Goal: Transaction & Acquisition: Purchase product/service

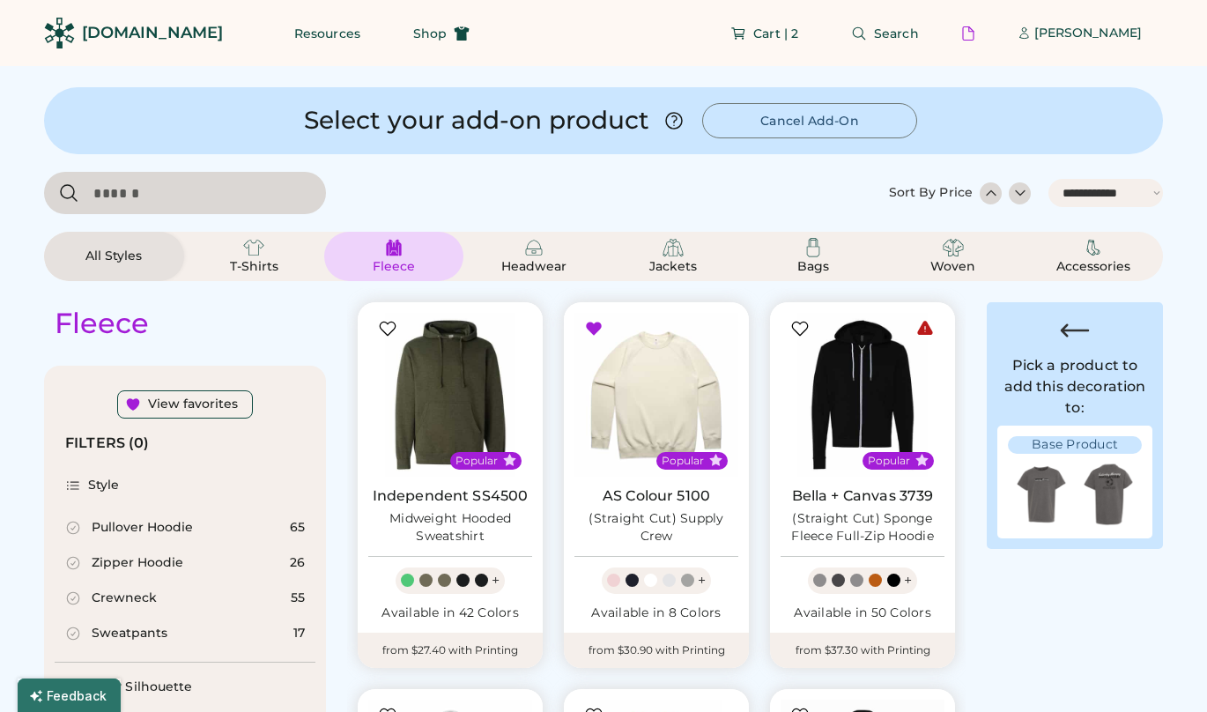
select select "*****"
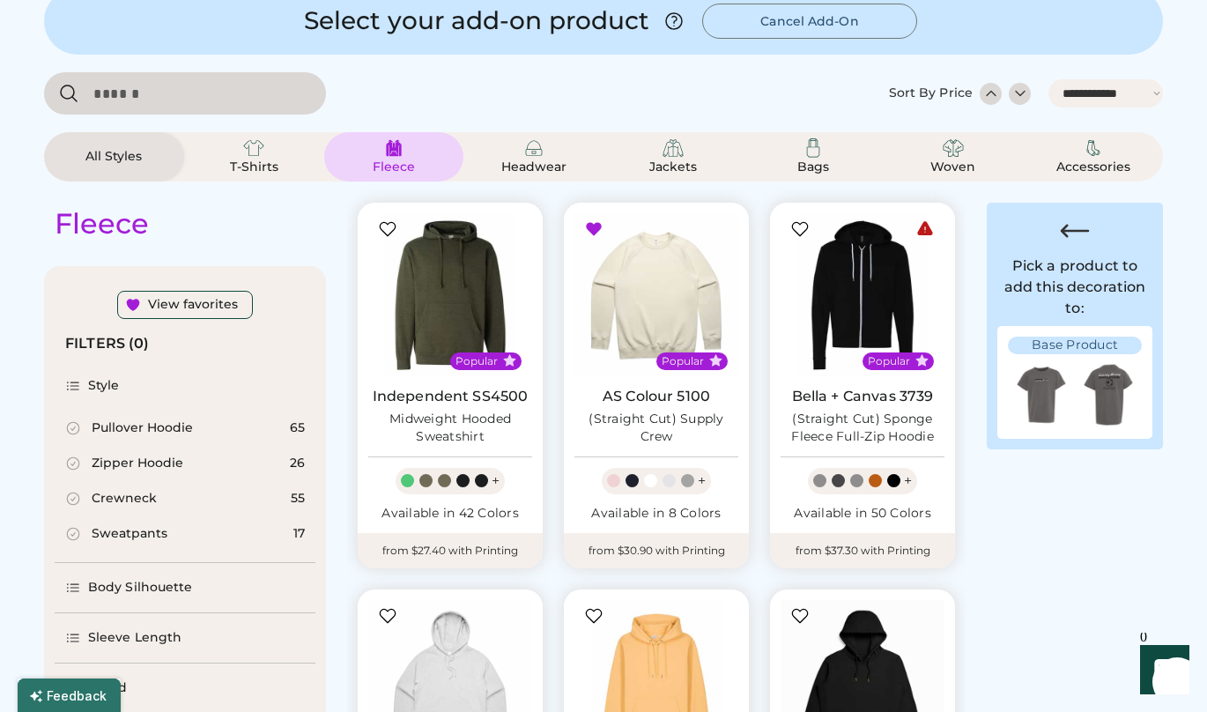
scroll to position [11, 0]
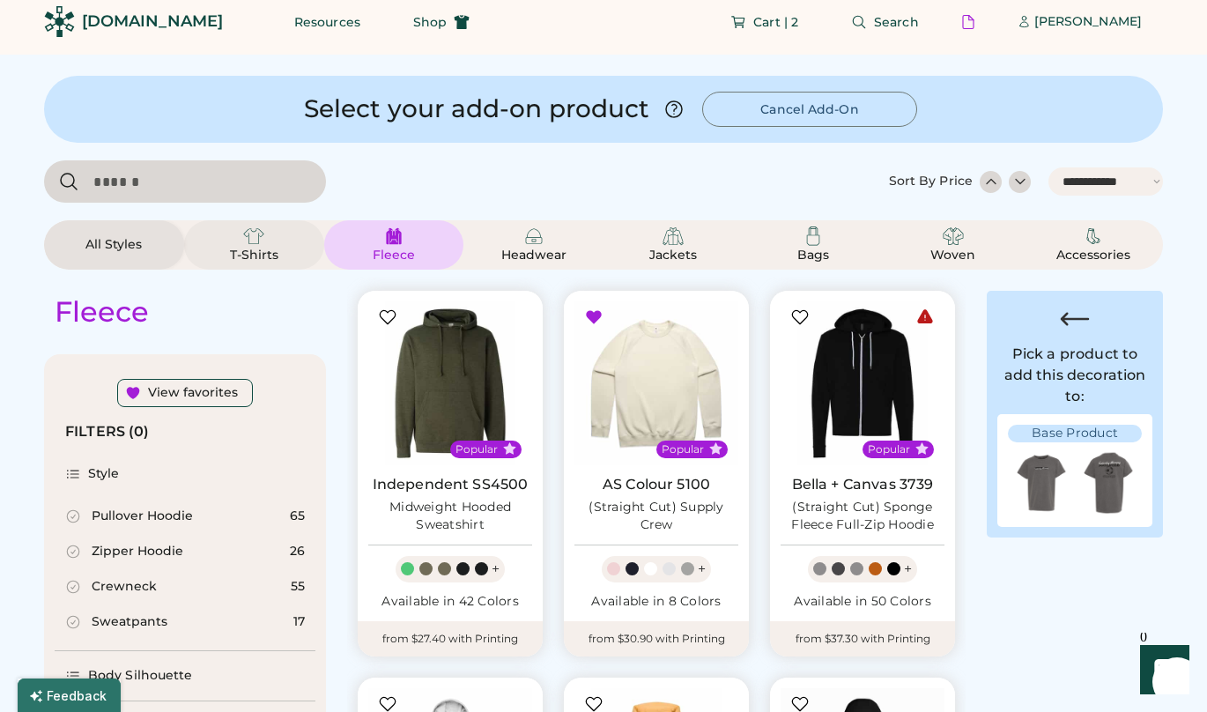
click at [251, 249] on div "T-Shirts" at bounding box center [253, 256] width 79 height 18
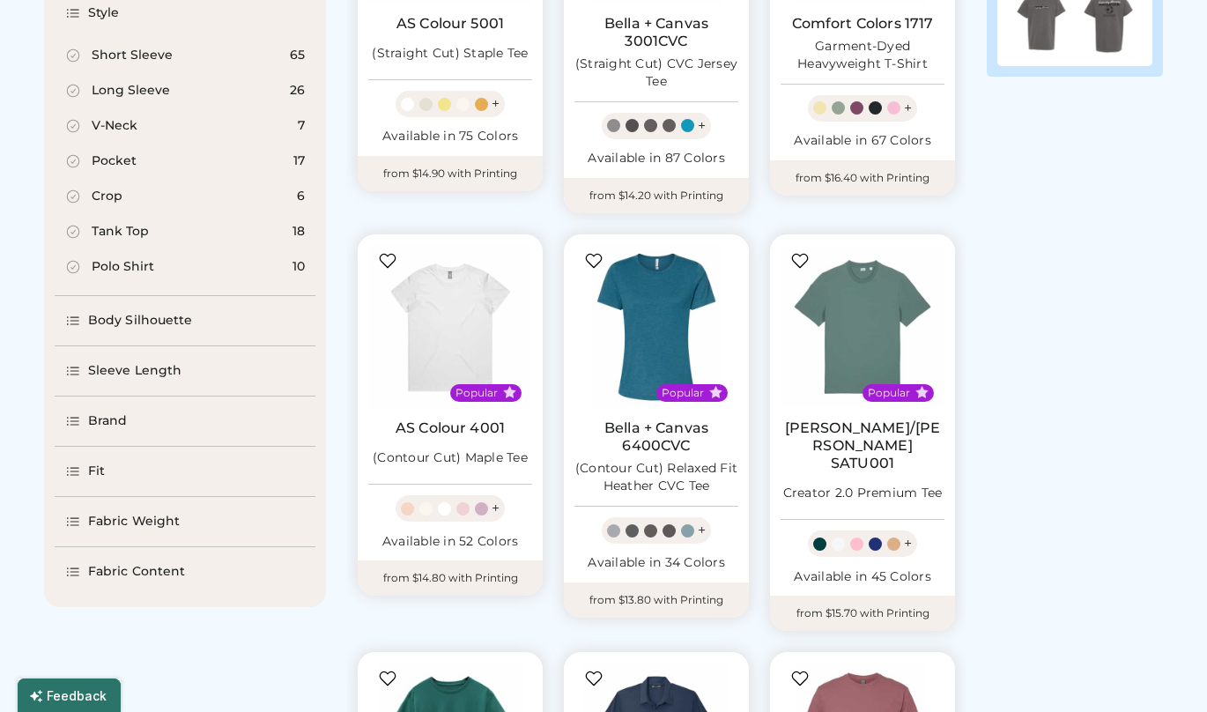
scroll to position [470, 0]
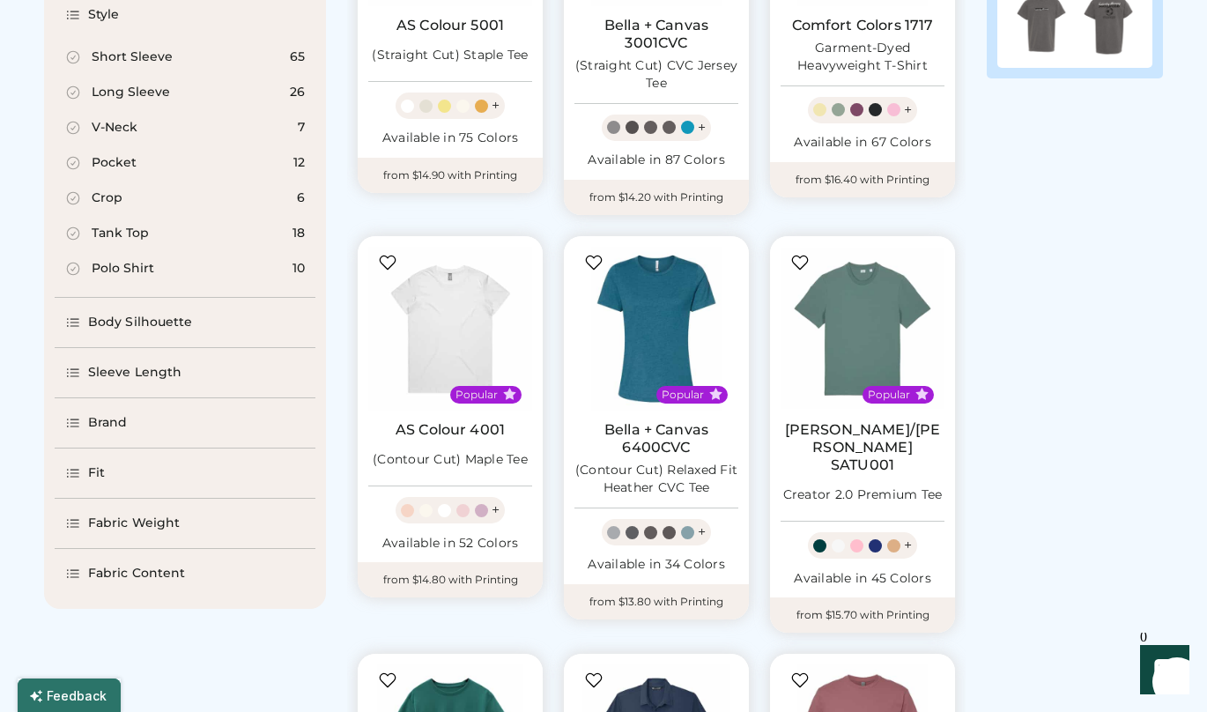
click at [155, 328] on div "Body Silhouette" at bounding box center [140, 323] width 105 height 18
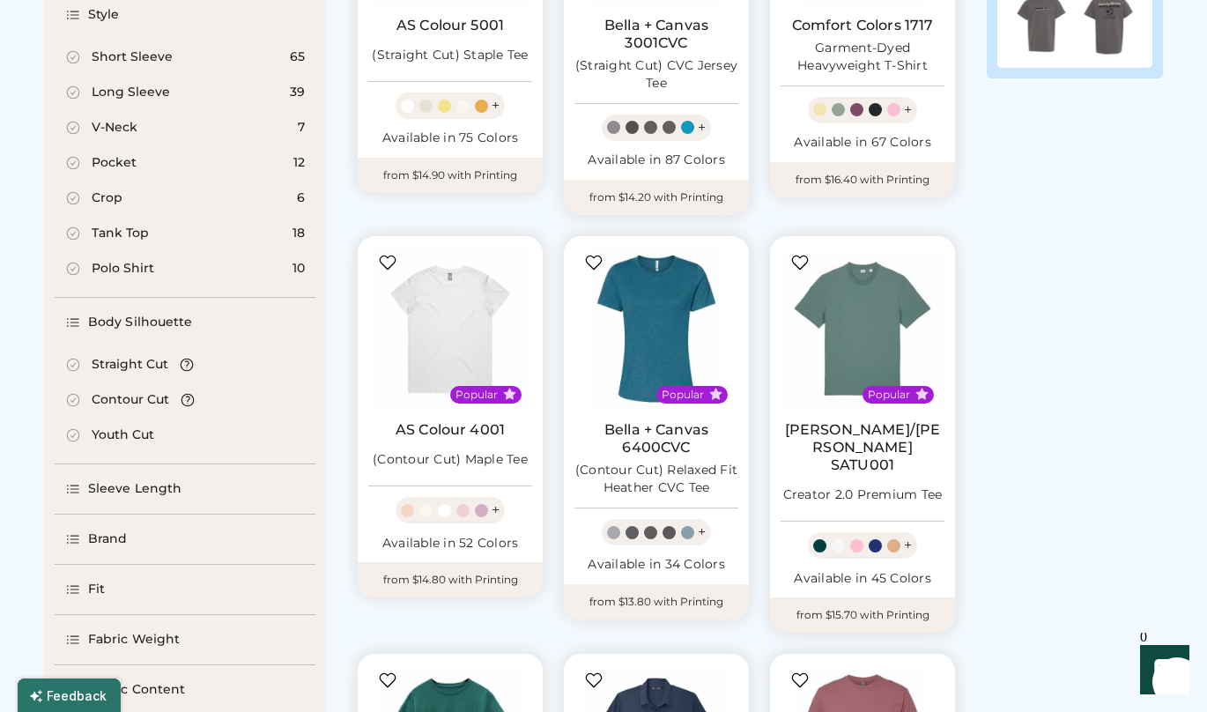
click at [133, 432] on div "Youth Cut" at bounding box center [123, 435] width 63 height 18
select select "*"
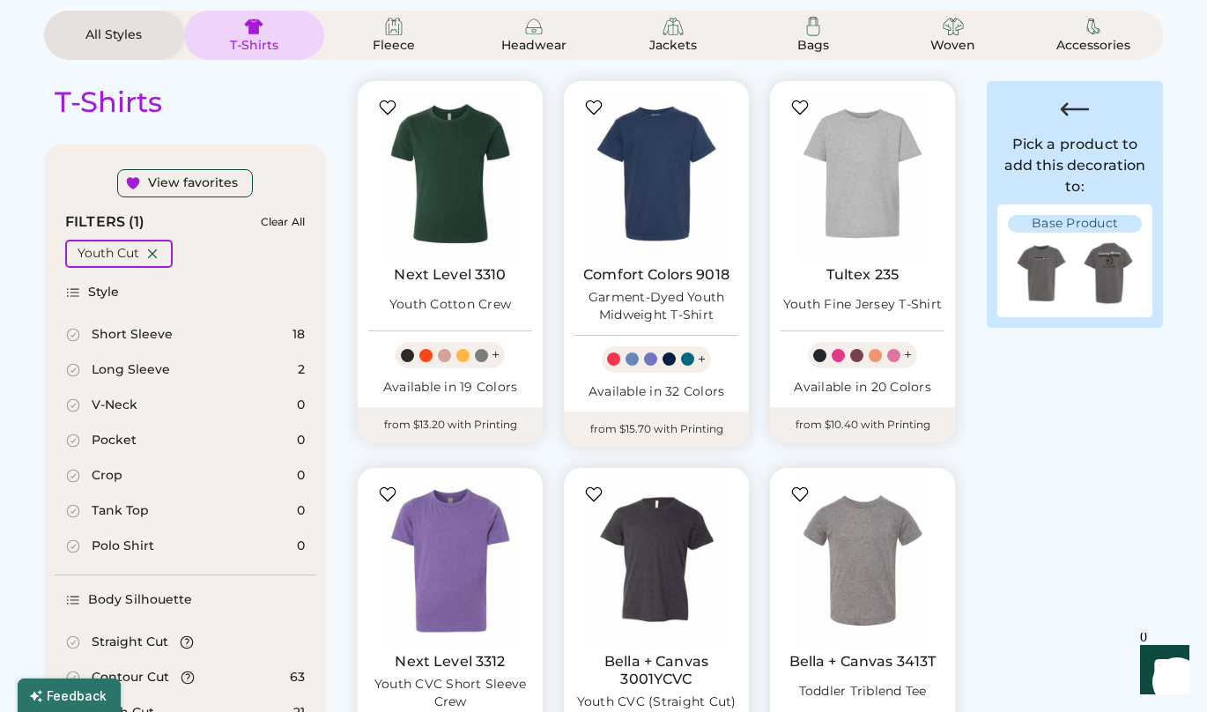
scroll to position [125, 0]
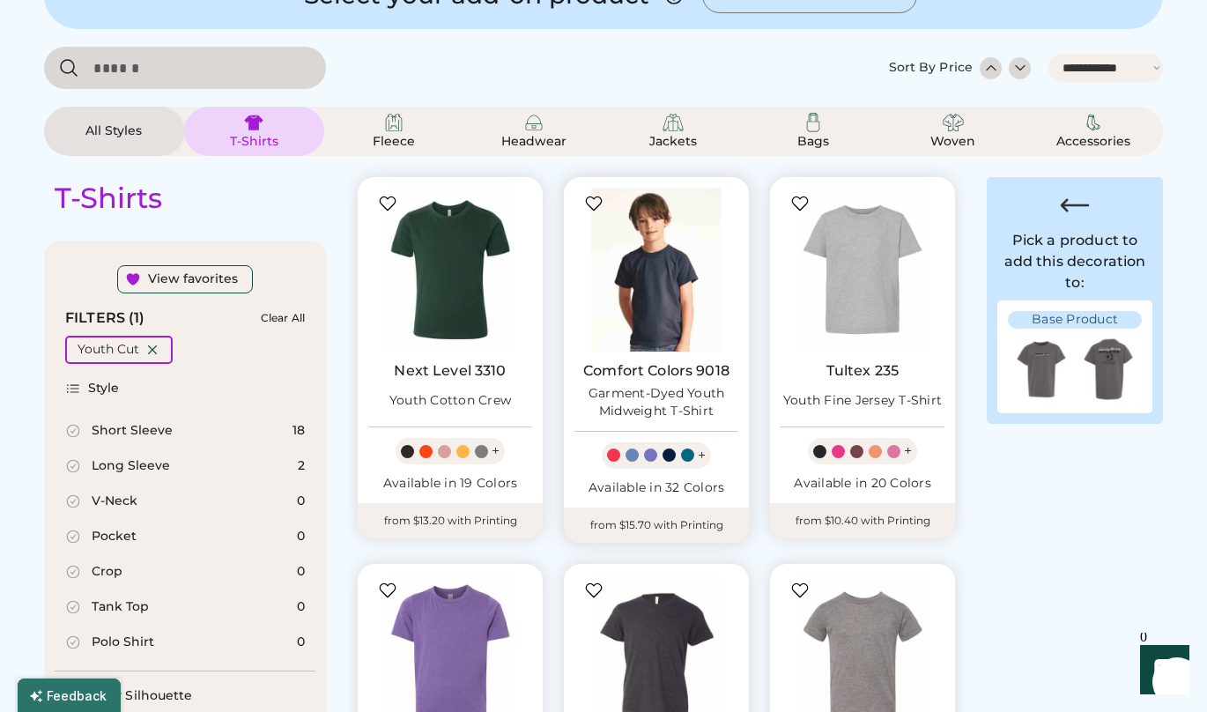
click at [654, 261] on img at bounding box center [656, 270] width 164 height 164
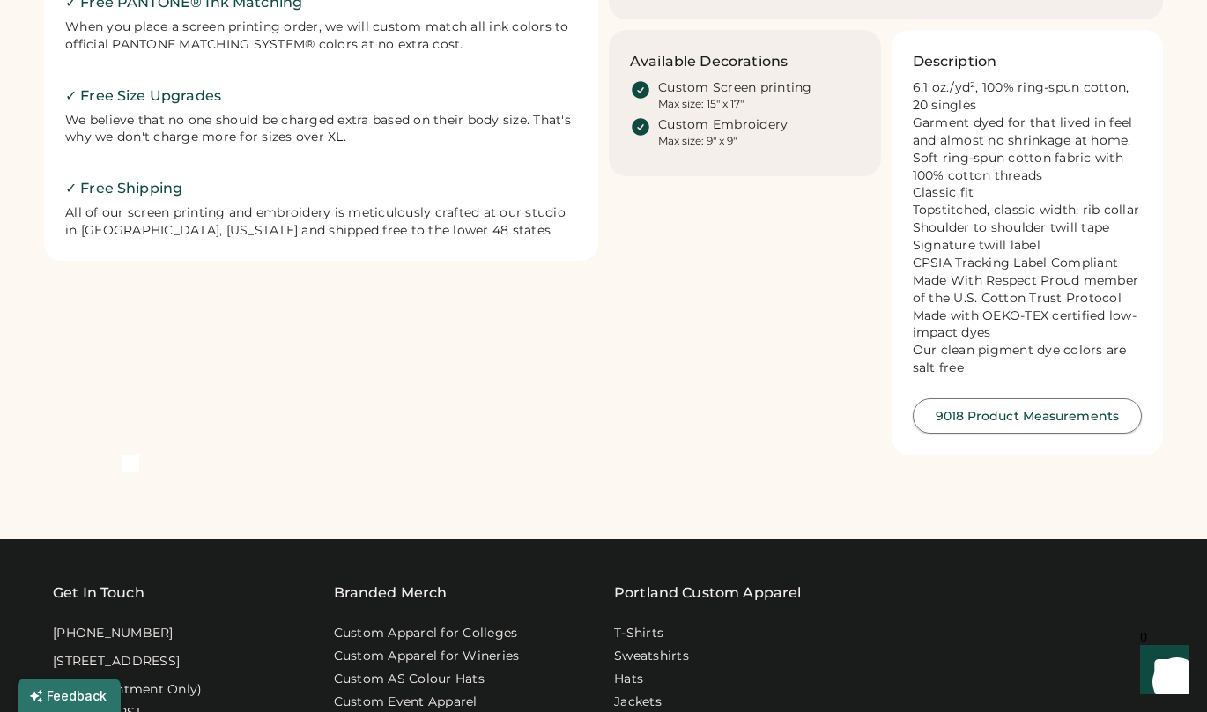
click at [967, 433] on button "9018 Product Measurements" at bounding box center [1027, 415] width 230 height 35
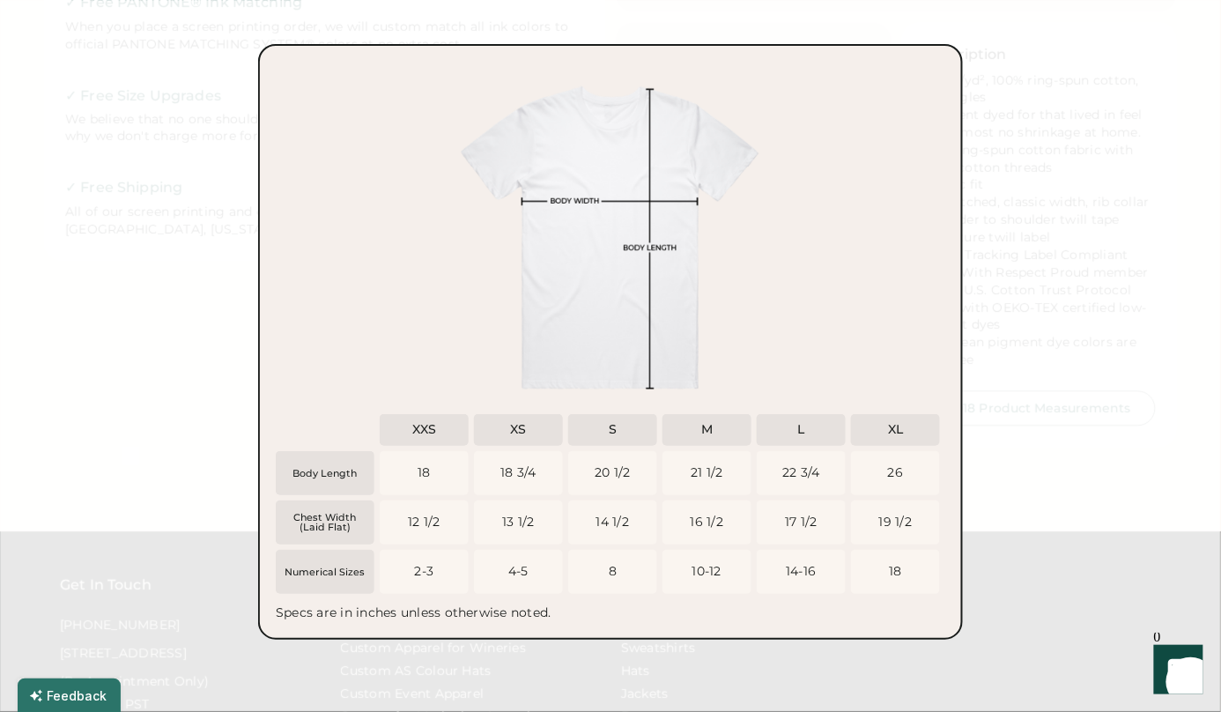
scroll to position [816, 0]
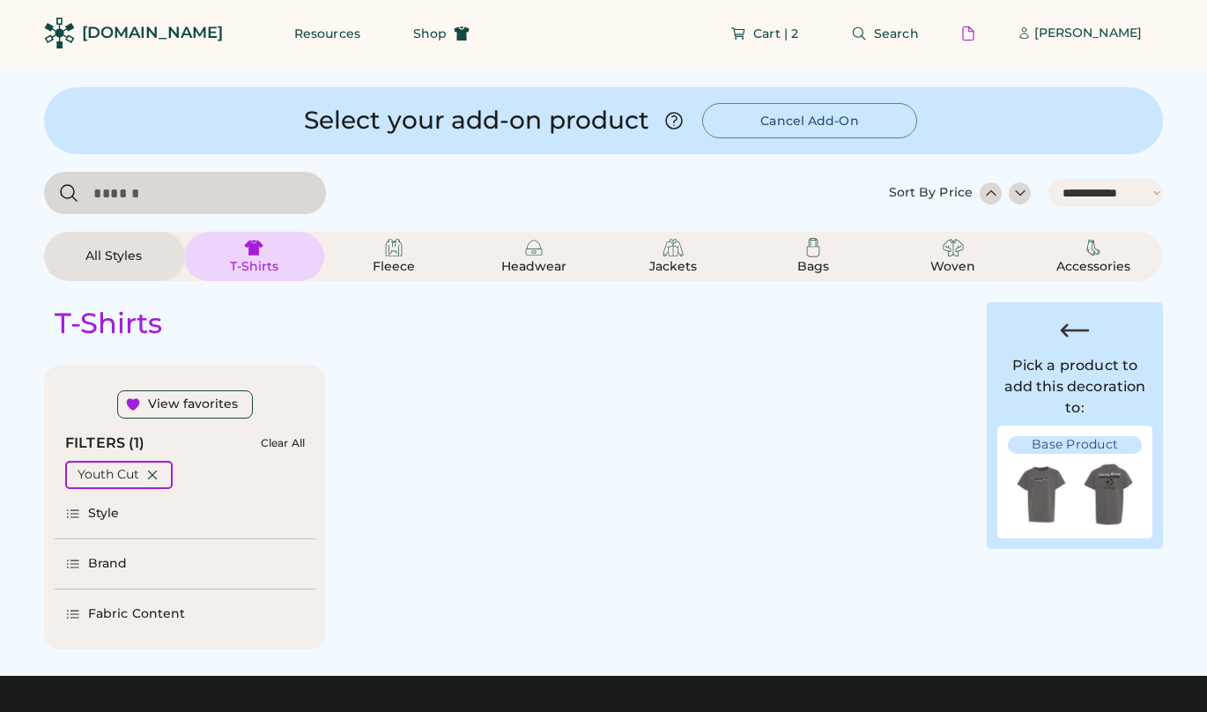
select select "*****"
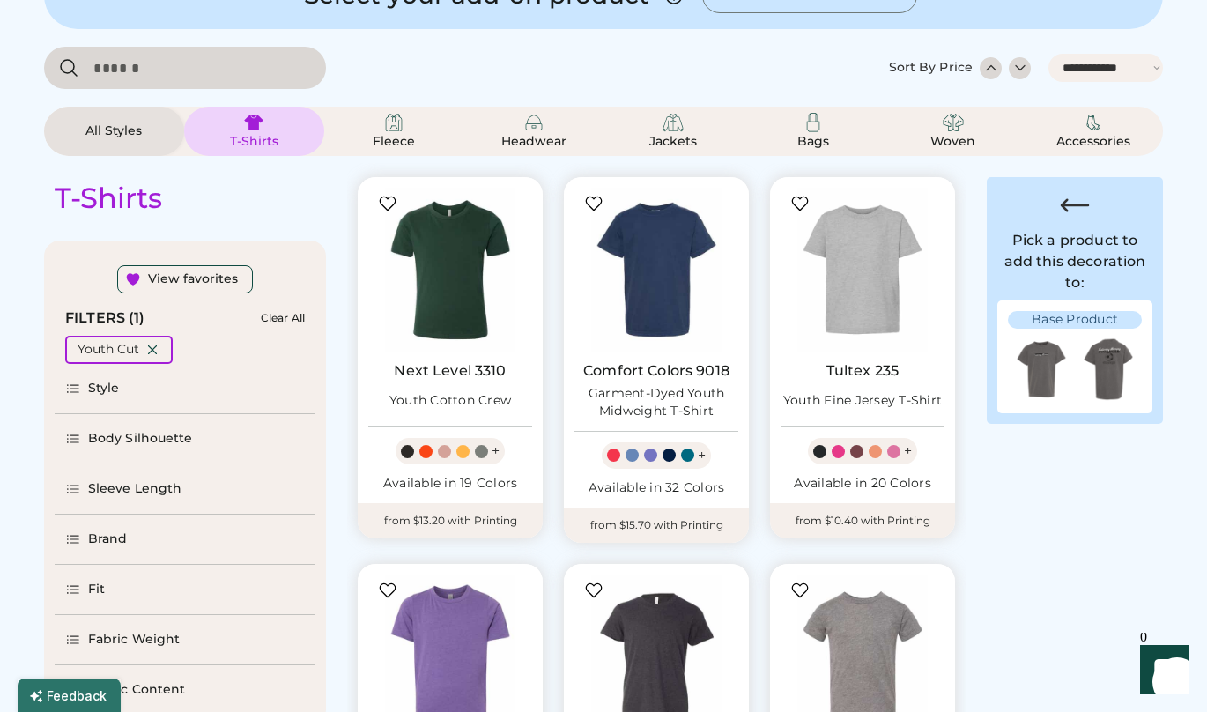
click at [469, 67] on div at bounding box center [461, 68] width 834 height 42
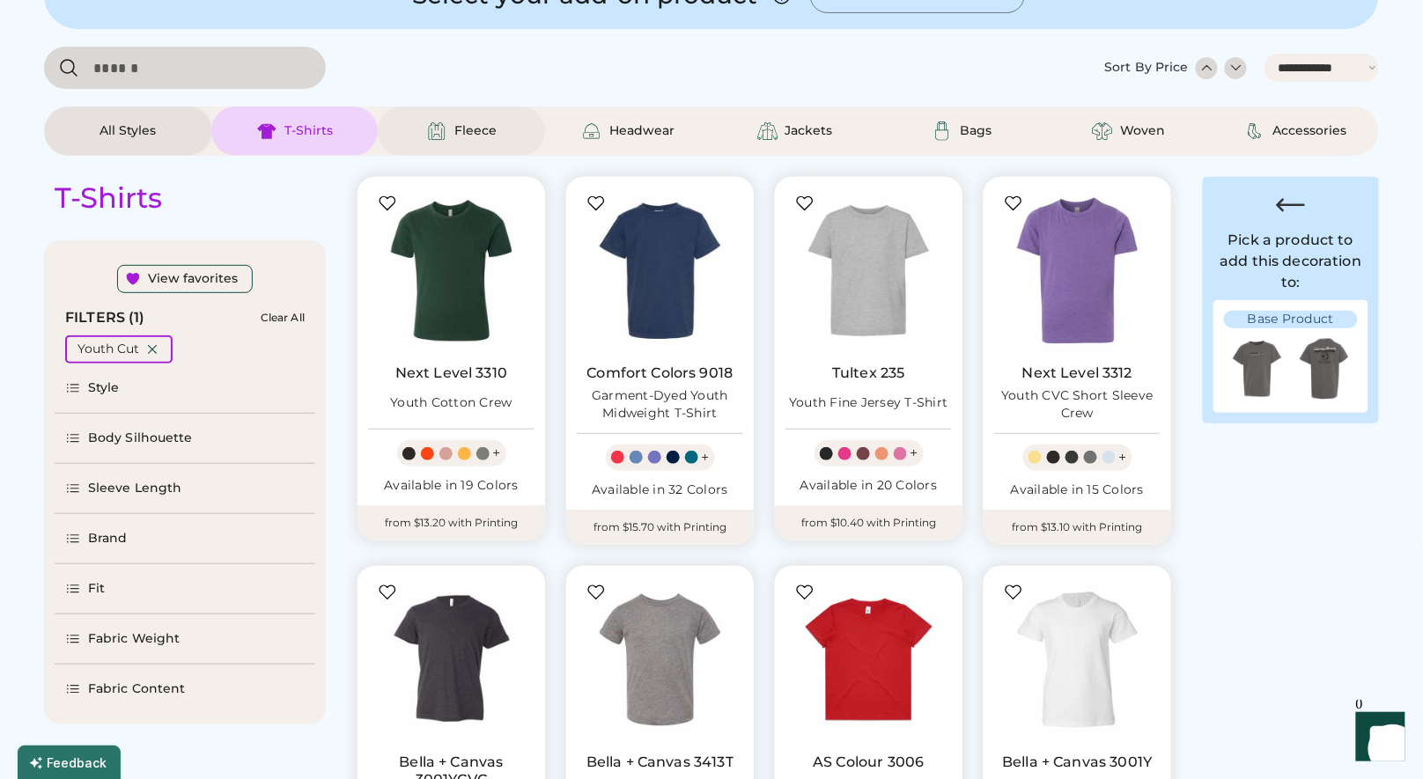
click at [483, 121] on div "Fleece" at bounding box center [461, 131] width 79 height 21
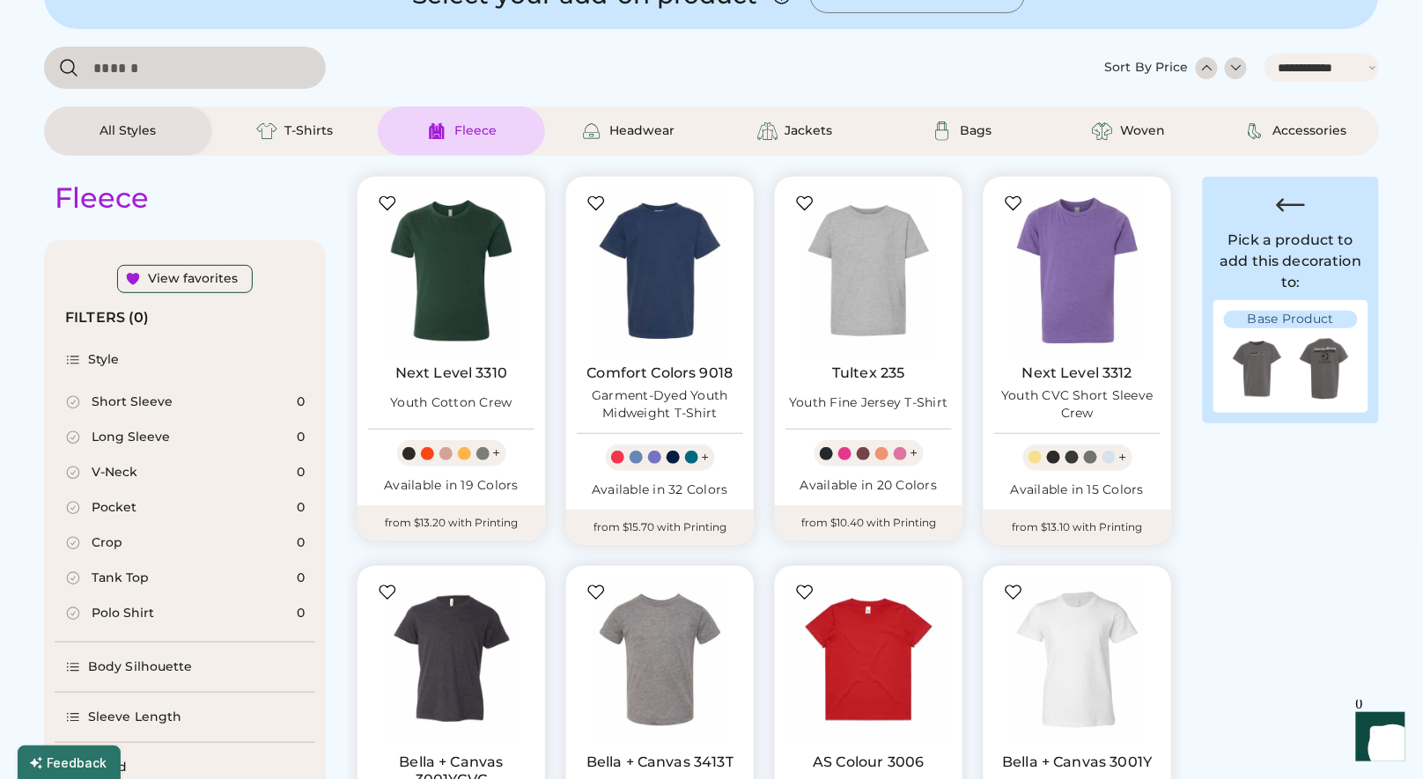
select select "*"
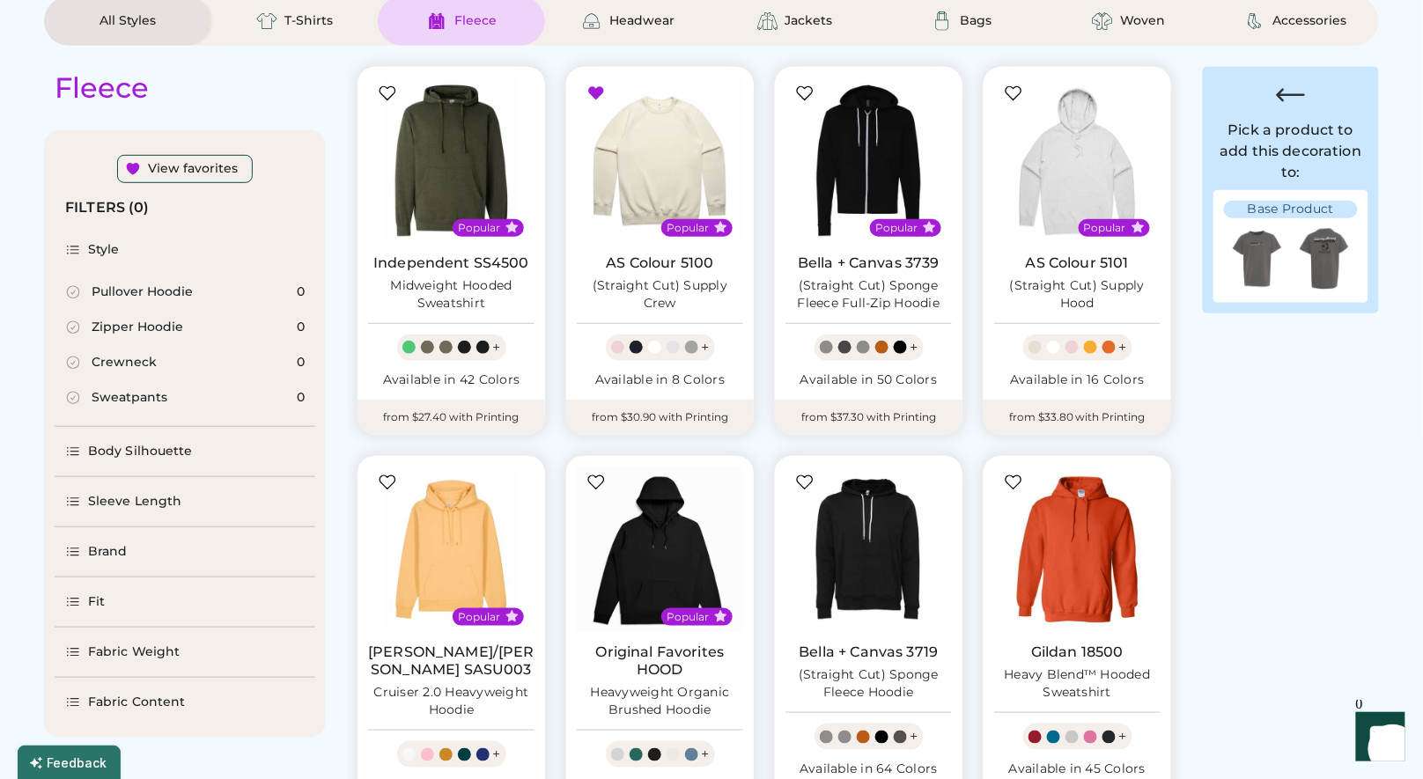
scroll to position [310, 0]
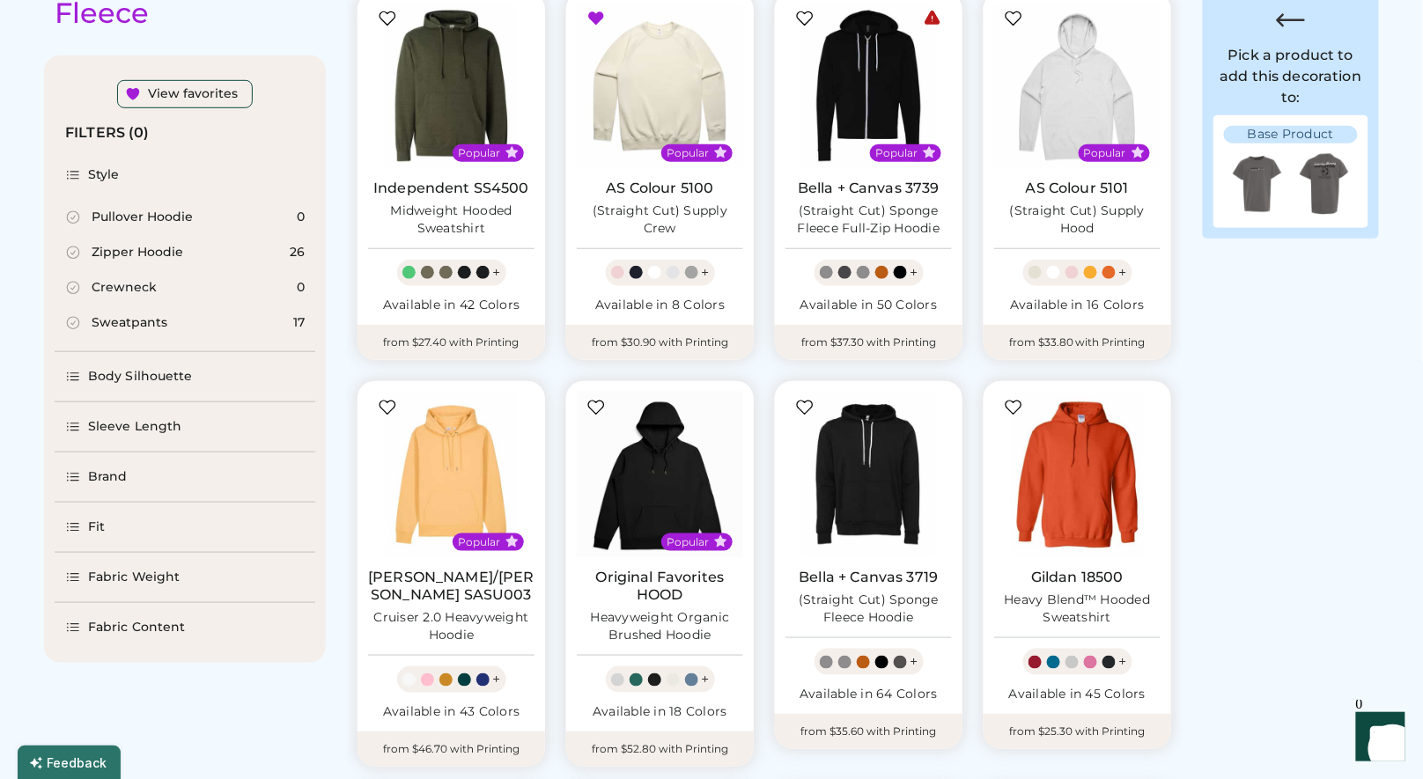
click at [129, 374] on div "Body Silhouette" at bounding box center [140, 377] width 105 height 18
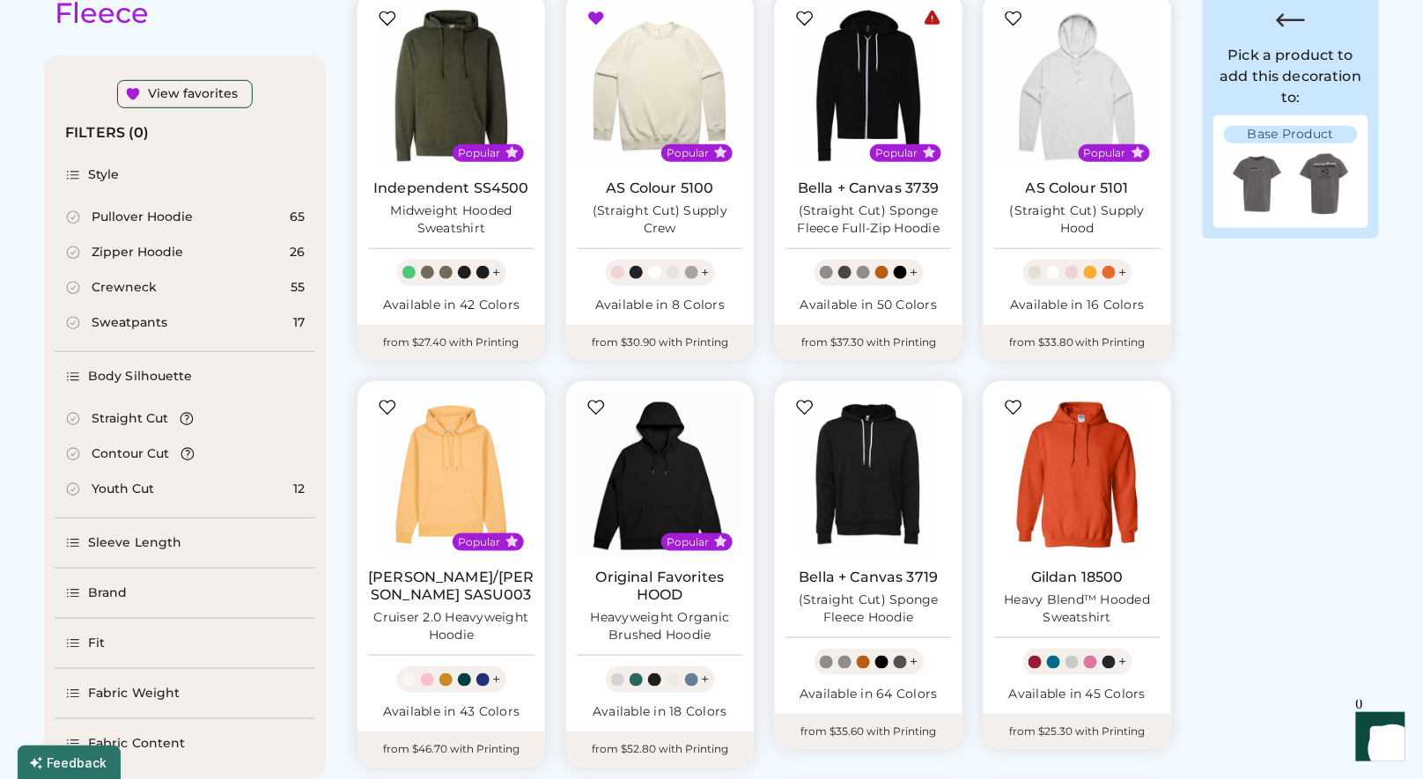
click at [122, 491] on div "Youth Cut" at bounding box center [123, 490] width 63 height 18
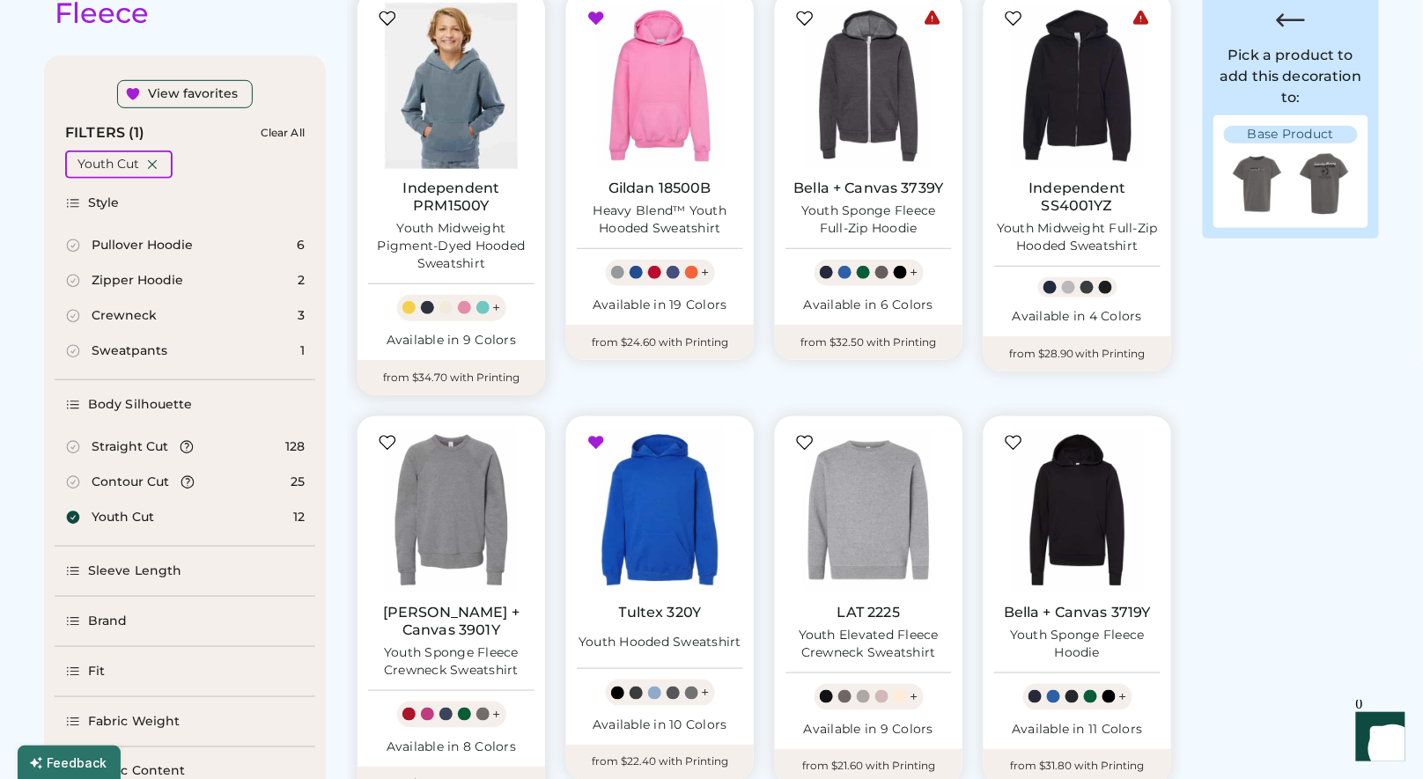
click at [455, 121] on img at bounding box center [451, 86] width 166 height 166
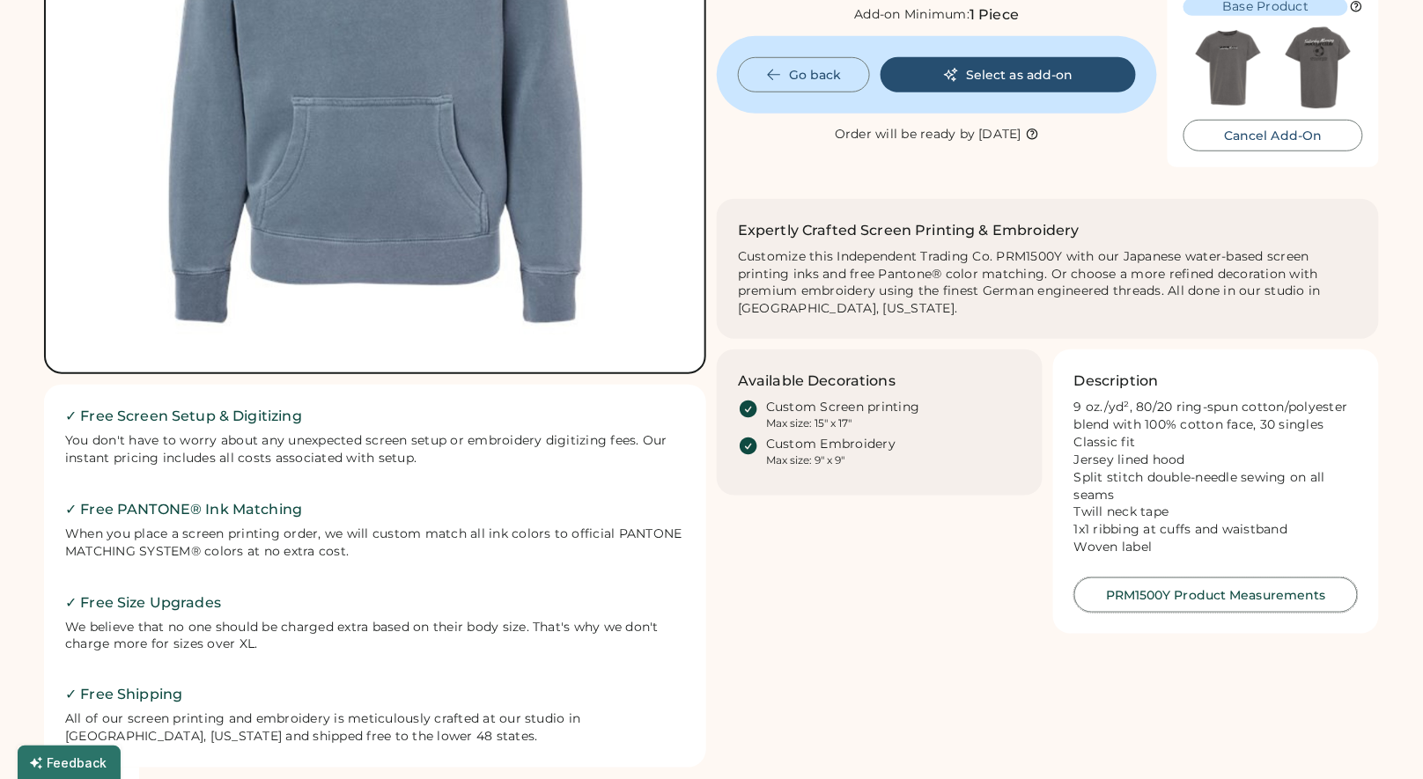
click at [1229, 613] on button "PRM1500Y Product Measurements" at bounding box center [1216, 595] width 284 height 35
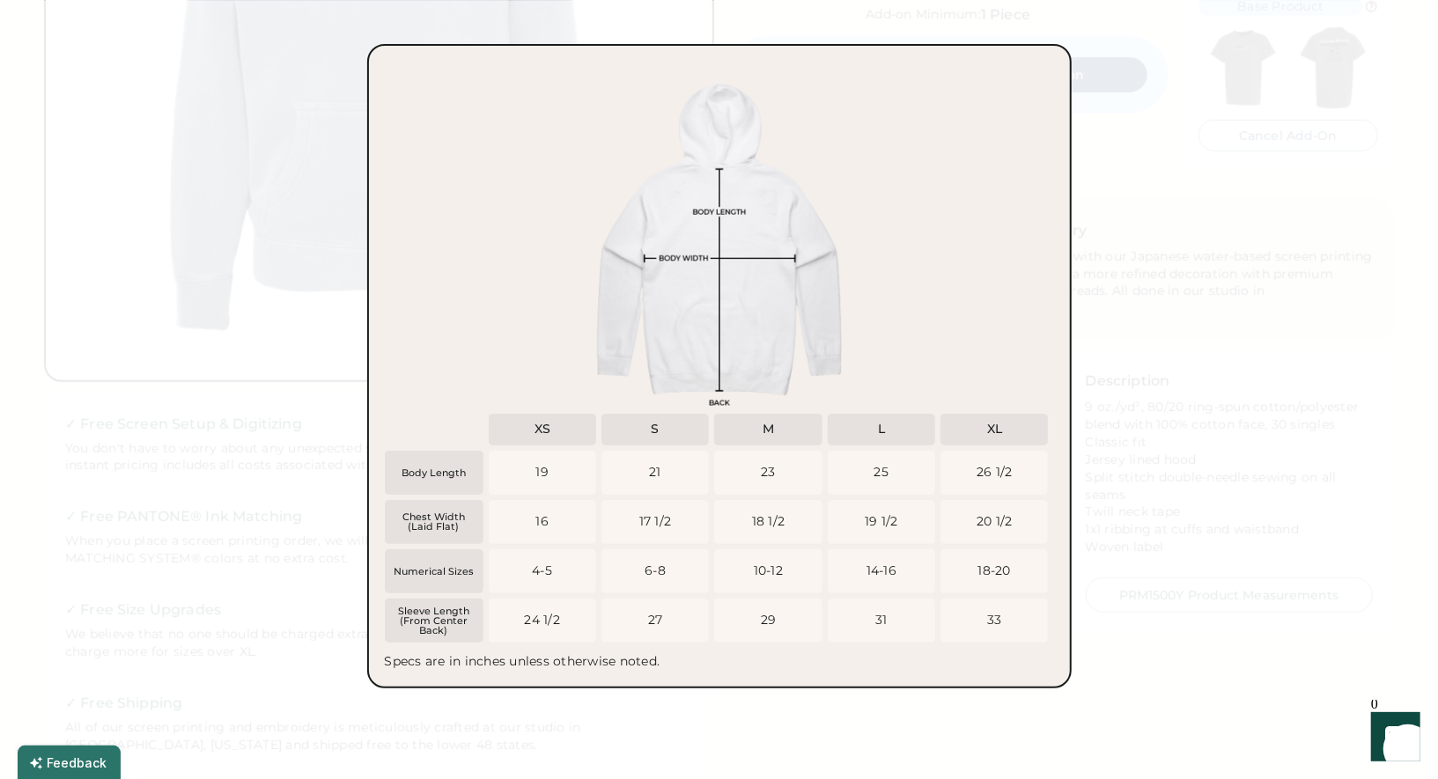
scroll to position [408, 0]
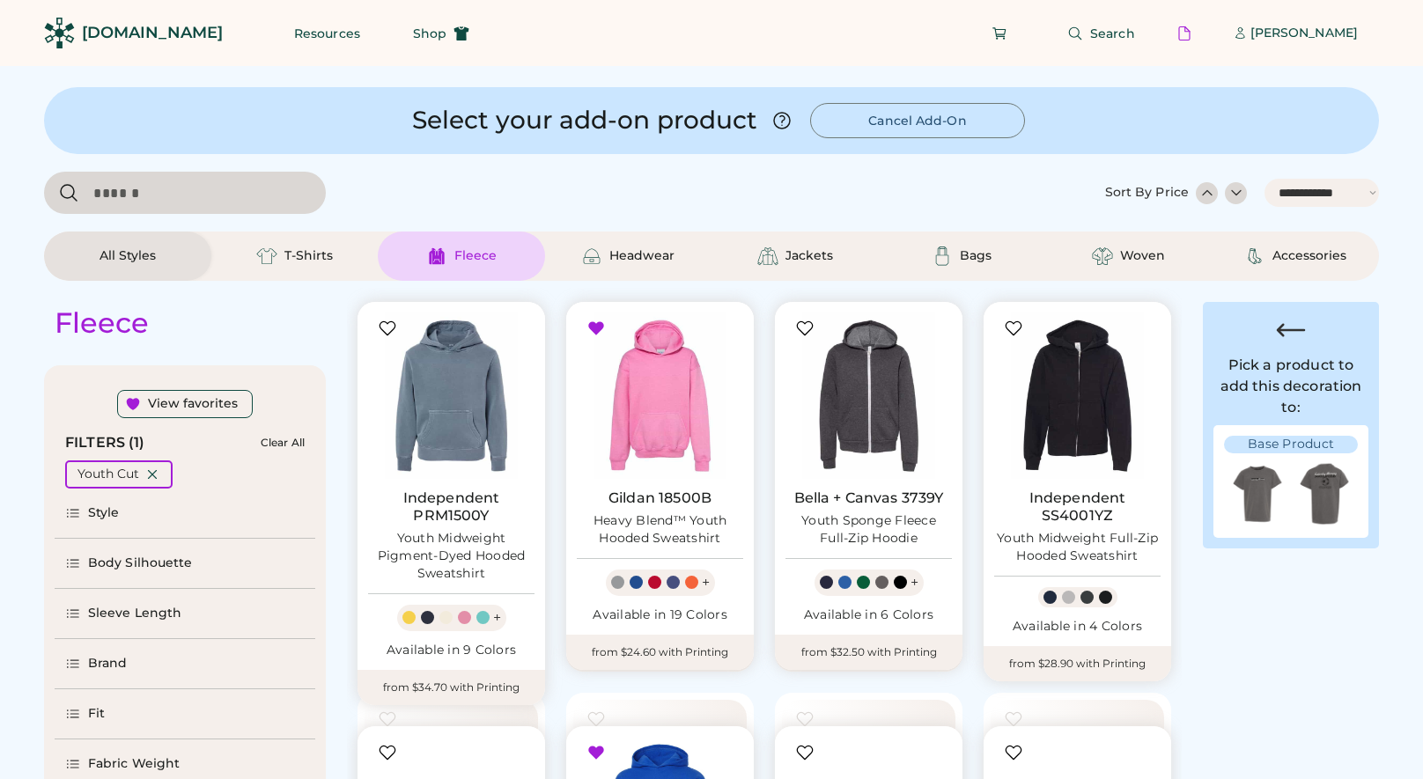
select select "*****"
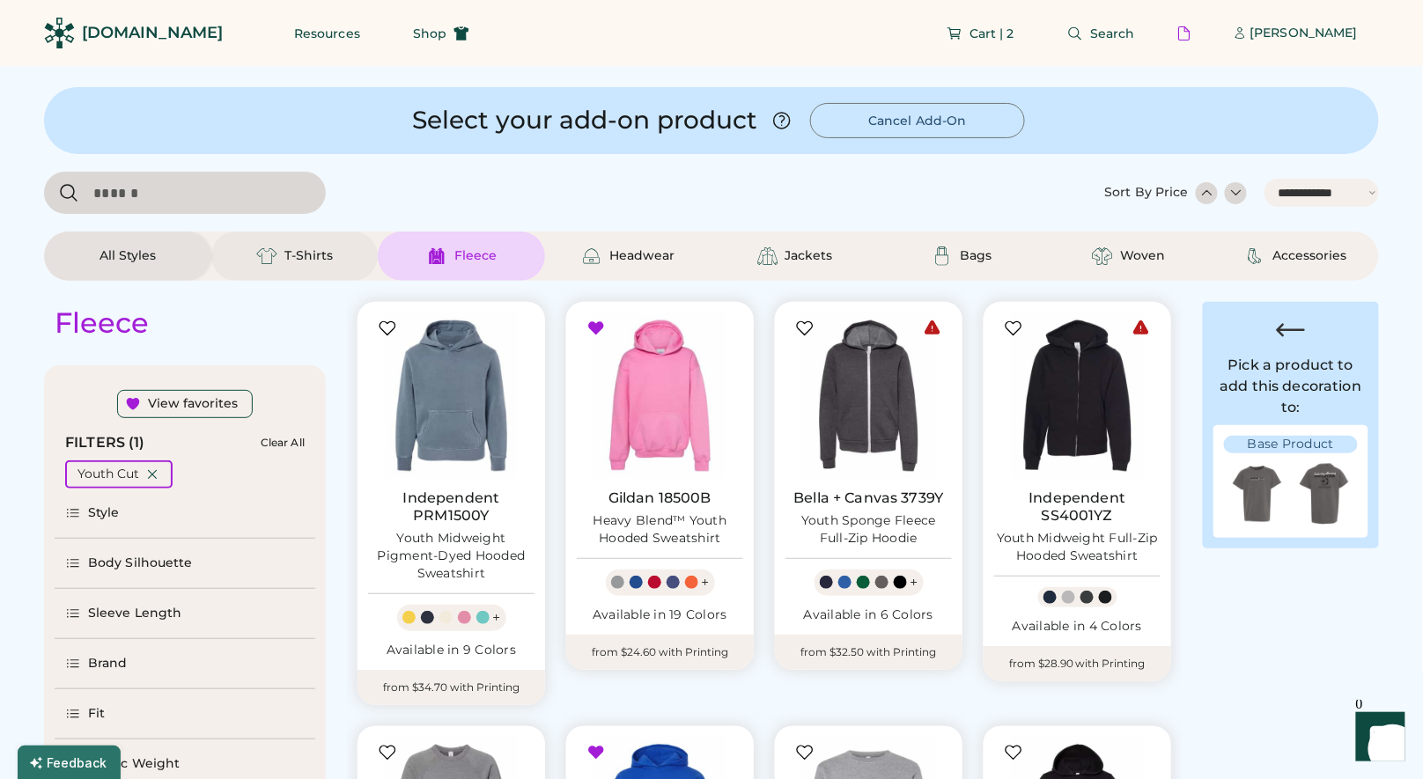
click at [284, 252] on div "T-Shirts" at bounding box center [308, 256] width 48 height 18
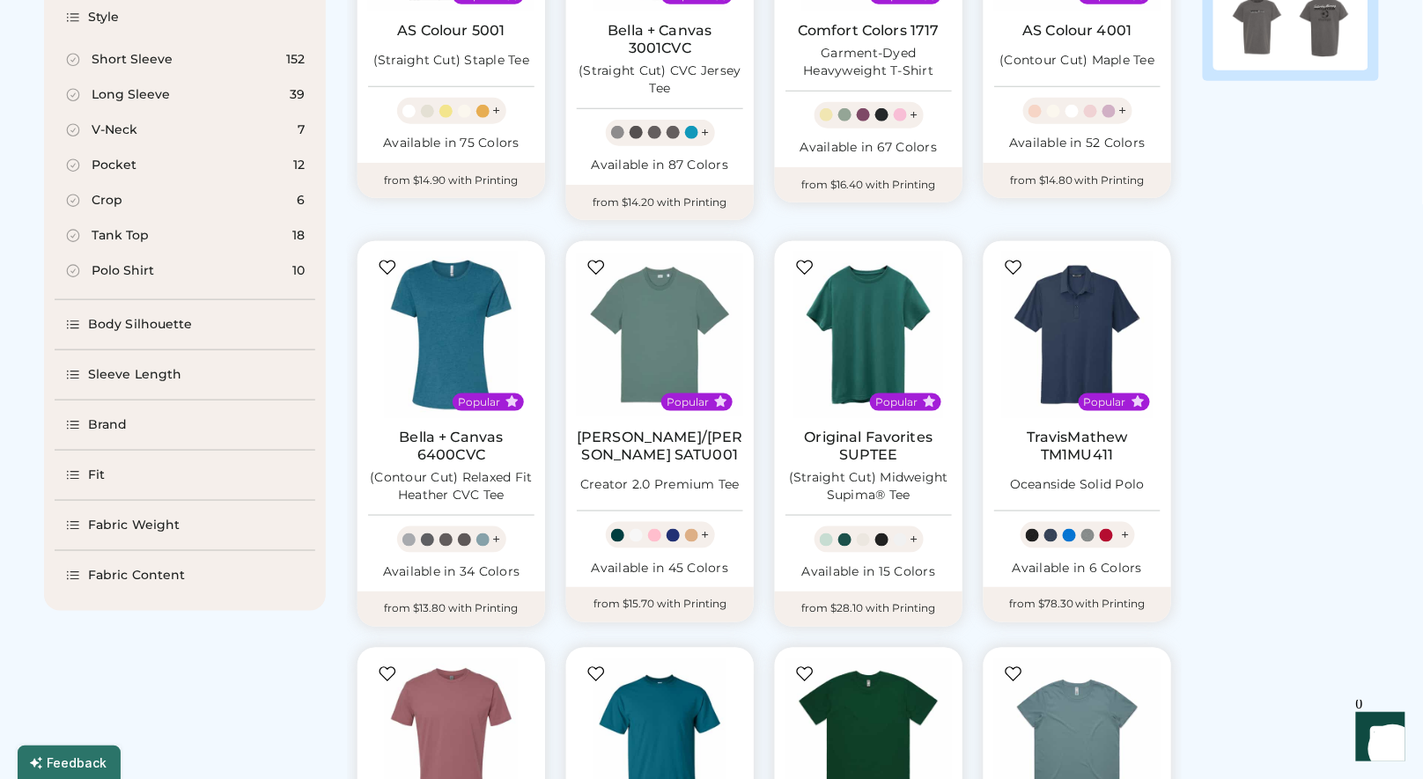
scroll to position [471, 0]
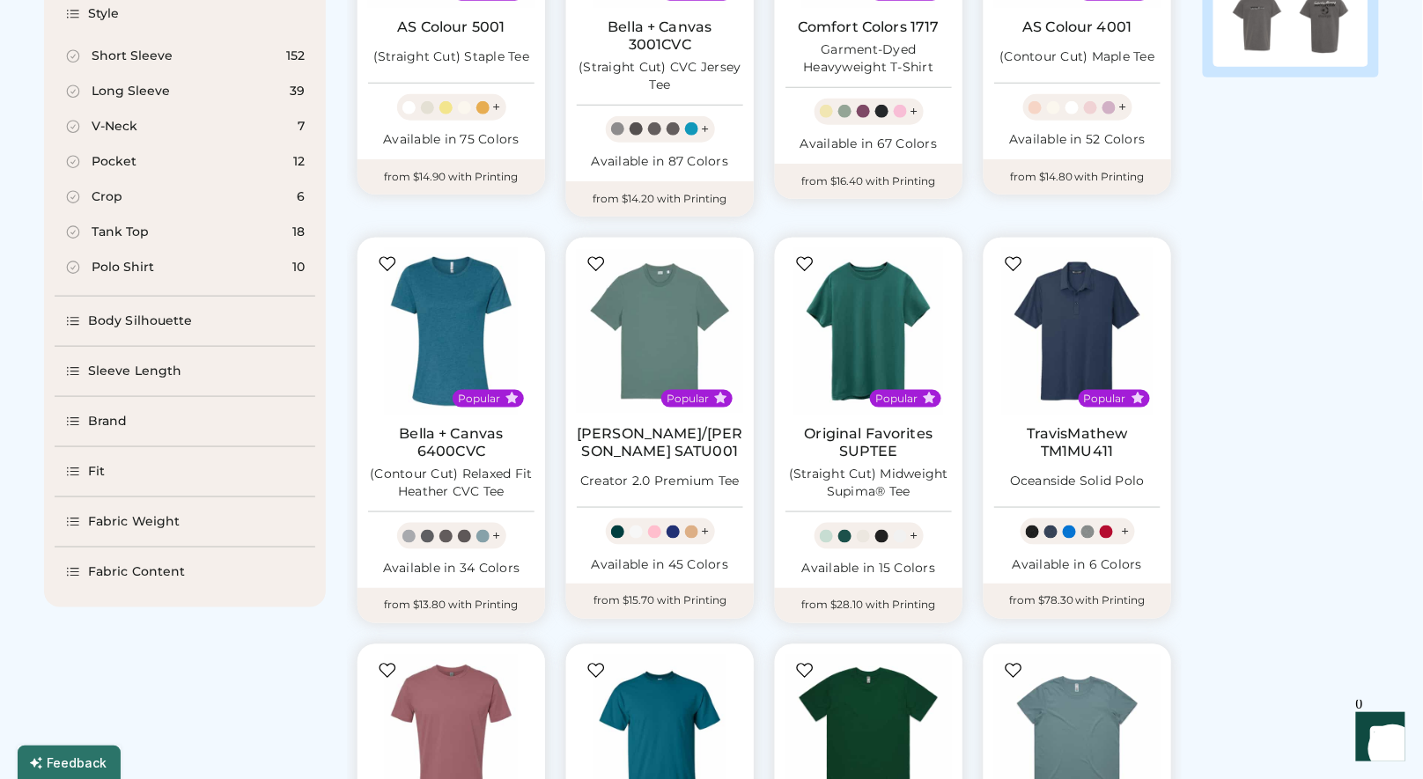
click at [114, 424] on div "Brand" at bounding box center [108, 422] width 40 height 18
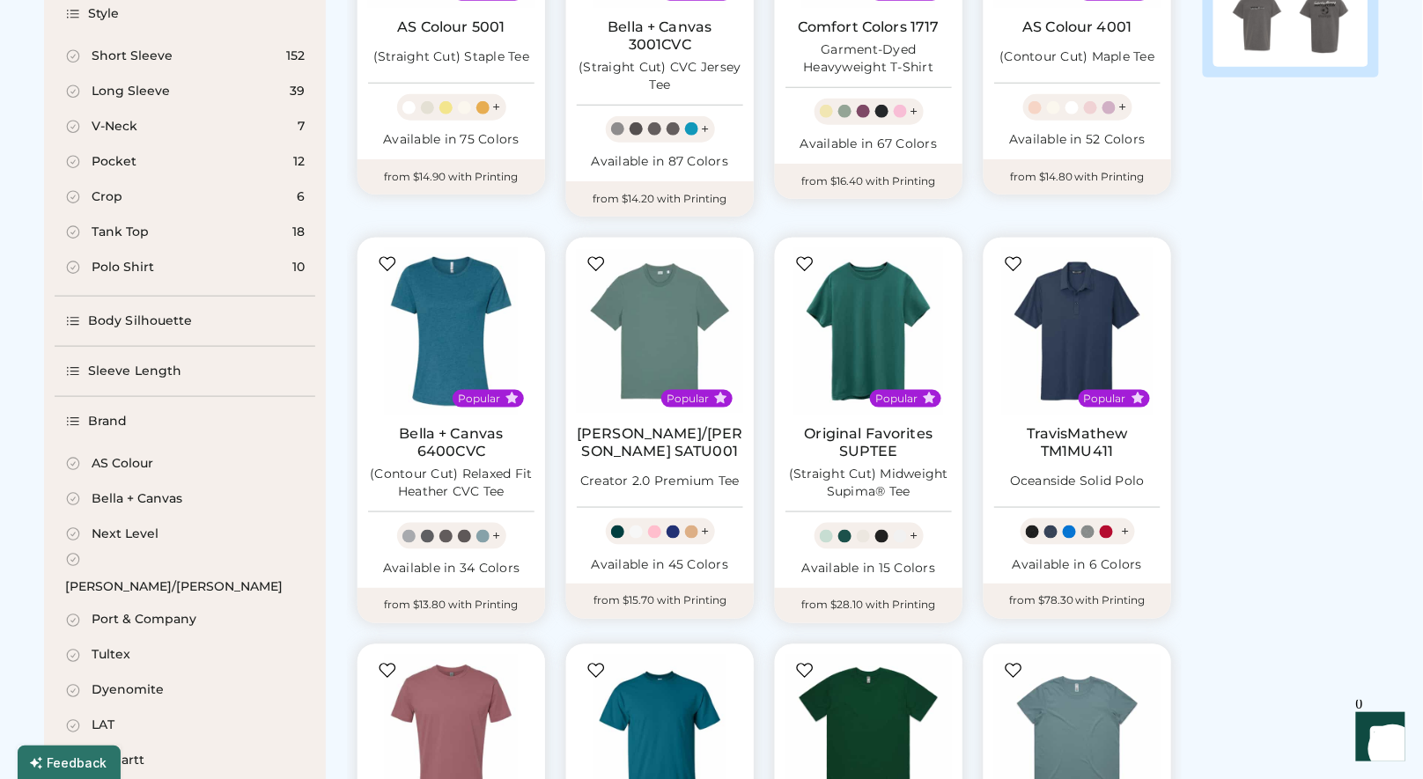
click at [137, 467] on div "AS Colour" at bounding box center [123, 464] width 62 height 18
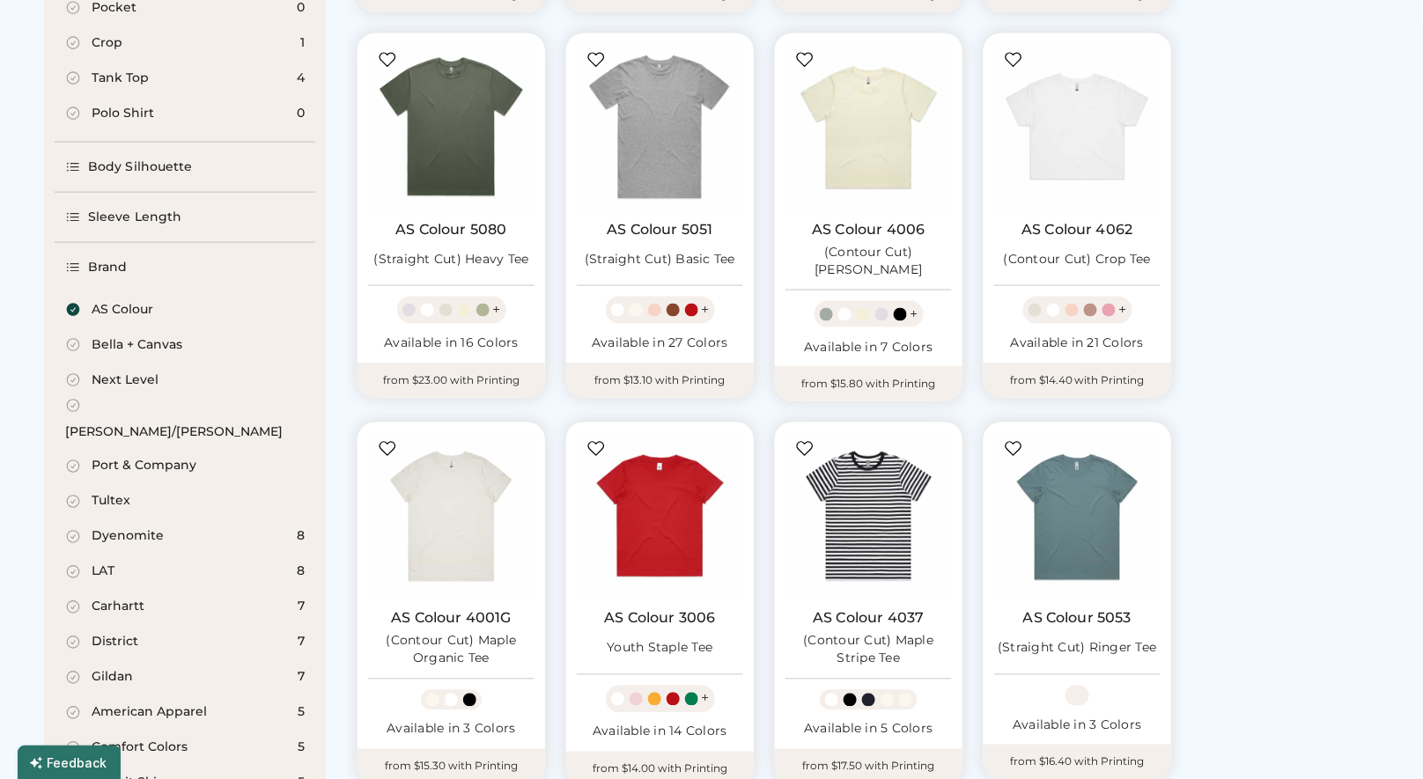
scroll to position [666, 0]
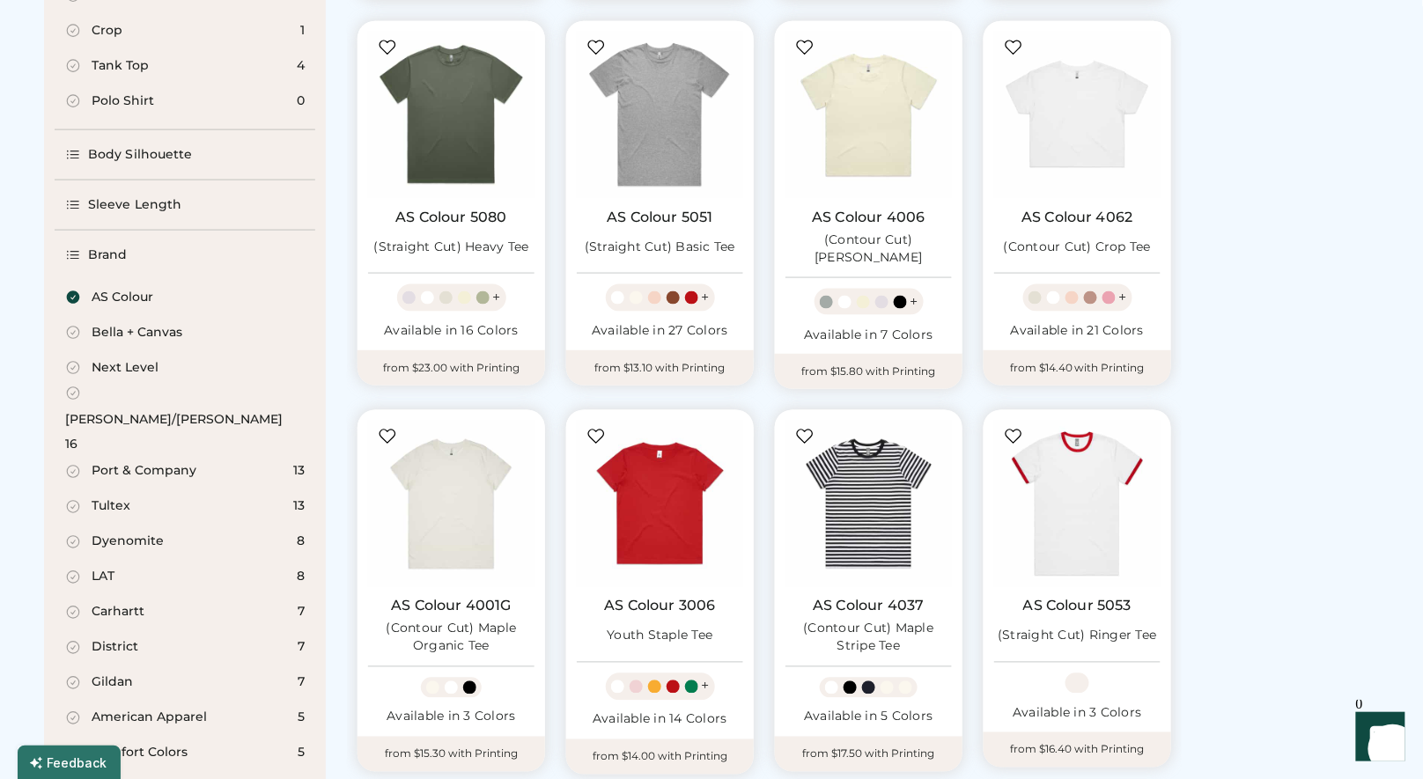
click at [130, 412] on div "[PERSON_NAME]/[PERSON_NAME]" at bounding box center [174, 421] width 218 height 18
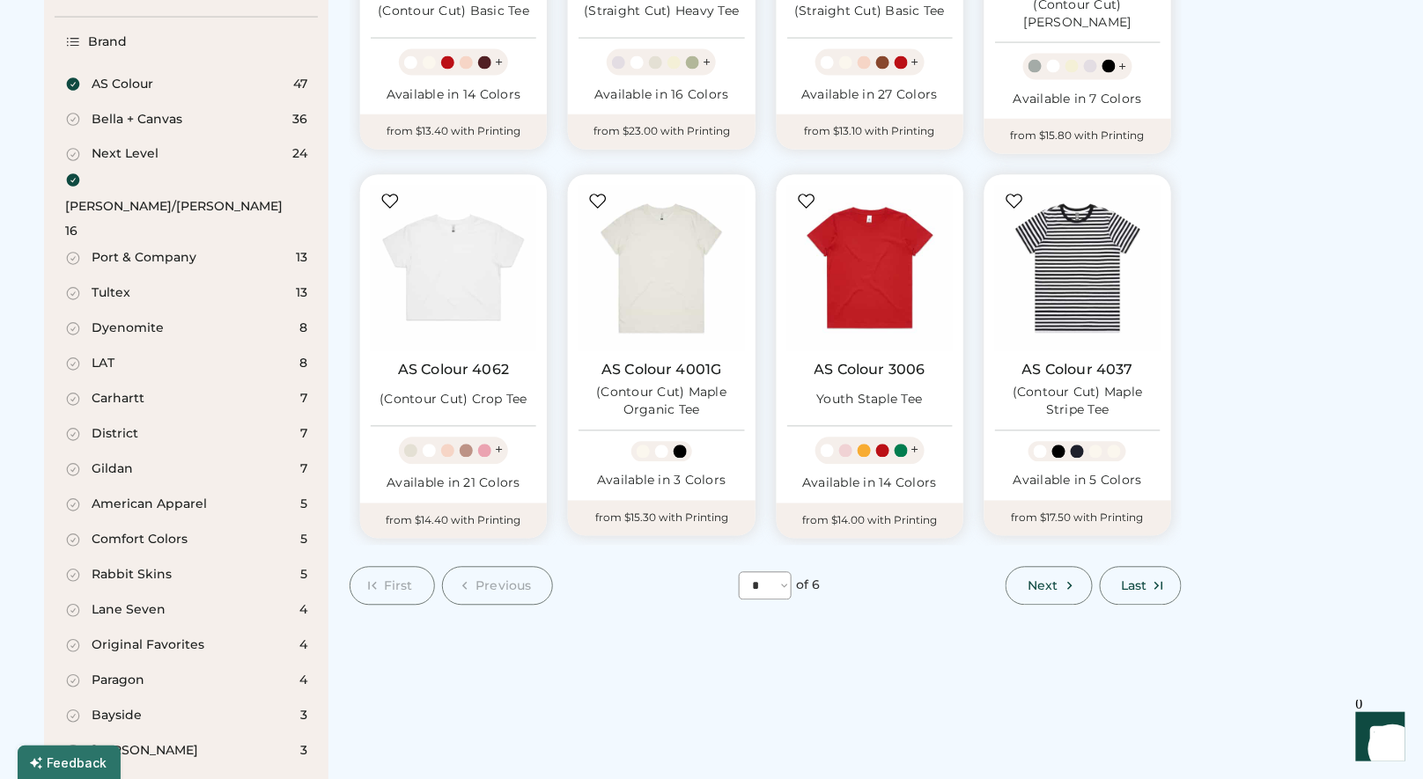
scroll to position [936, 0]
click at [1054, 580] on span "Next" at bounding box center [1043, 586] width 30 height 12
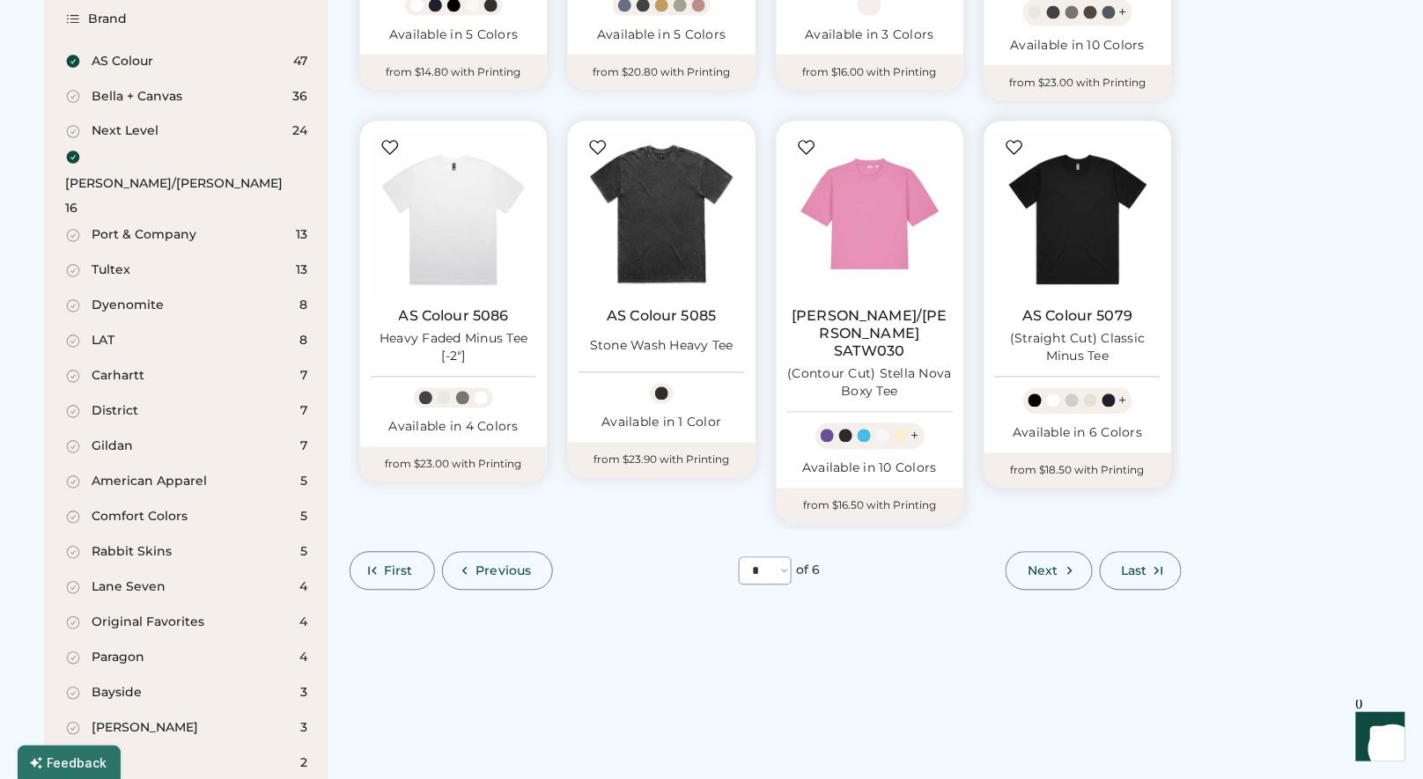
scroll to position [974, 0]
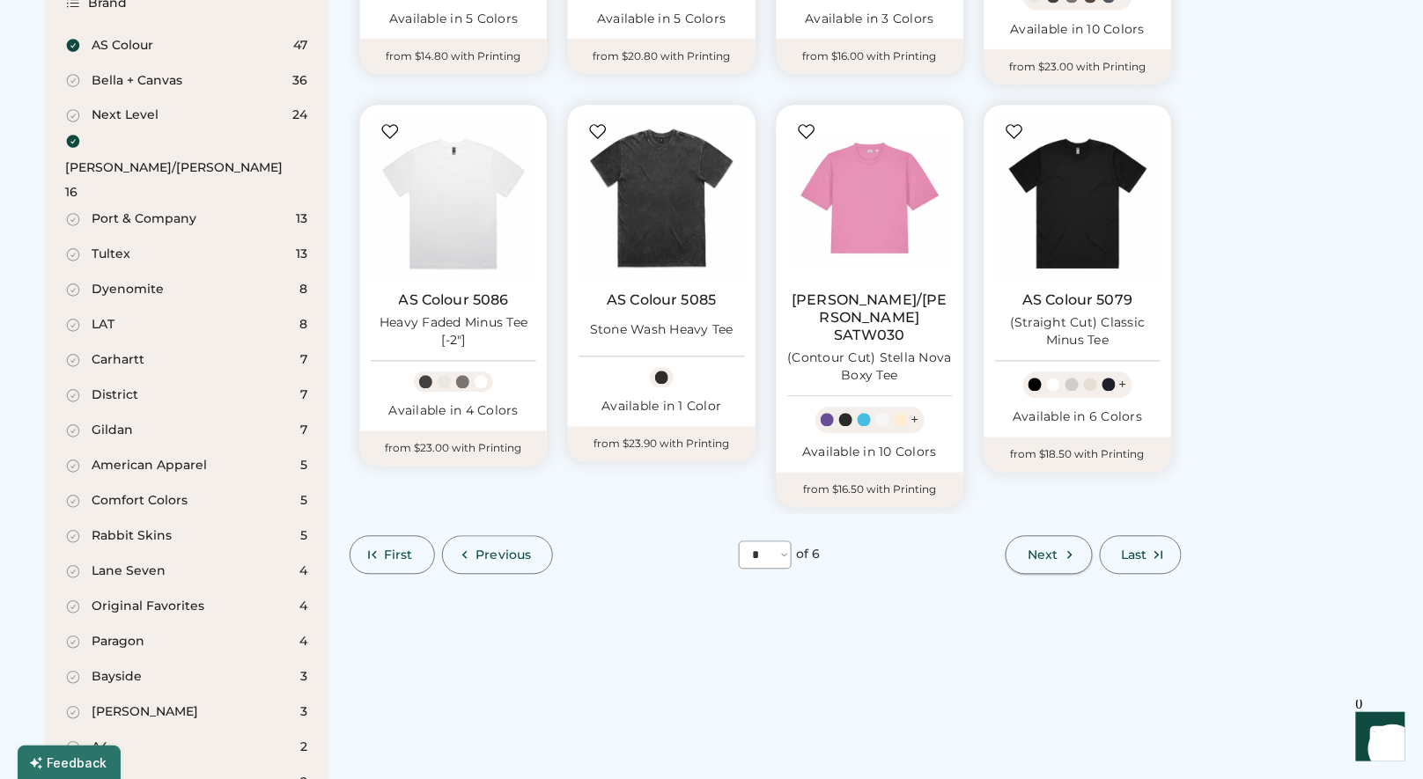
click at [1046, 550] on span "Next" at bounding box center [1043, 556] width 30 height 12
select select "*"
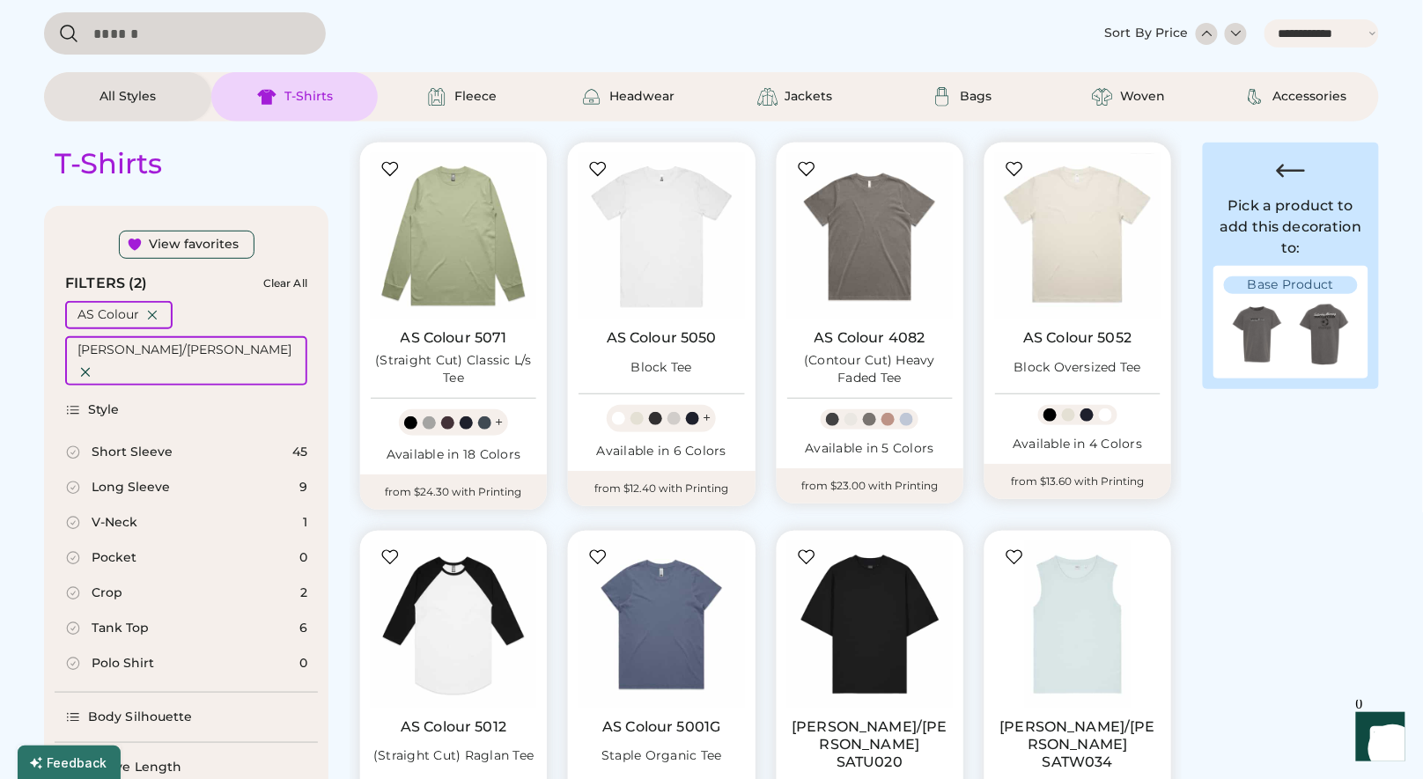
scroll to position [210, 0]
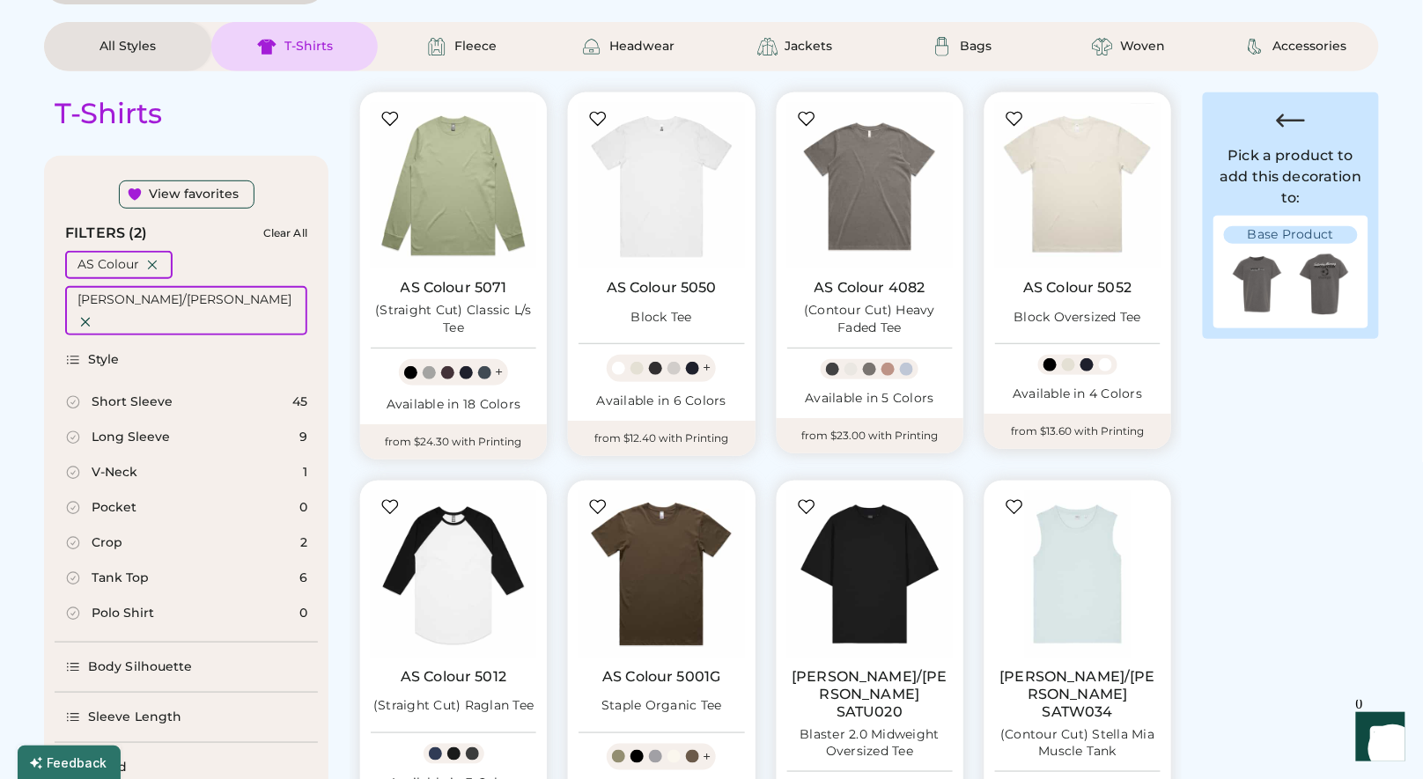
click at [1095, 288] on link "AS Colour 5052" at bounding box center [1077, 288] width 108 height 18
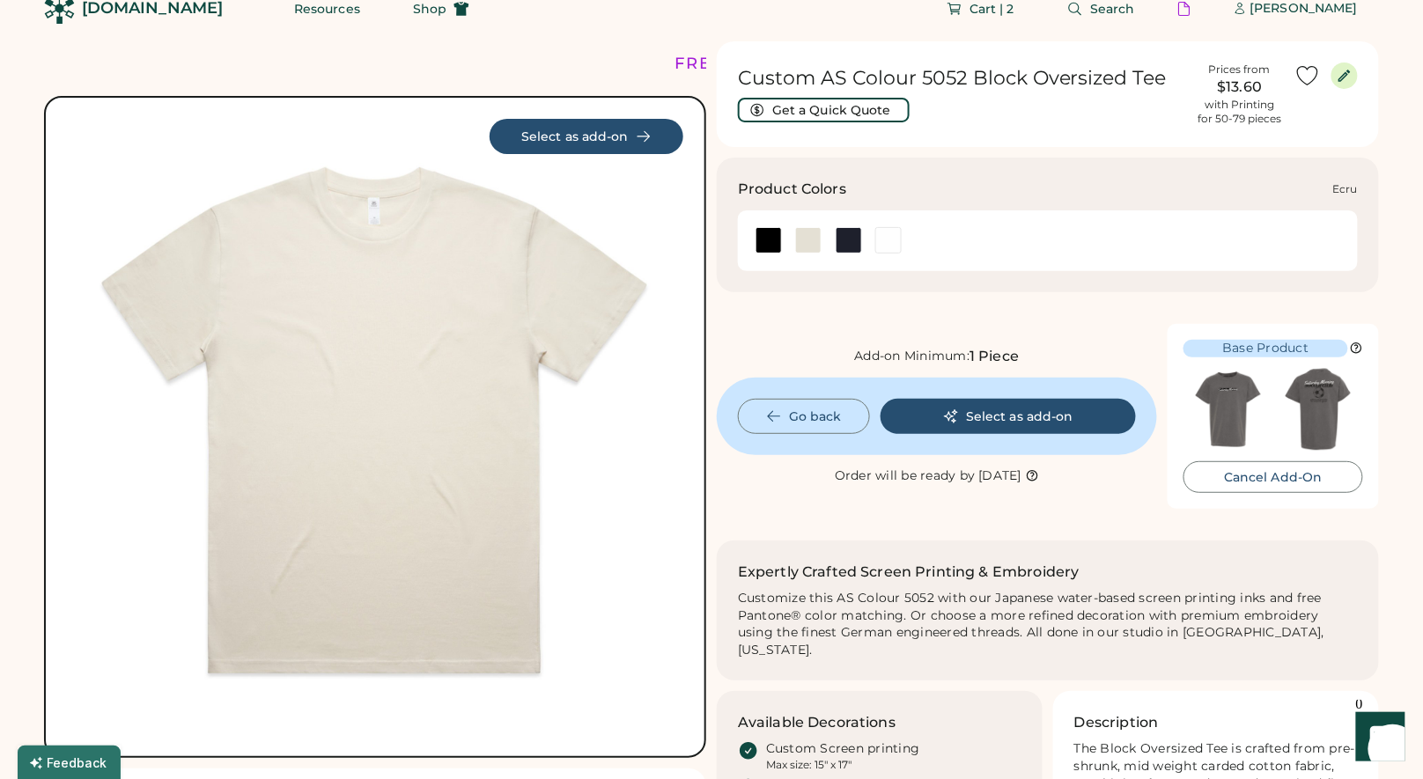
click at [810, 245] on div at bounding box center [808, 240] width 26 height 26
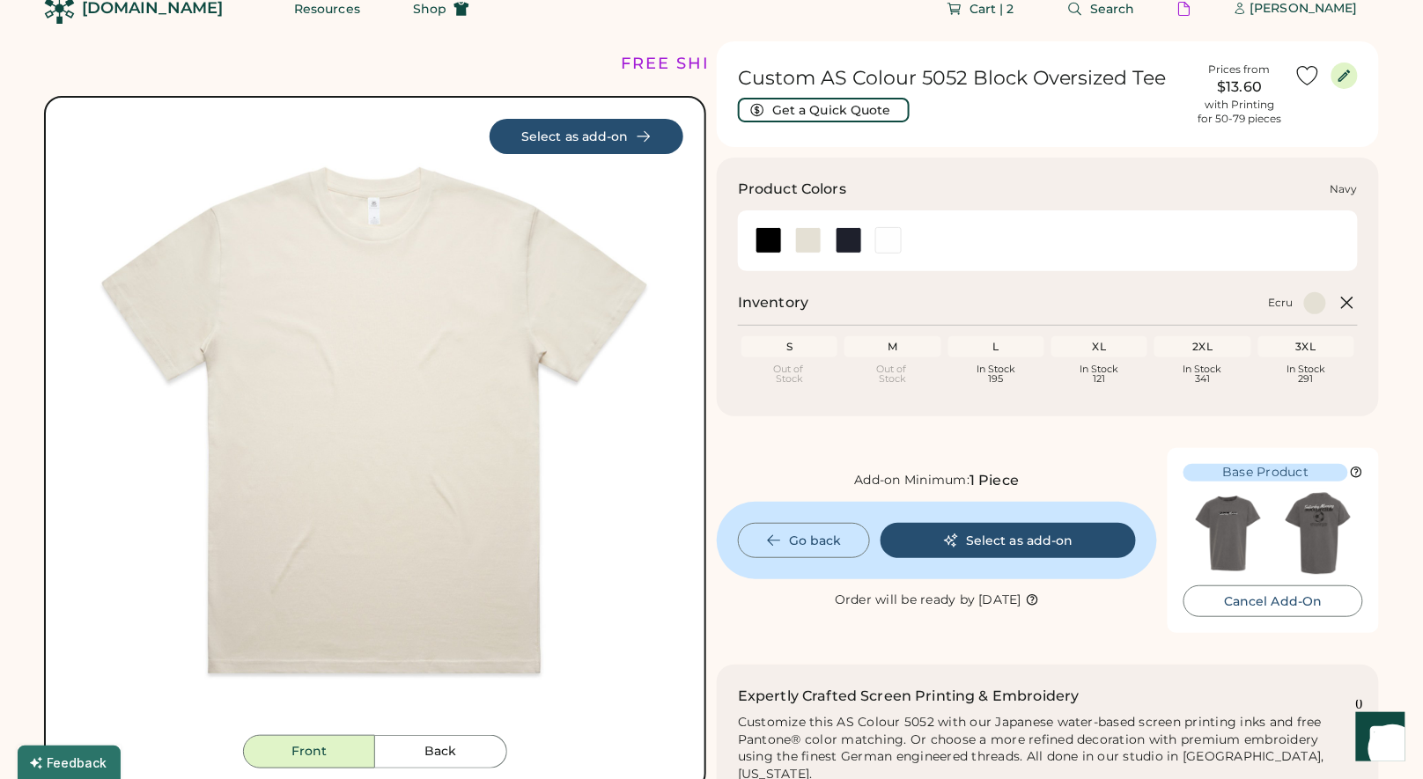
click at [859, 242] on div at bounding box center [849, 240] width 26 height 26
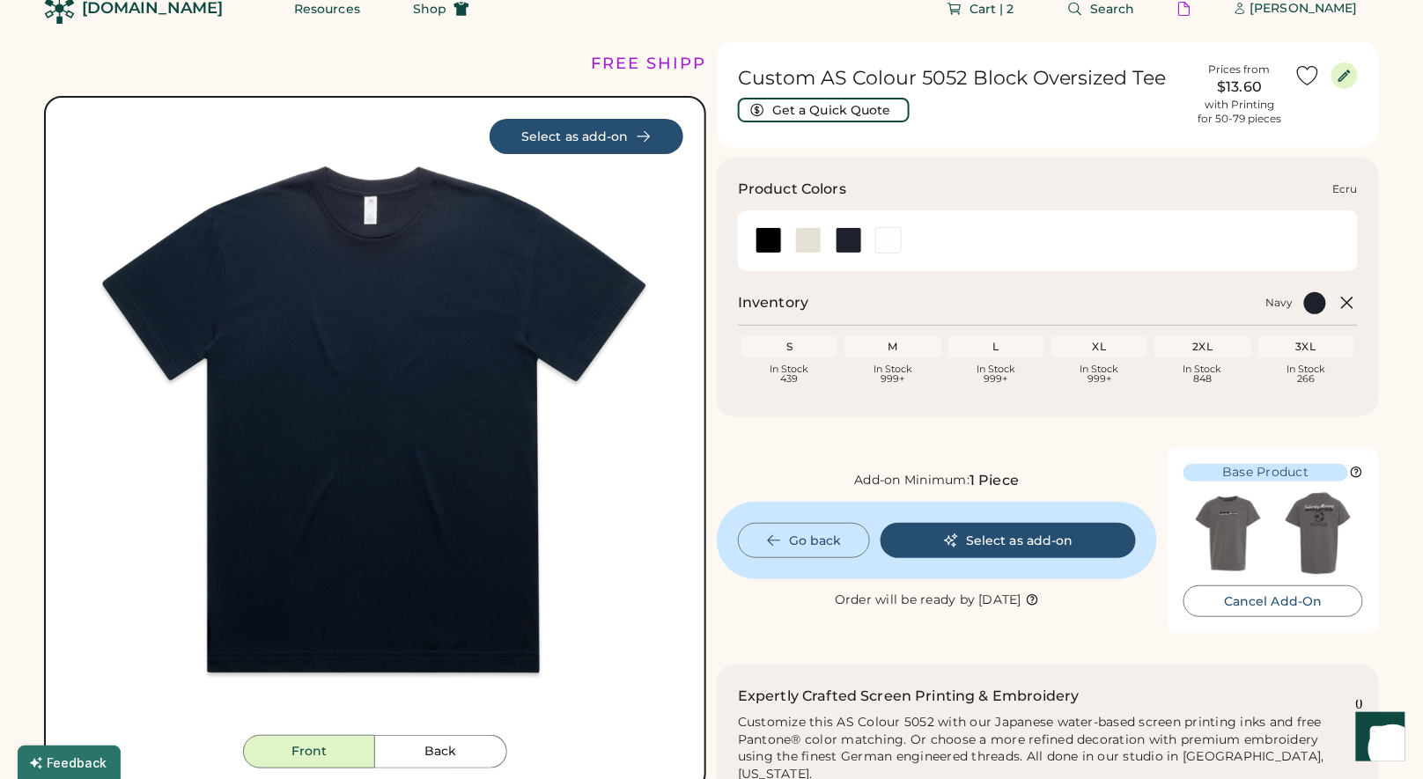
click at [806, 238] on div at bounding box center [808, 240] width 26 height 26
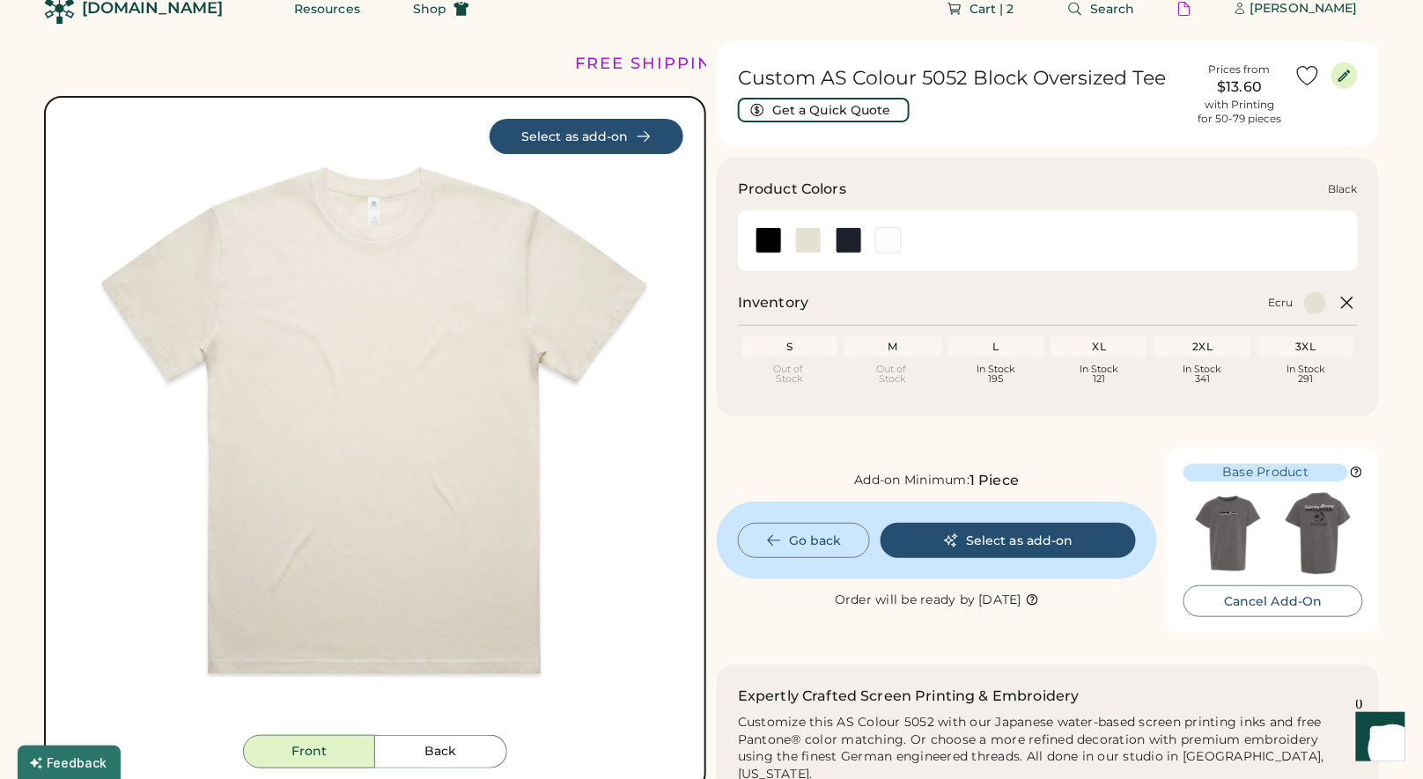
click at [757, 236] on div at bounding box center [769, 240] width 26 height 26
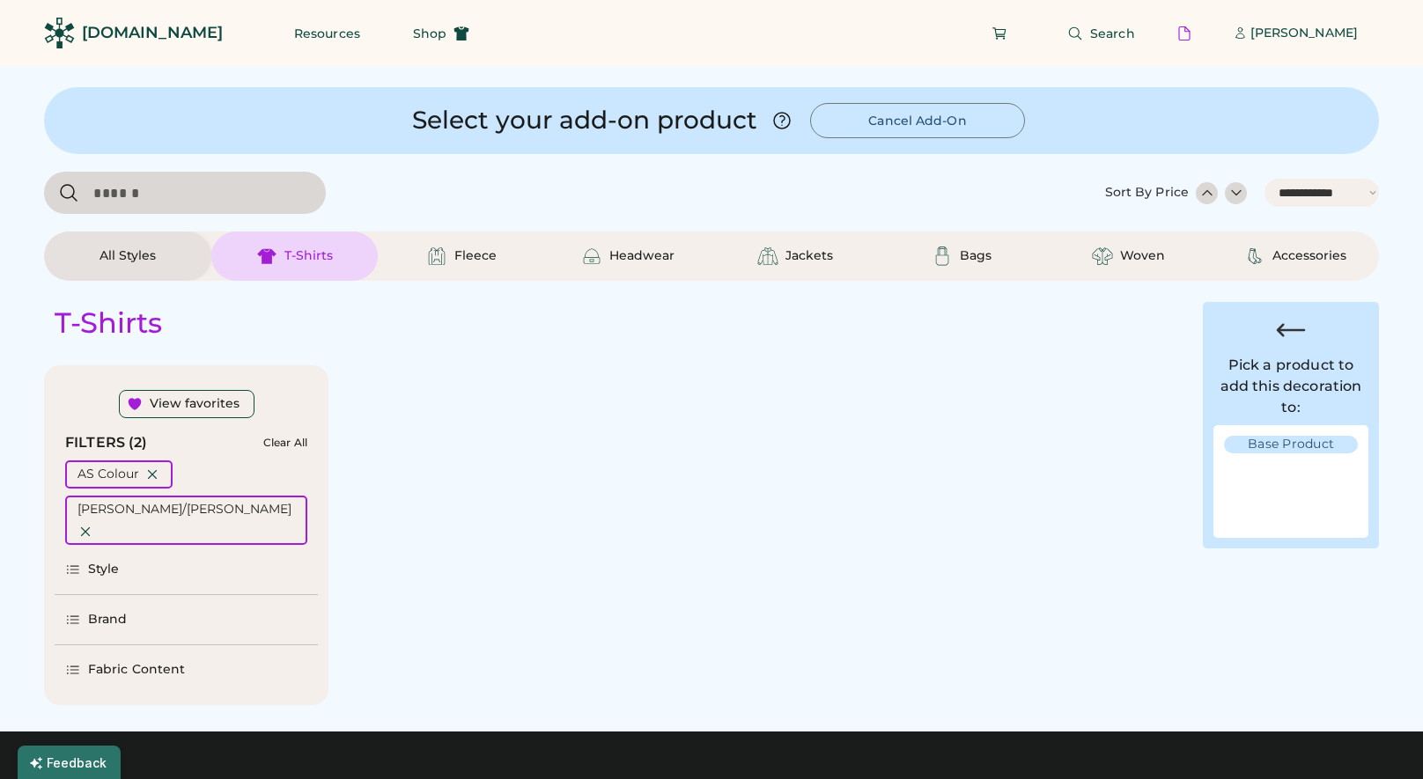
select select "*****"
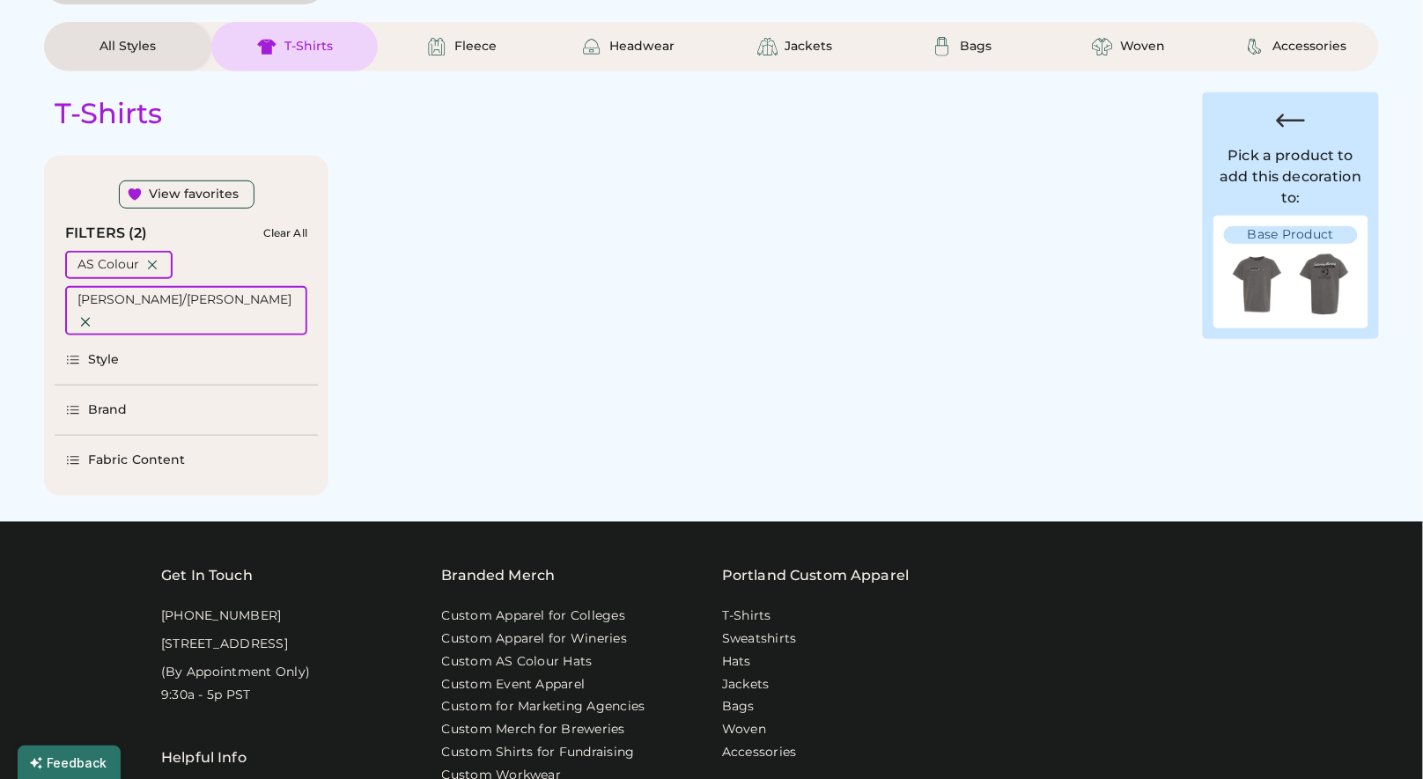
select select "*"
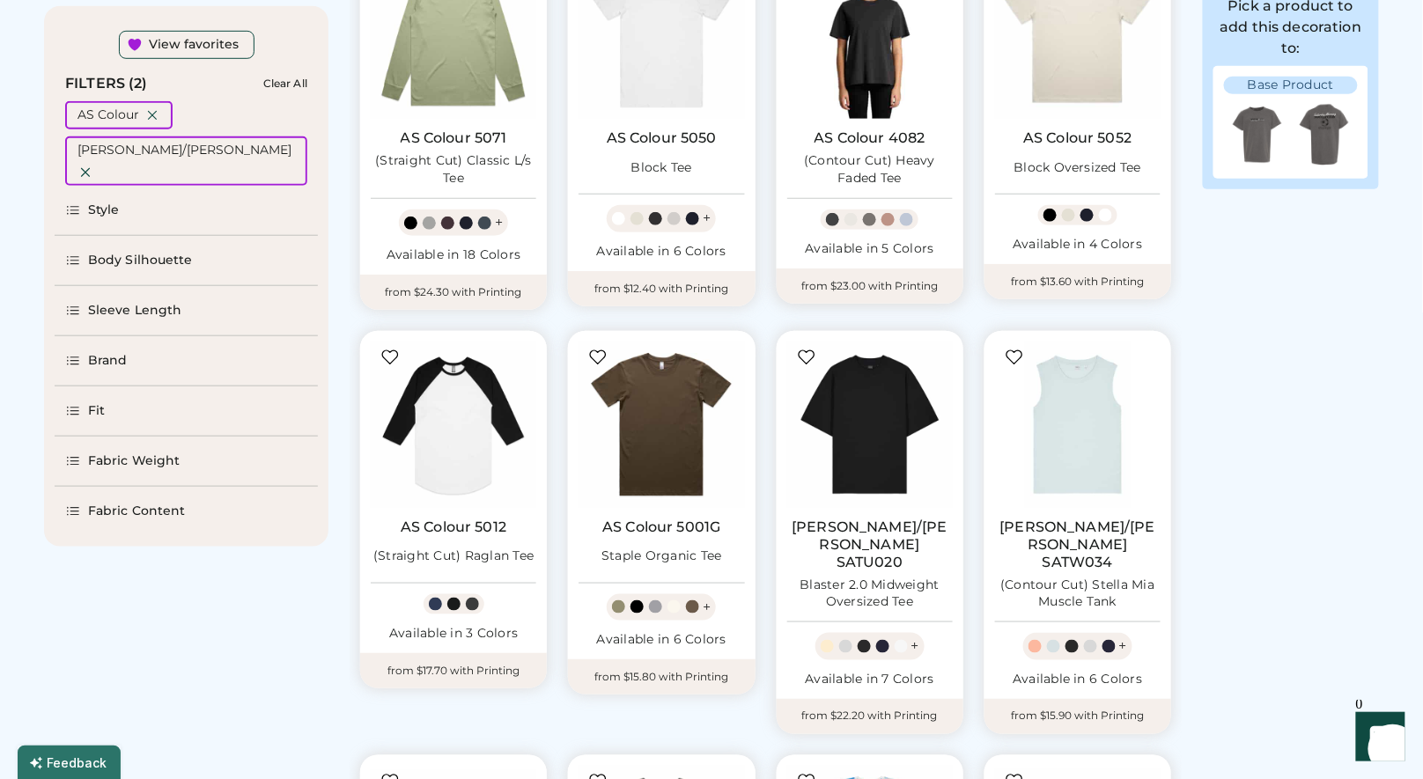
scroll to position [363, 0]
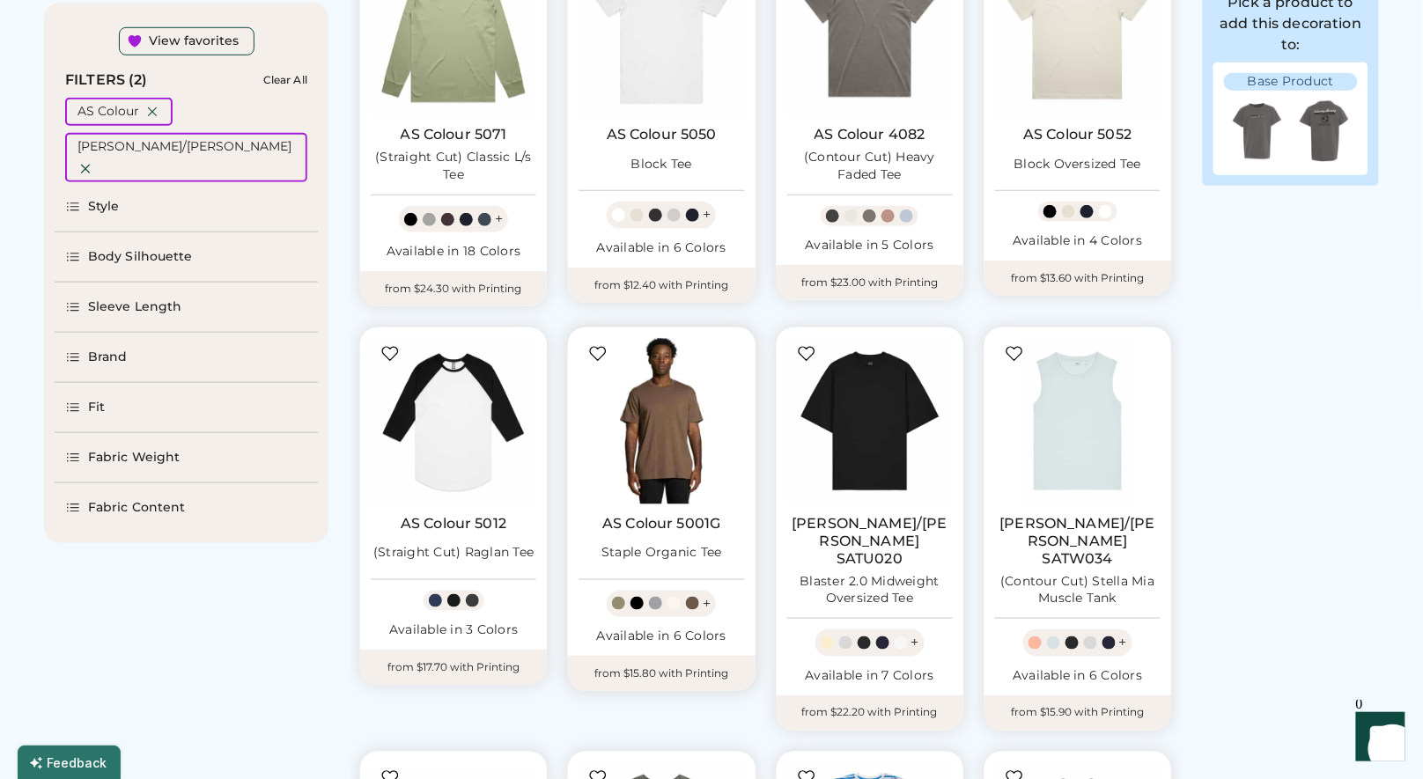
click at [671, 431] on img at bounding box center [662, 421] width 166 height 166
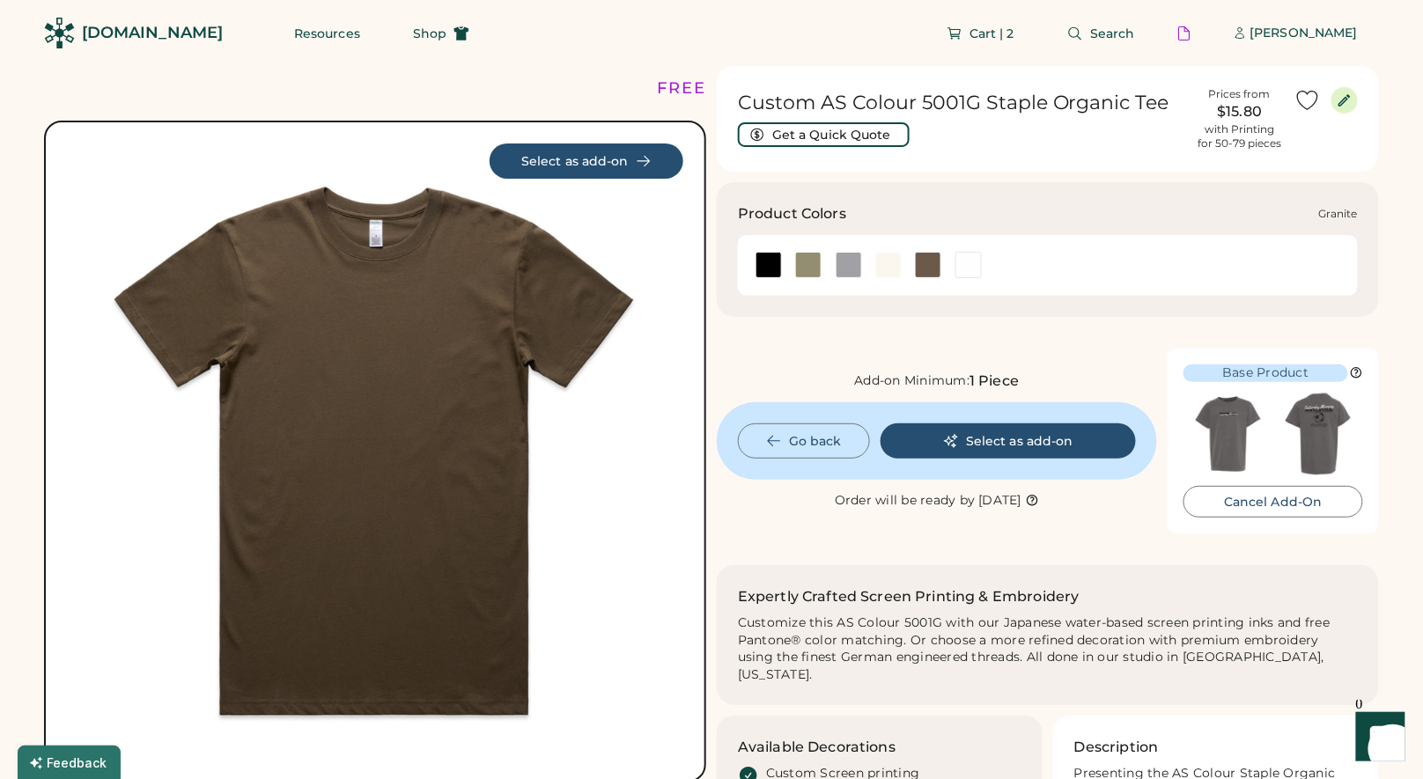
click at [846, 263] on div at bounding box center [849, 265] width 26 height 26
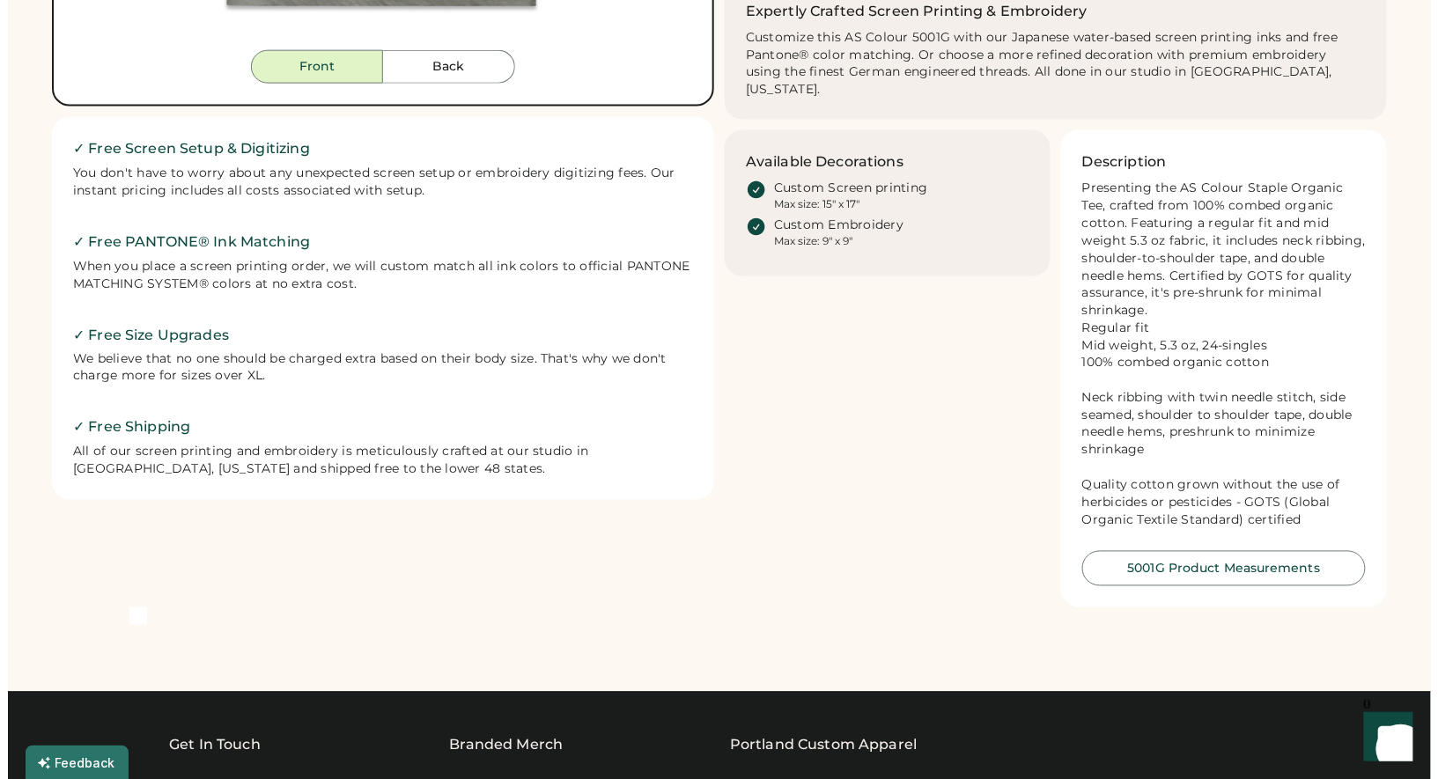
scroll to position [703, 0]
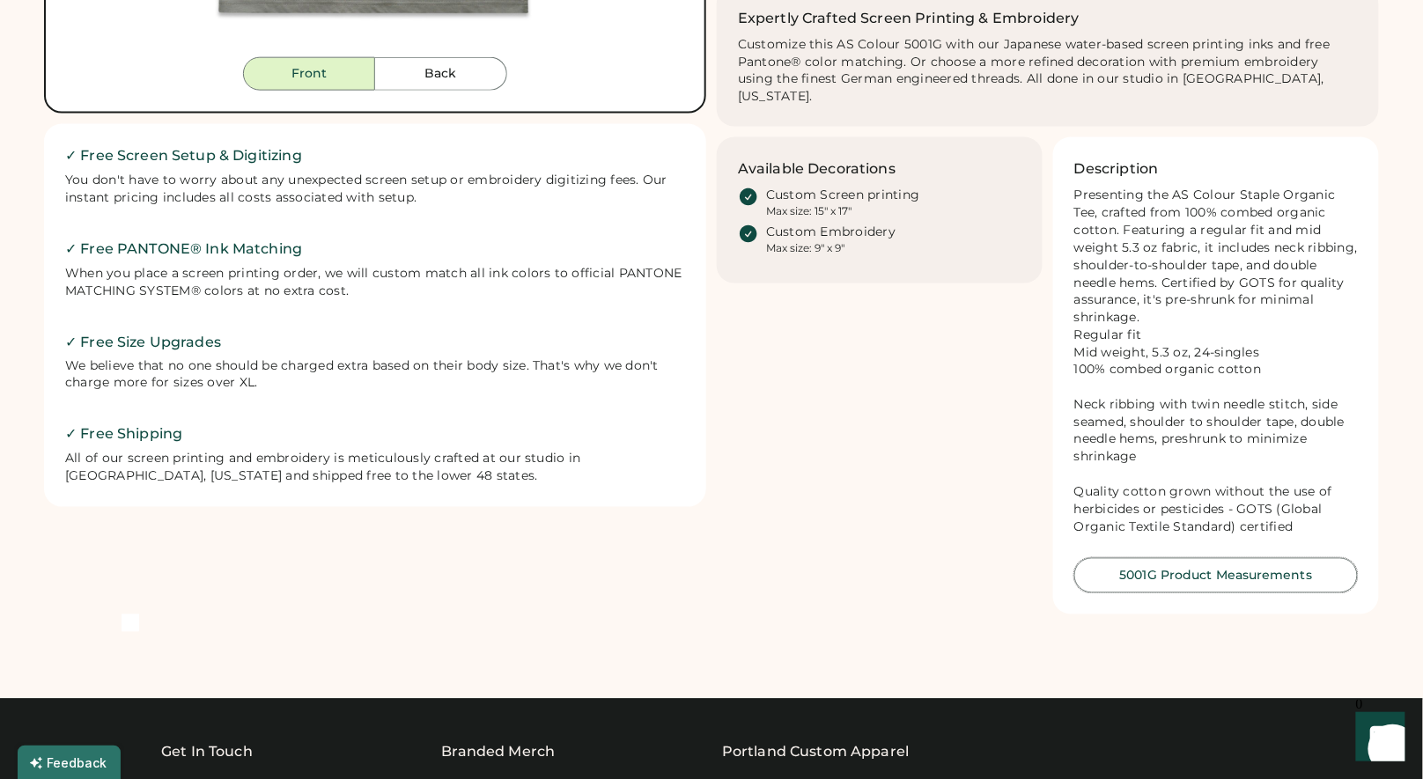
click at [1196, 580] on button "5001G Product Measurements" at bounding box center [1216, 575] width 284 height 35
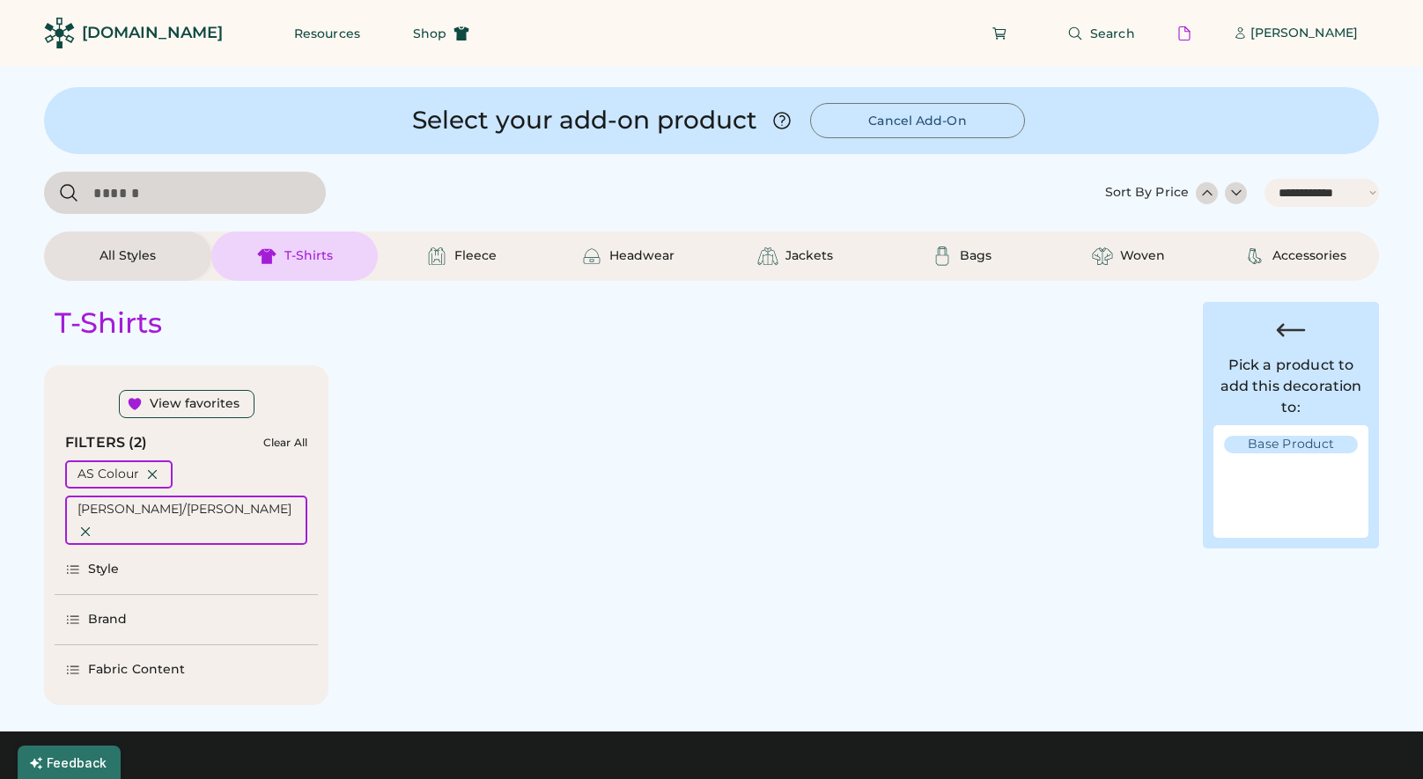
select select "*****"
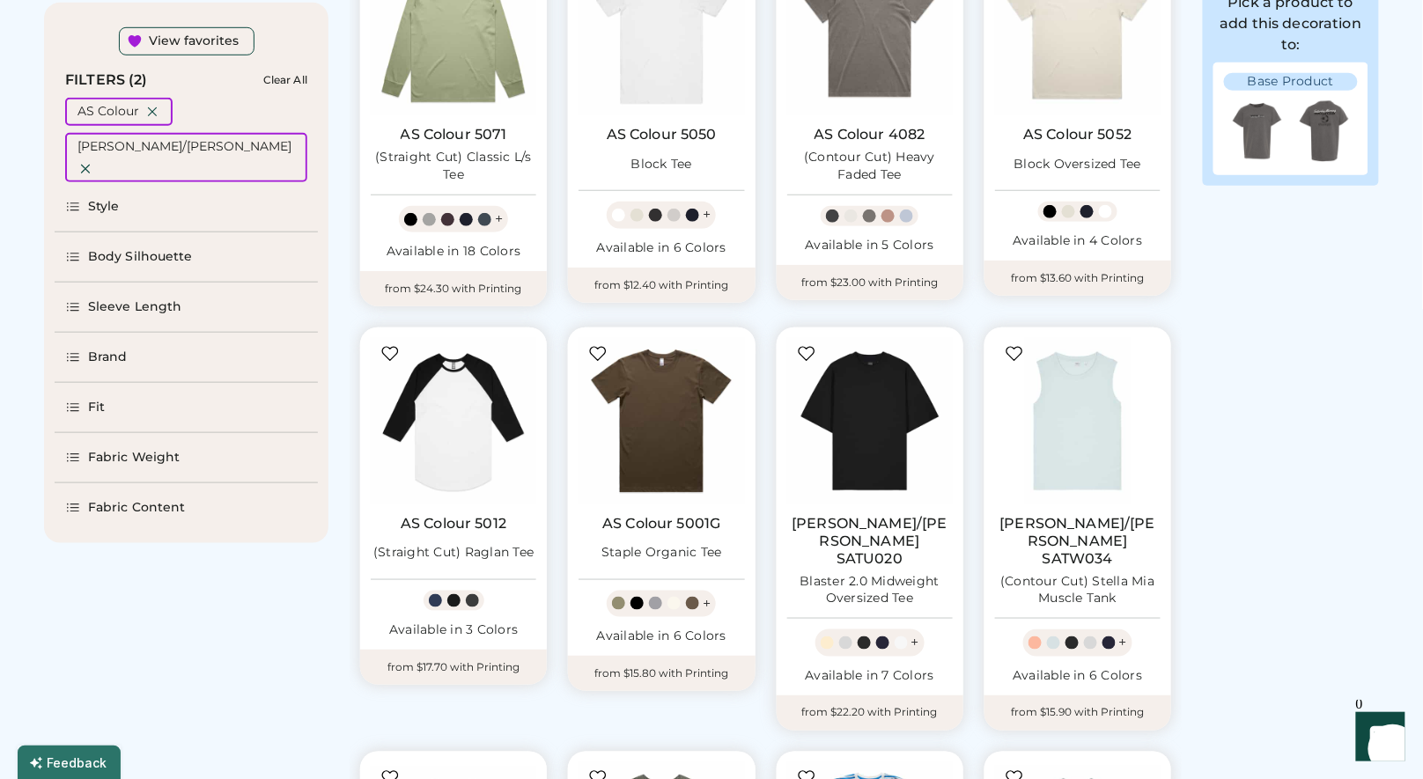
click at [89, 399] on div "Fit" at bounding box center [96, 408] width 17 height 18
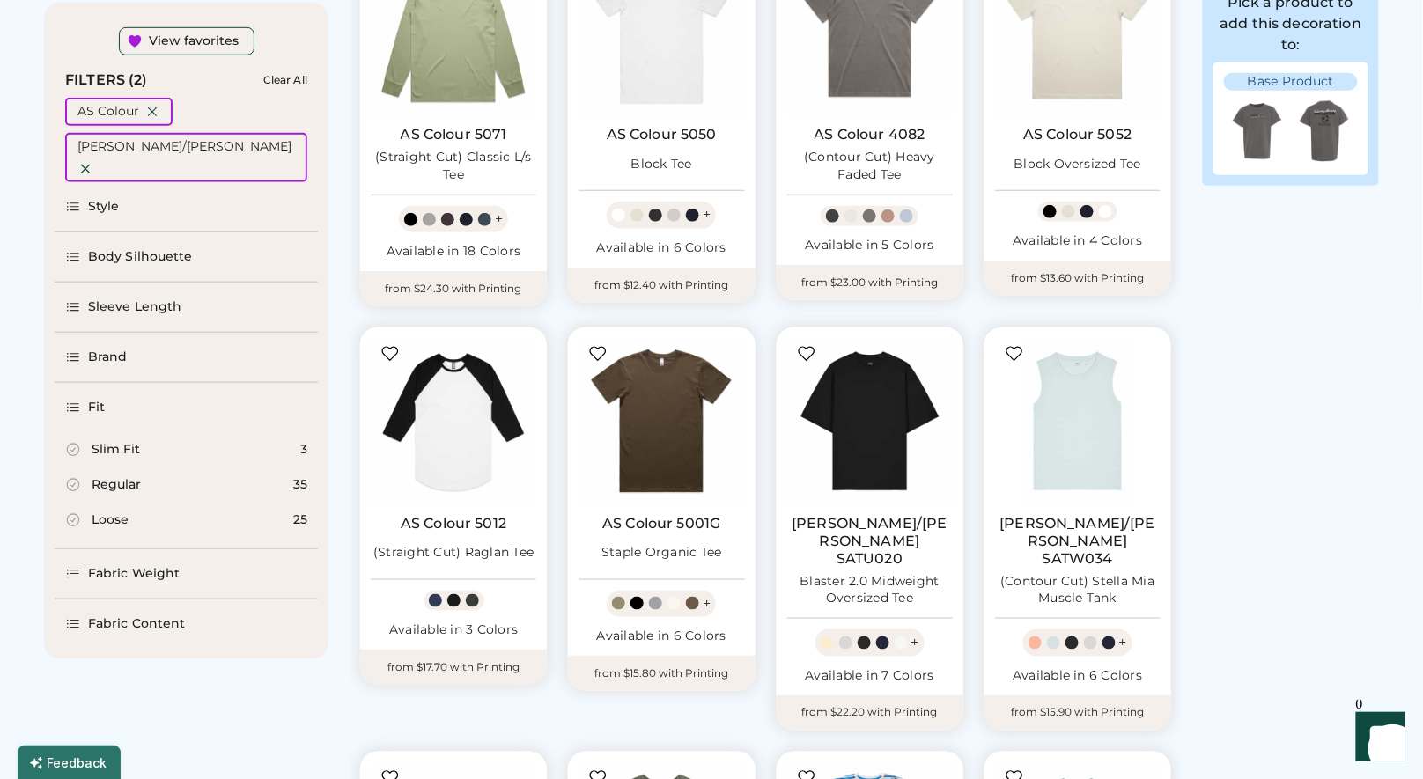
click at [116, 512] on div "Loose" at bounding box center [110, 521] width 37 height 18
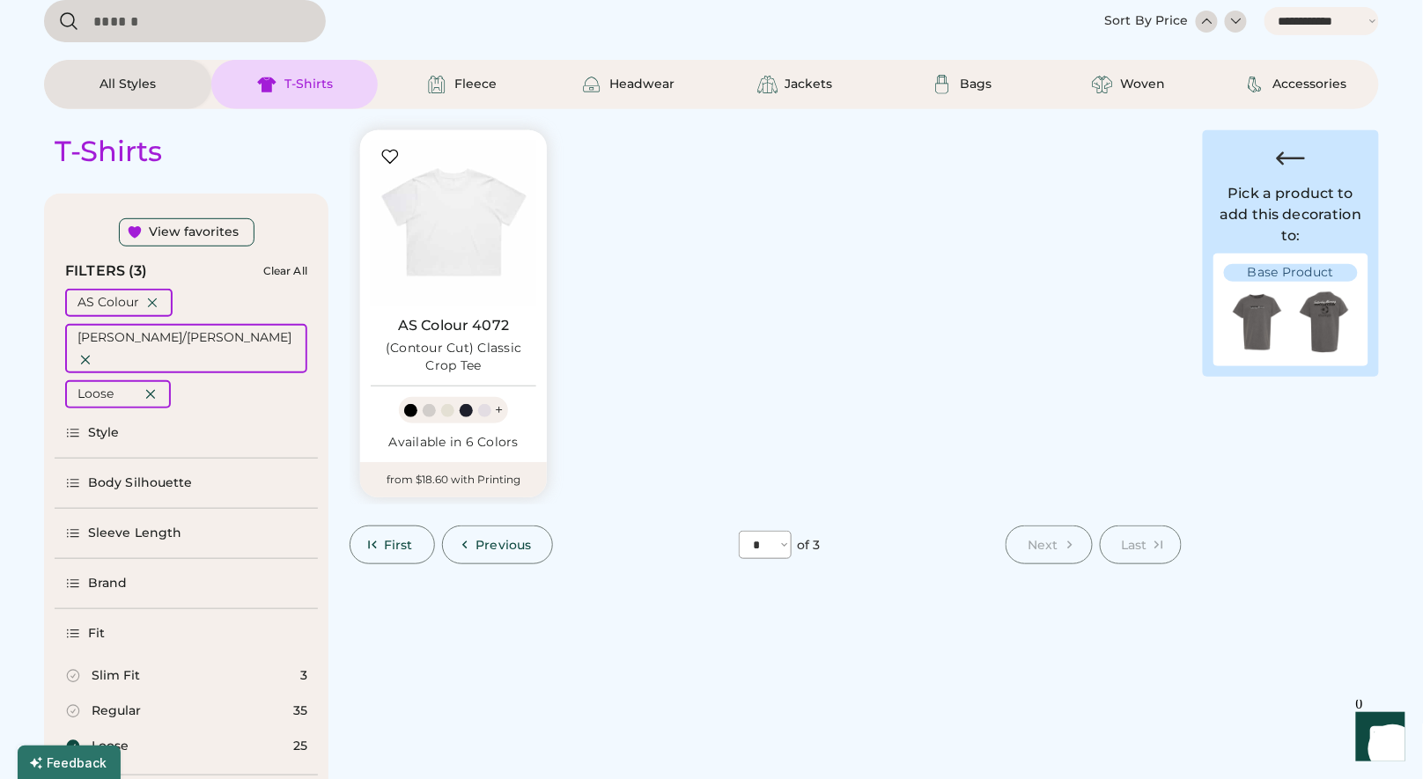
scroll to position [169, 0]
click at [416, 552] on button "First" at bounding box center [392, 547] width 85 height 39
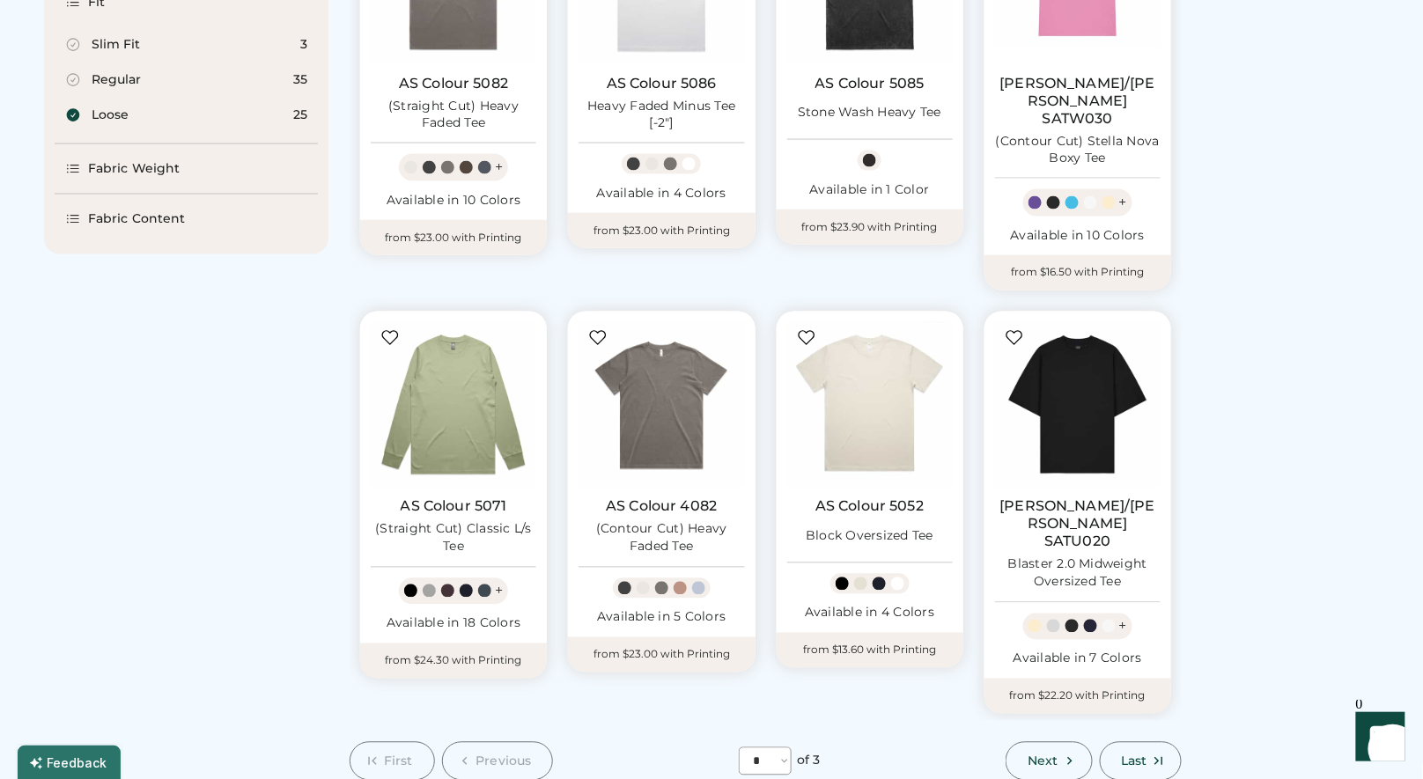
scroll to position [907, 0]
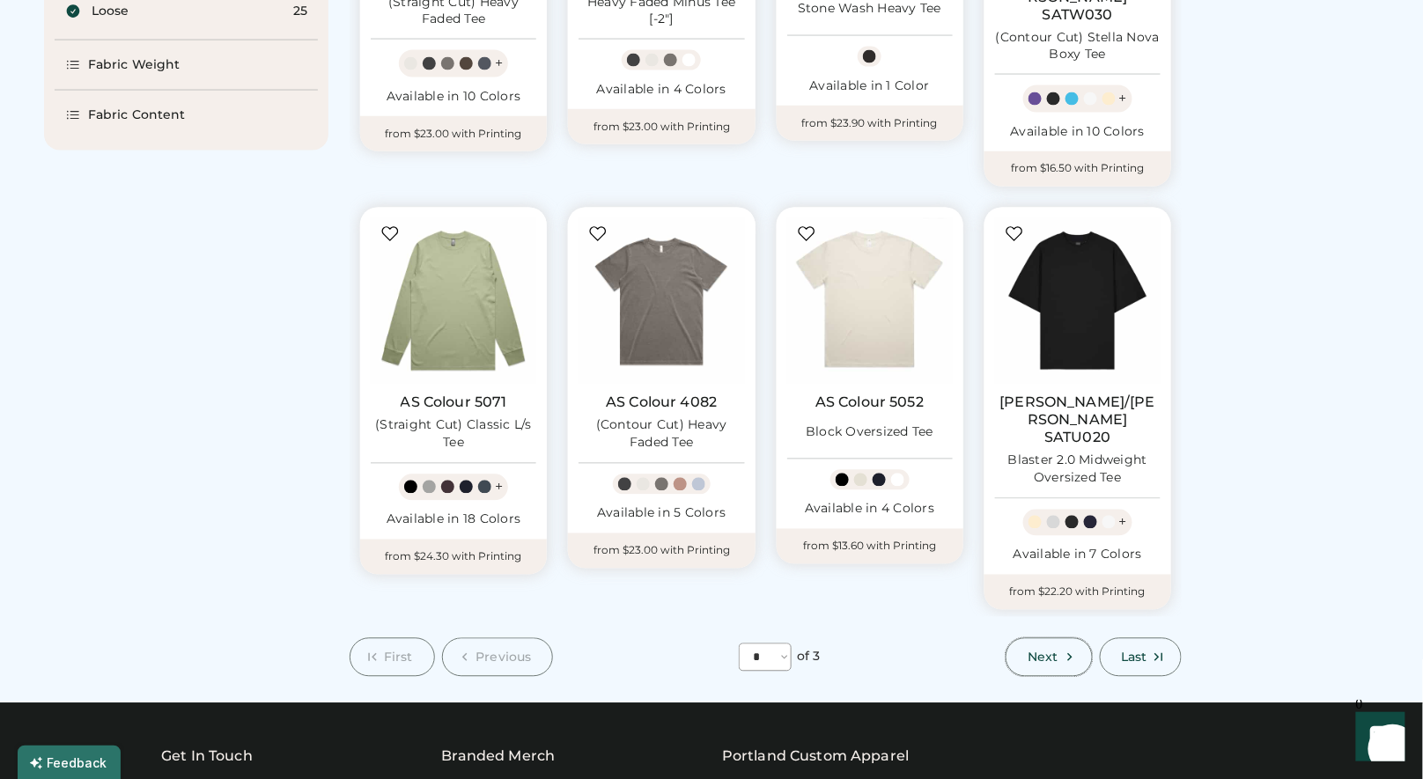
click at [1050, 652] on span "Next" at bounding box center [1043, 658] width 30 height 12
select select "*"
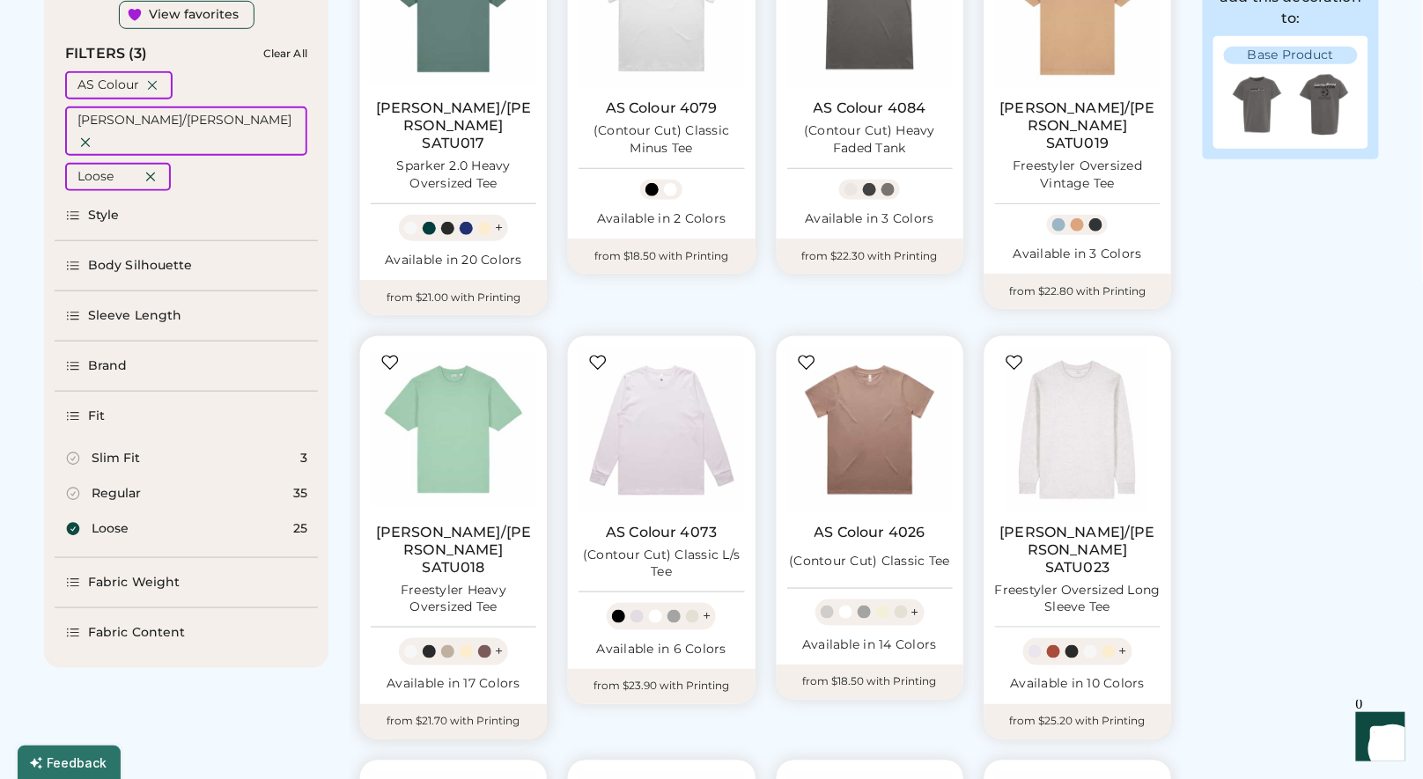
scroll to position [392, 0]
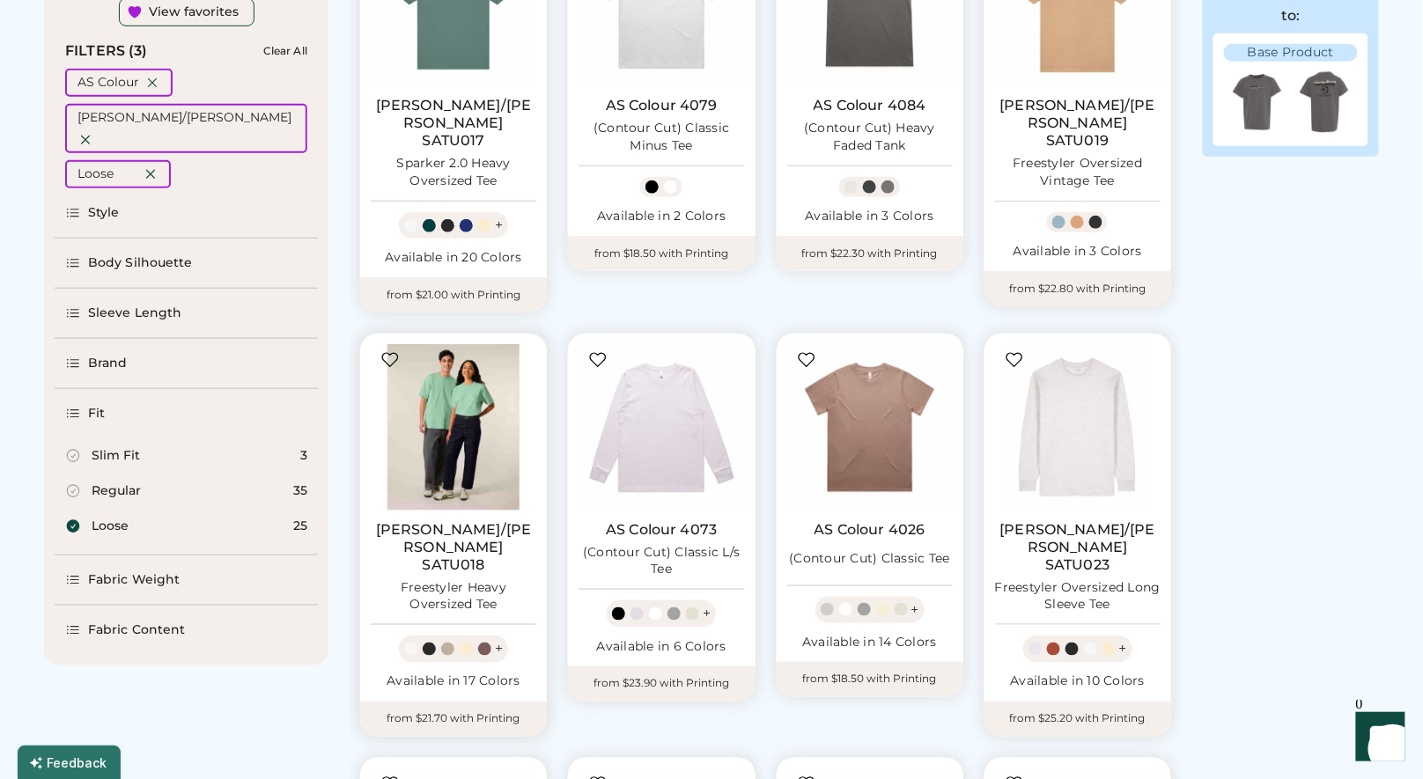
click at [459, 443] on img at bounding box center [454, 427] width 166 height 166
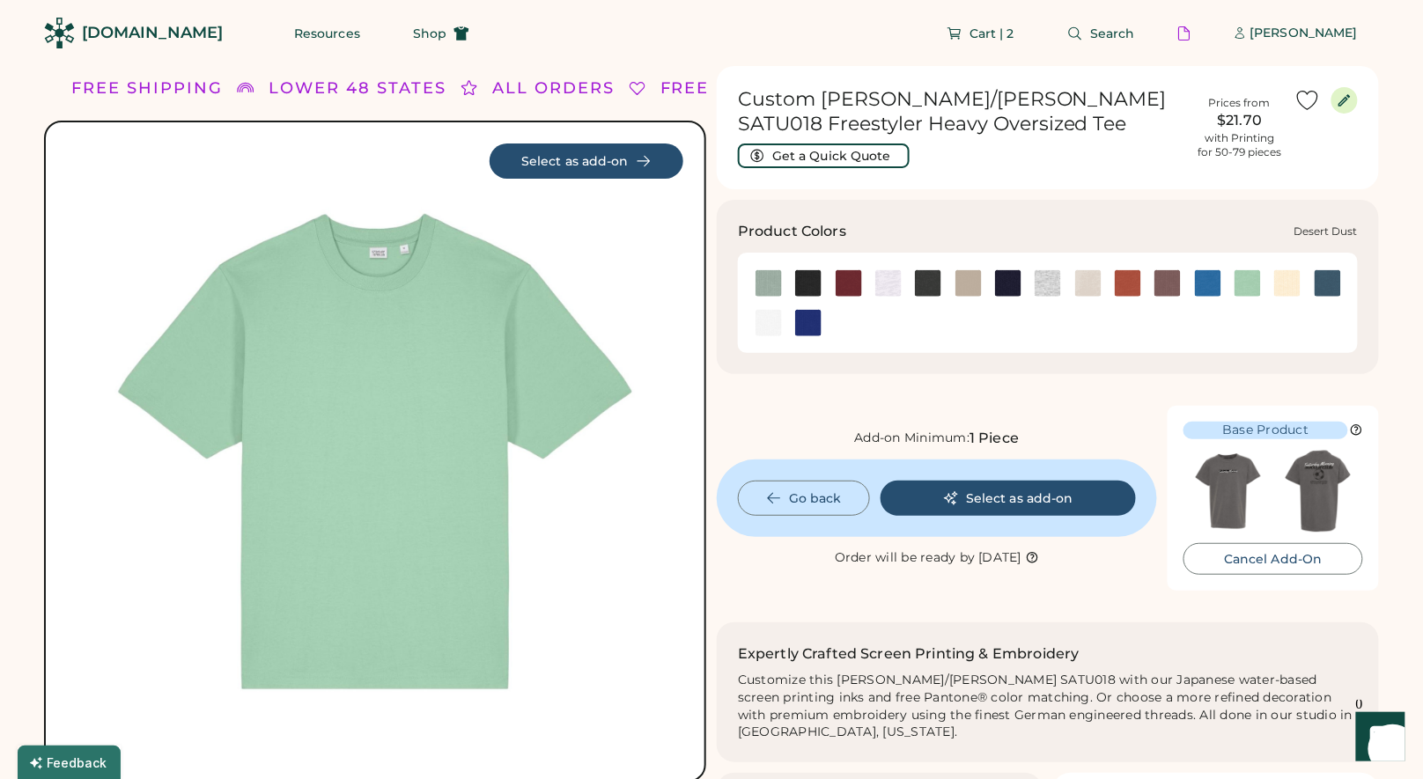
click at [967, 288] on img at bounding box center [969, 283] width 26 height 26
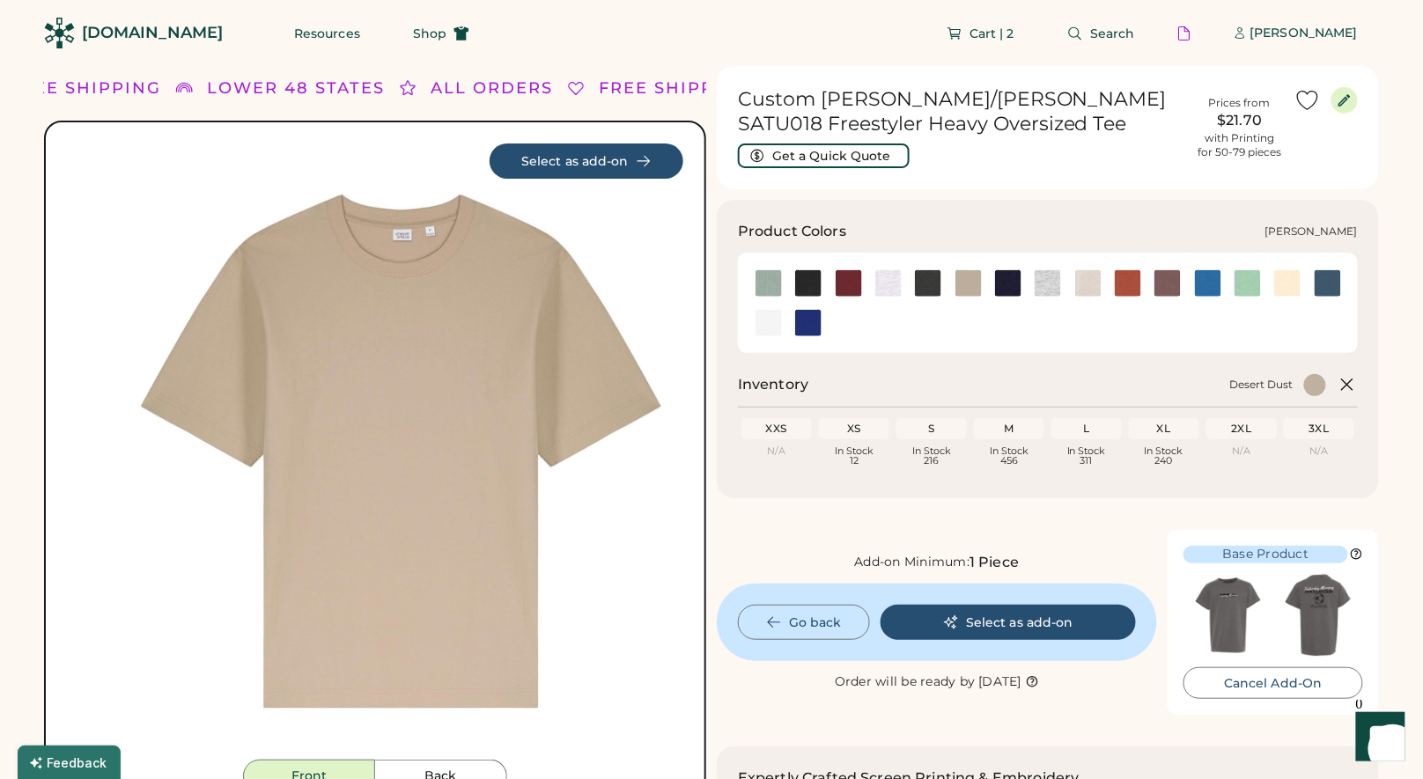
click at [1052, 291] on img at bounding box center [1048, 283] width 26 height 26
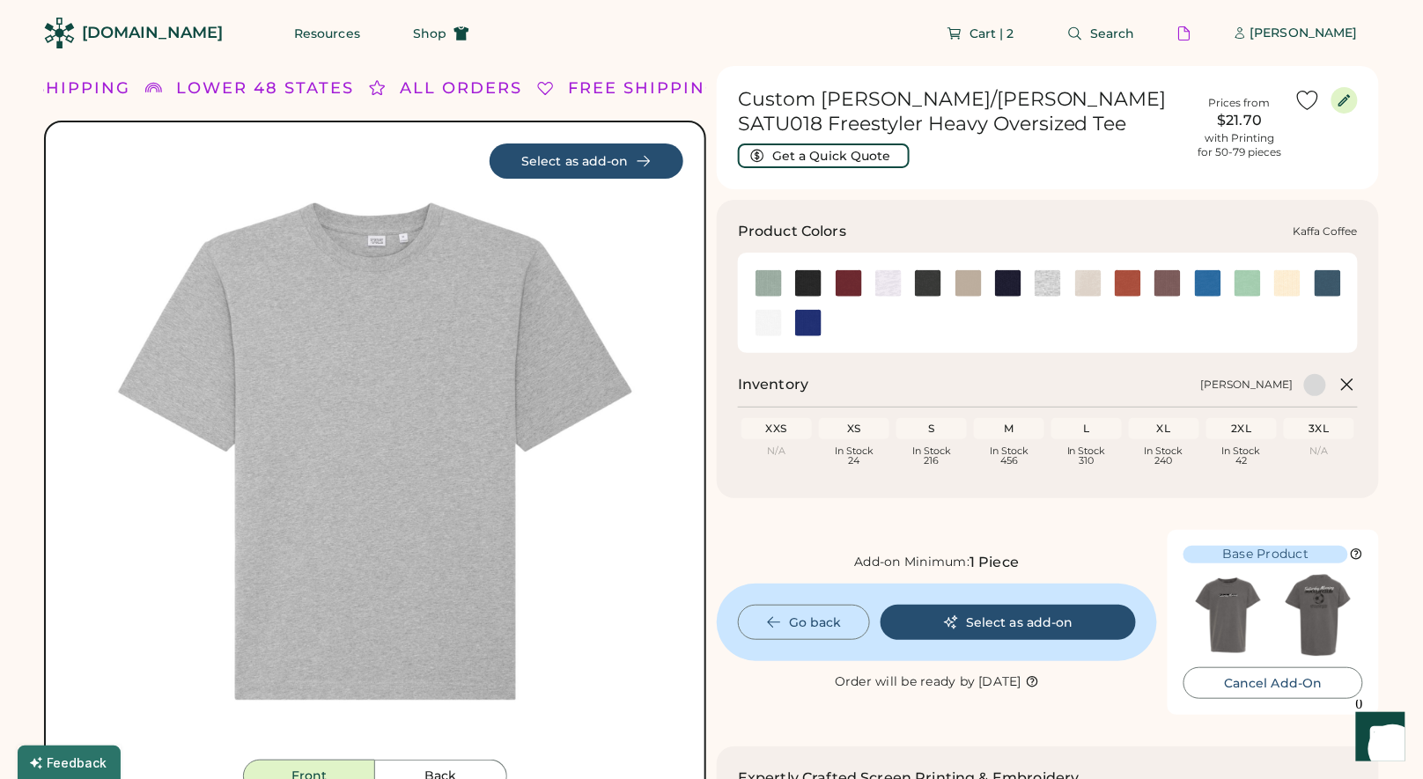
click at [1171, 283] on img at bounding box center [1168, 283] width 26 height 26
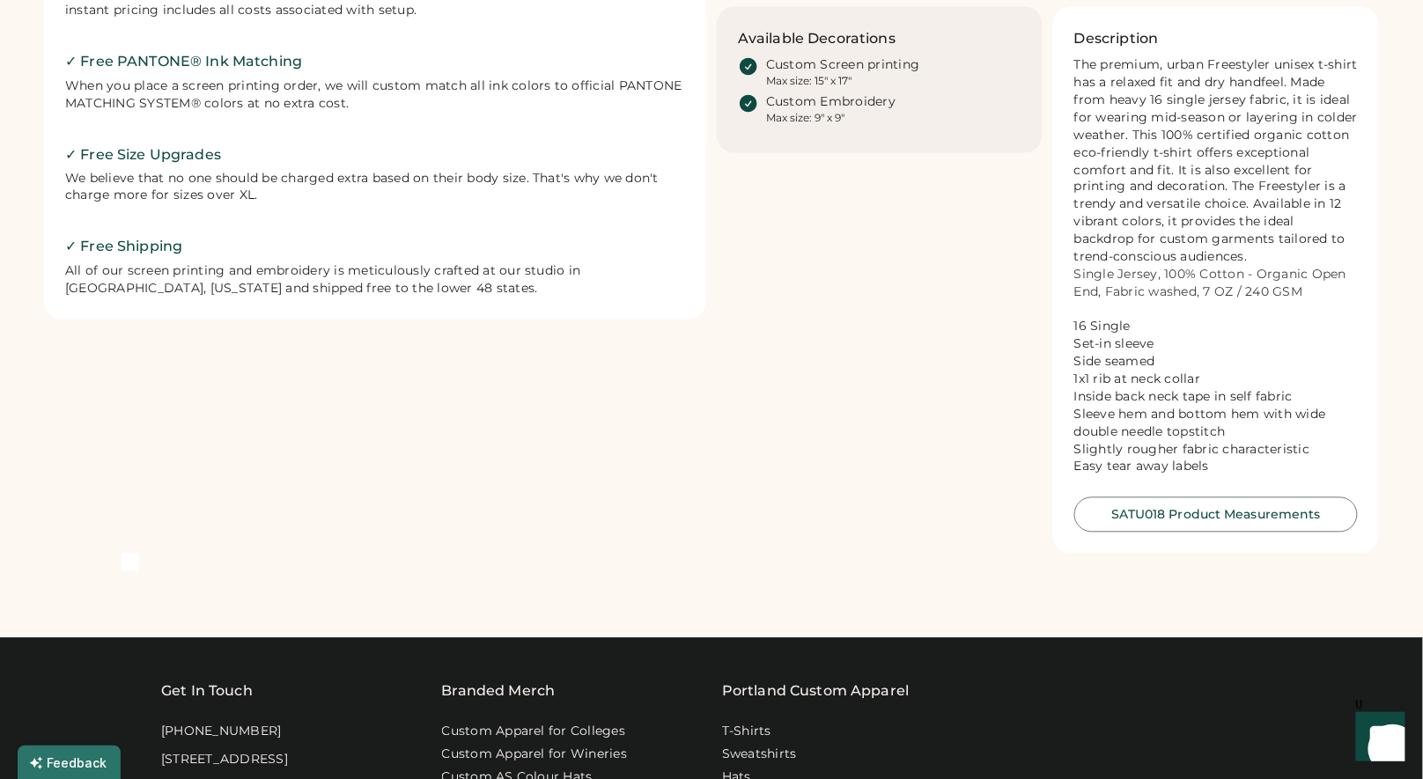
scroll to position [916, 0]
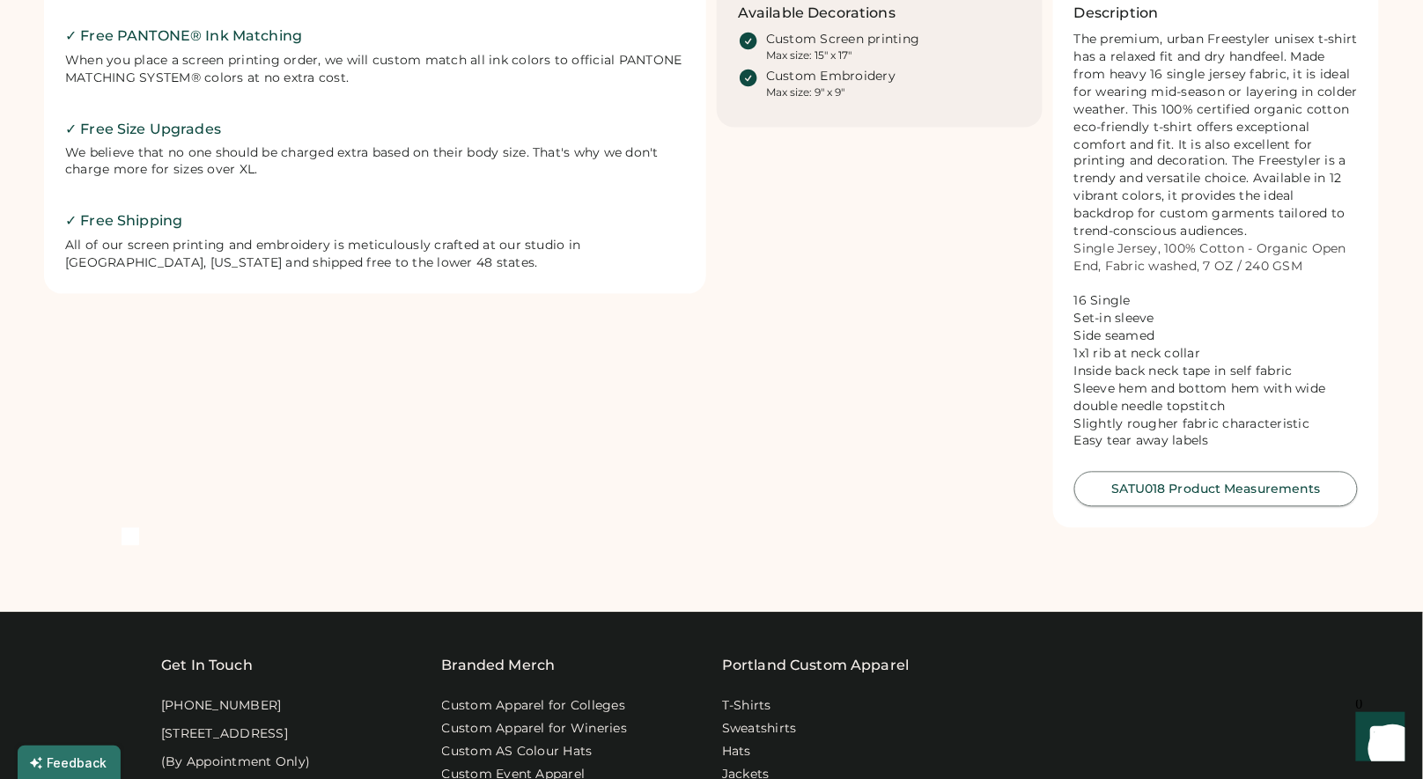
click at [1188, 493] on button "SATU018 Product Measurements" at bounding box center [1216, 489] width 284 height 35
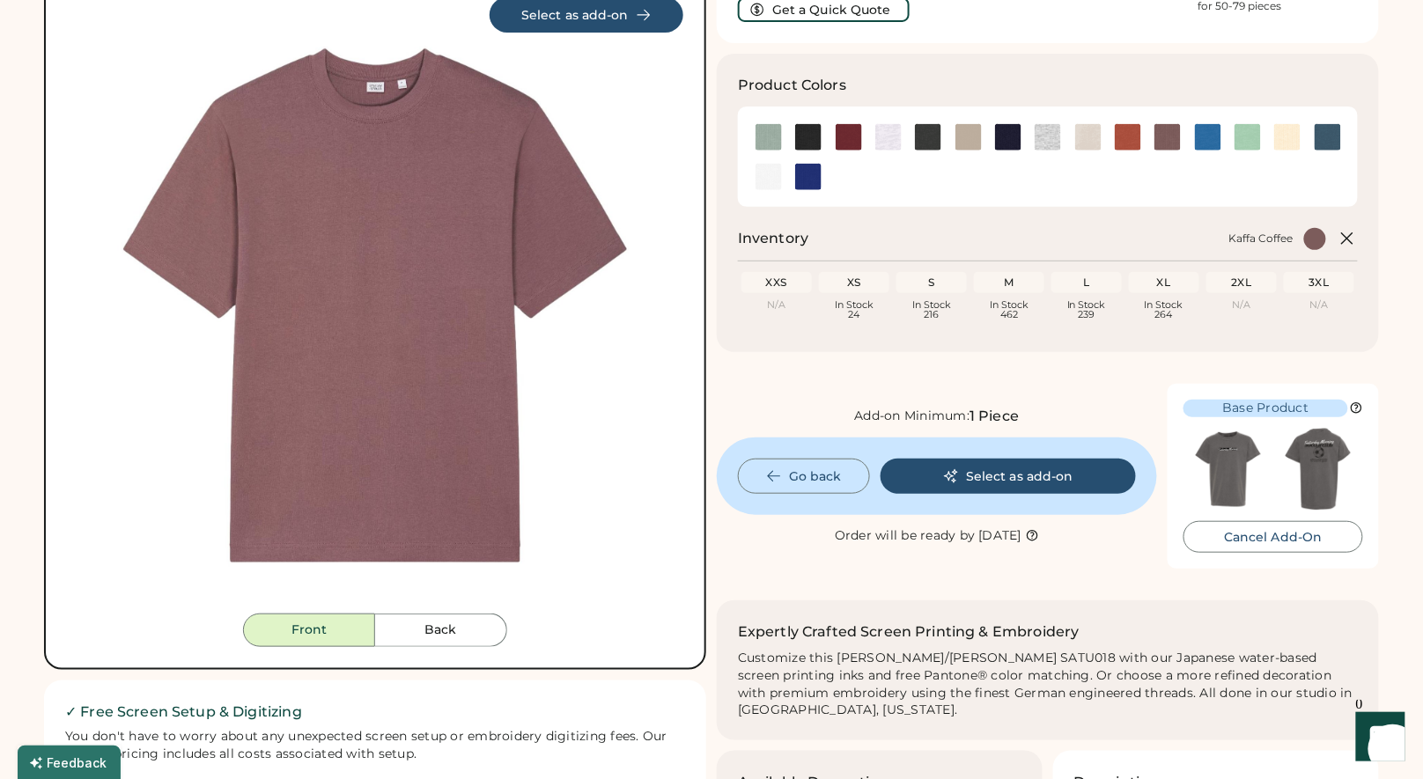
scroll to position [0, 0]
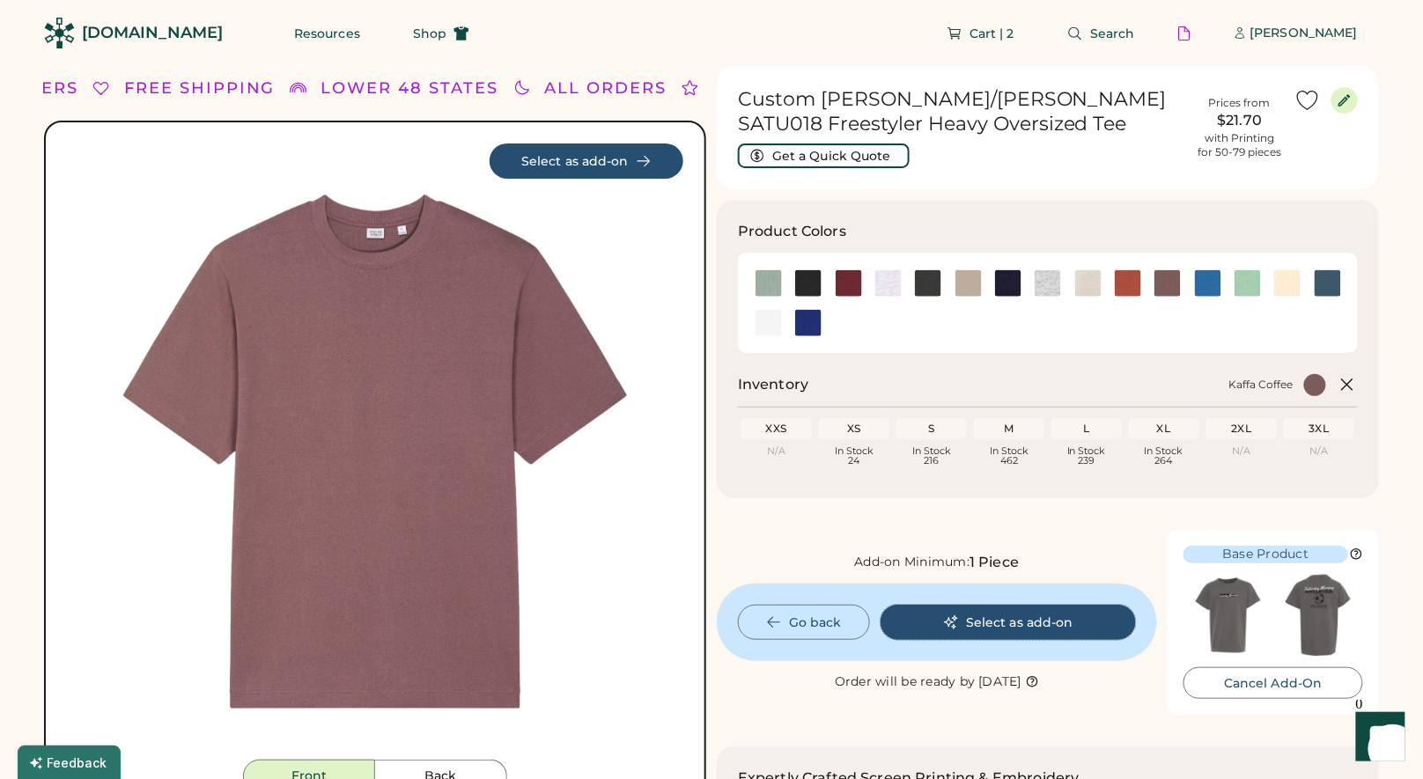
click at [1000, 619] on button "Select as add-on" at bounding box center [1008, 622] width 255 height 35
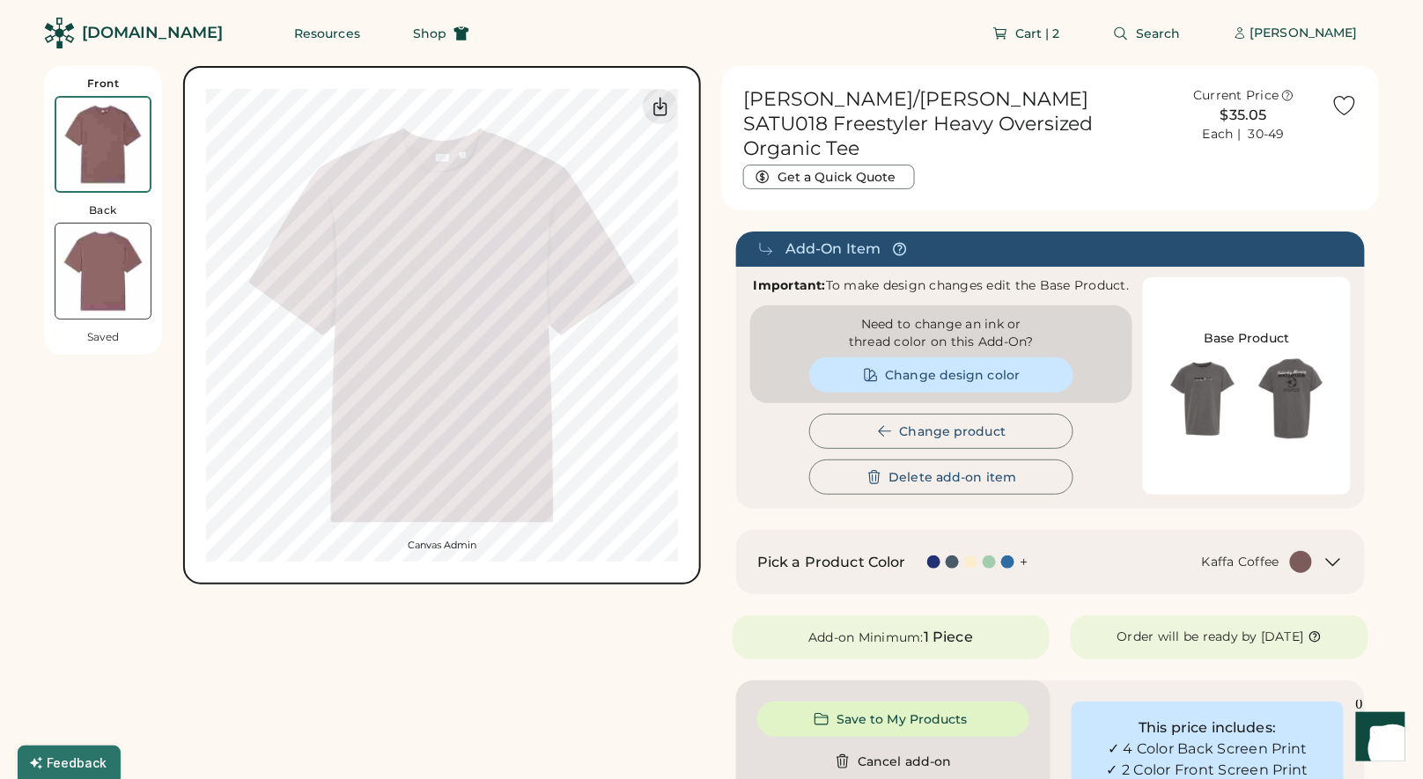
click at [128, 254] on img at bounding box center [102, 271] width 95 height 95
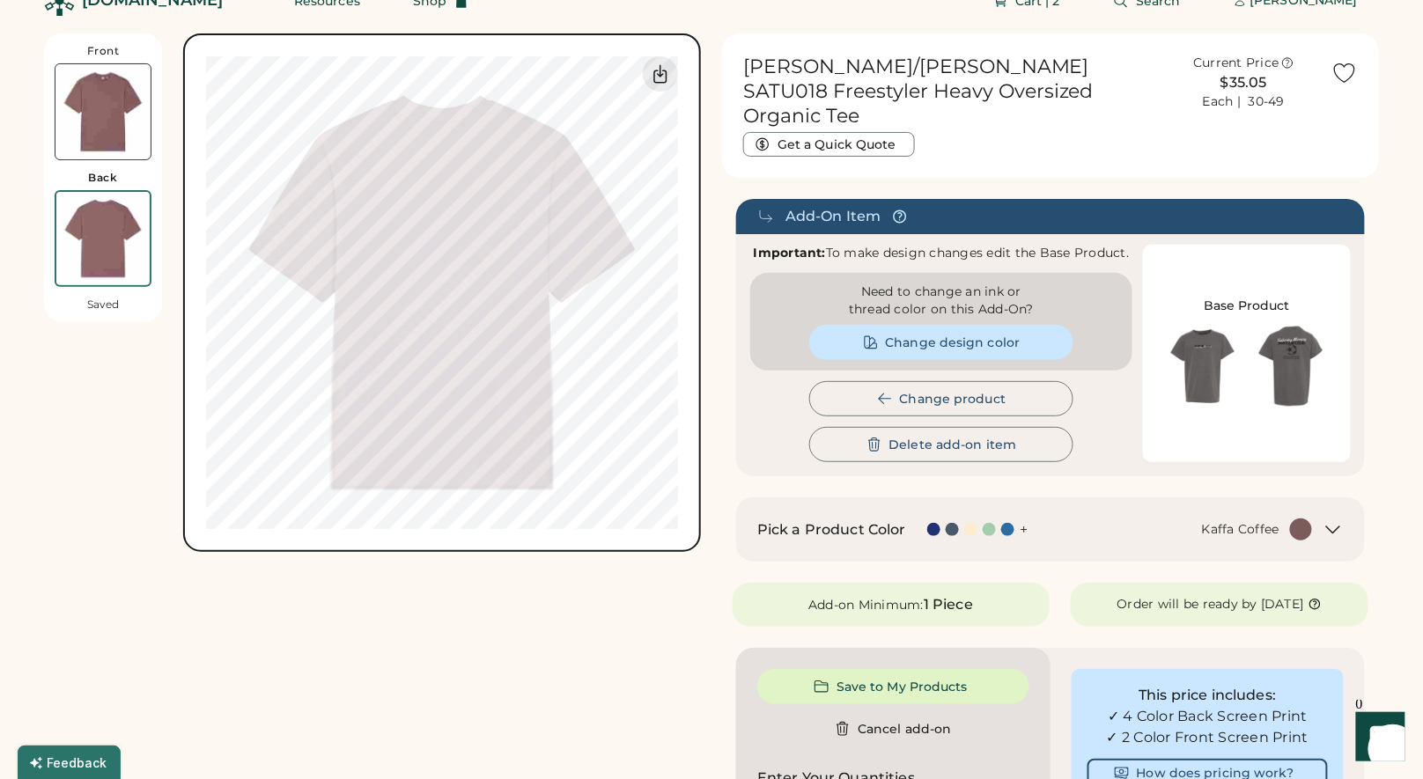
scroll to position [66, 0]
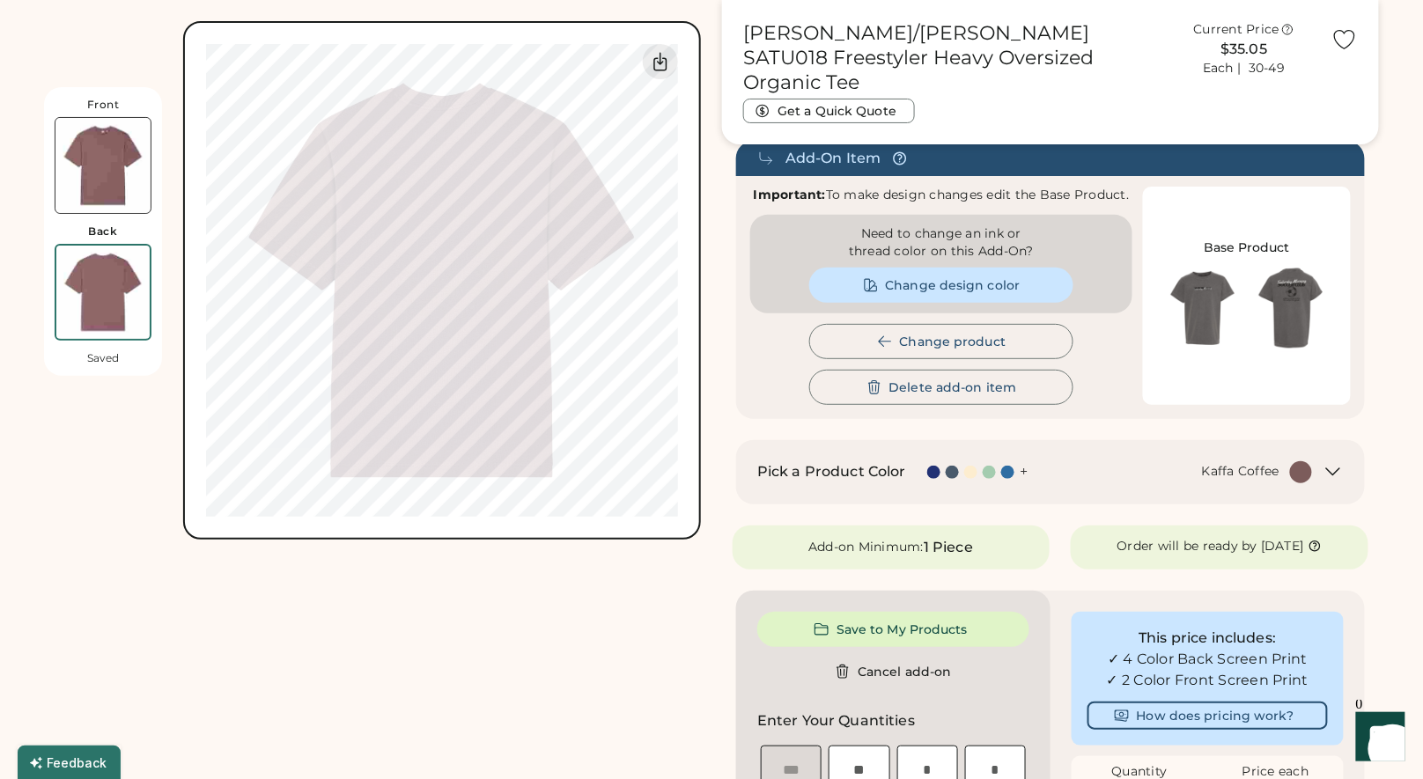
click at [128, 167] on img at bounding box center [102, 165] width 95 height 95
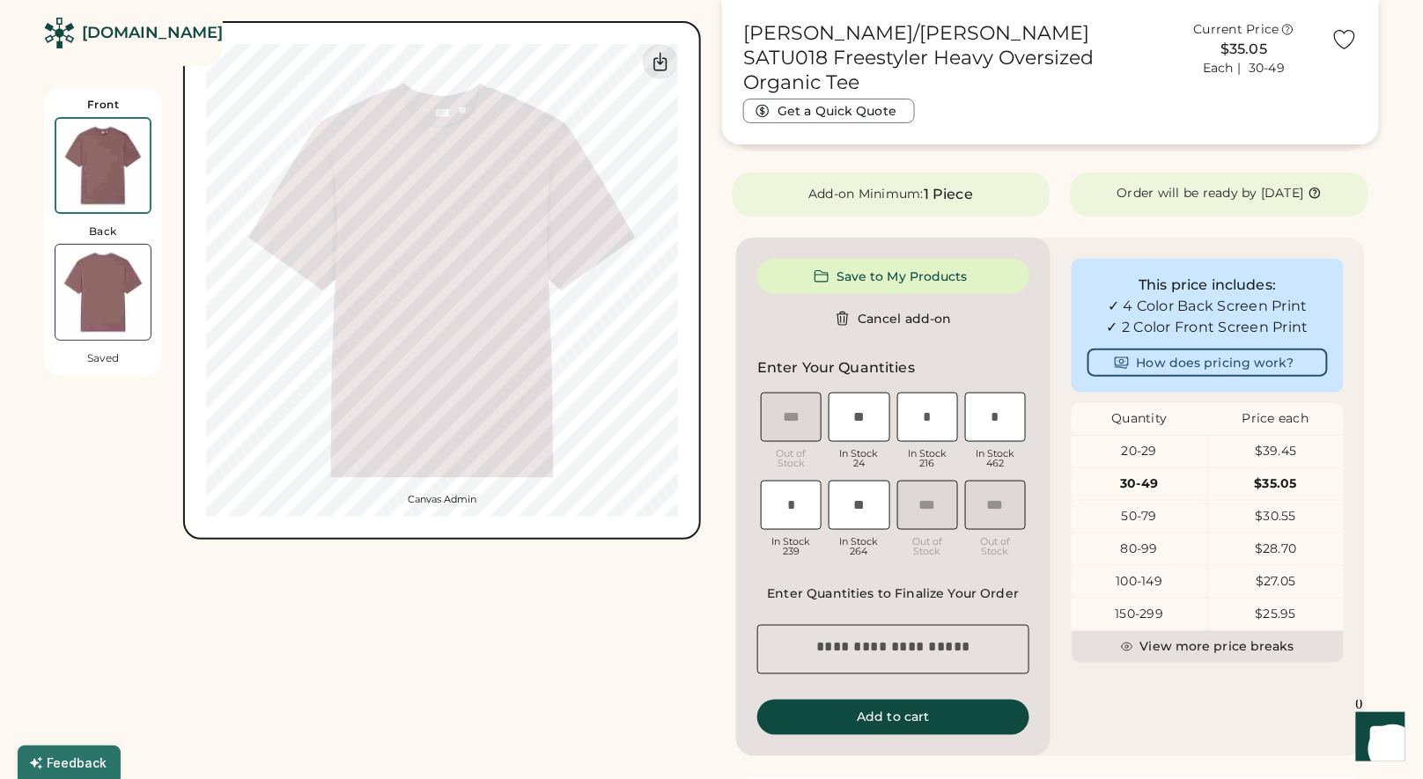
scroll to position [505, 0]
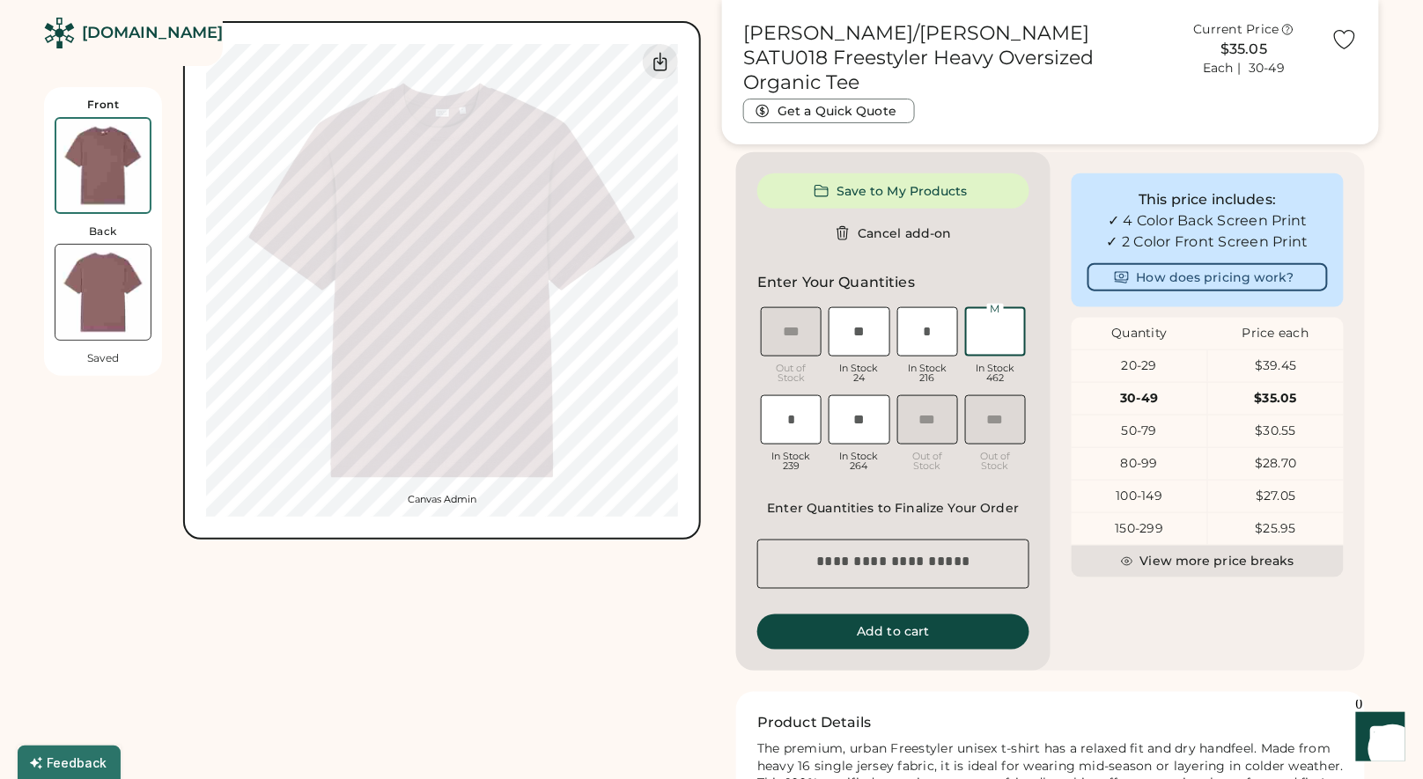
click at [1003, 348] on input "input" at bounding box center [995, 331] width 61 height 49
type input "*"
click at [808, 444] on input "input" at bounding box center [791, 419] width 61 height 49
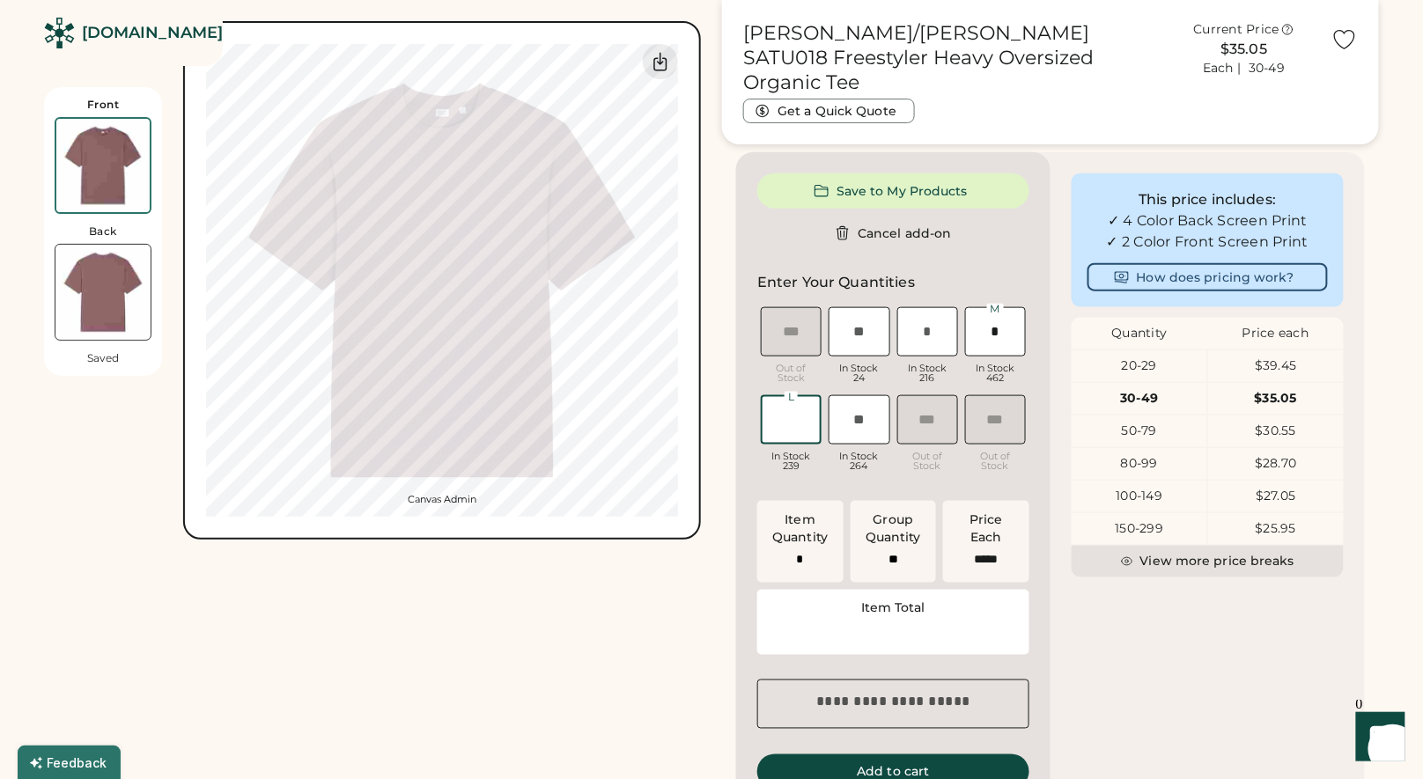
type input "*"
type input "******"
type input "*"
click at [871, 437] on input "input" at bounding box center [859, 419] width 61 height 49
type input "*"
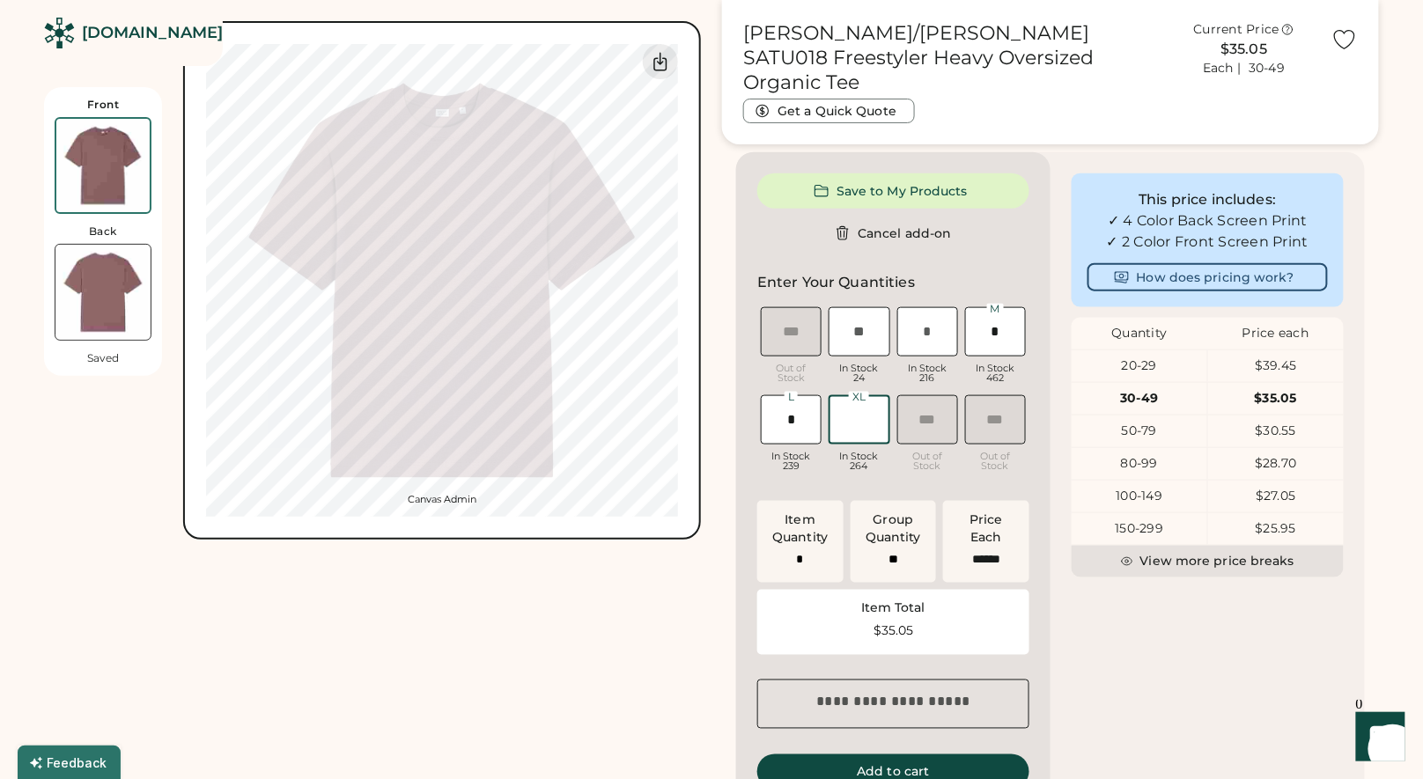
type input "*"
type input "**"
type input "*"
type input "**"
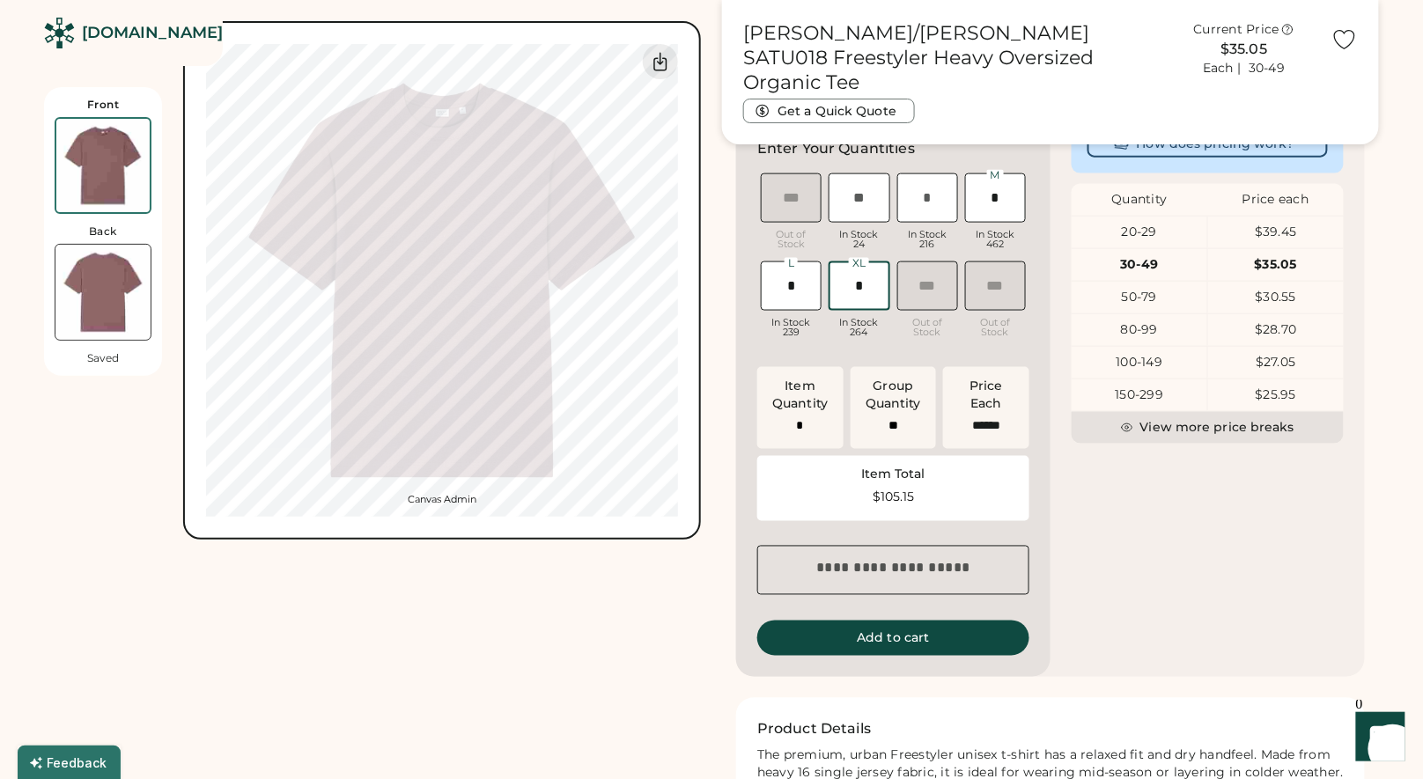
scroll to position [675, 0]
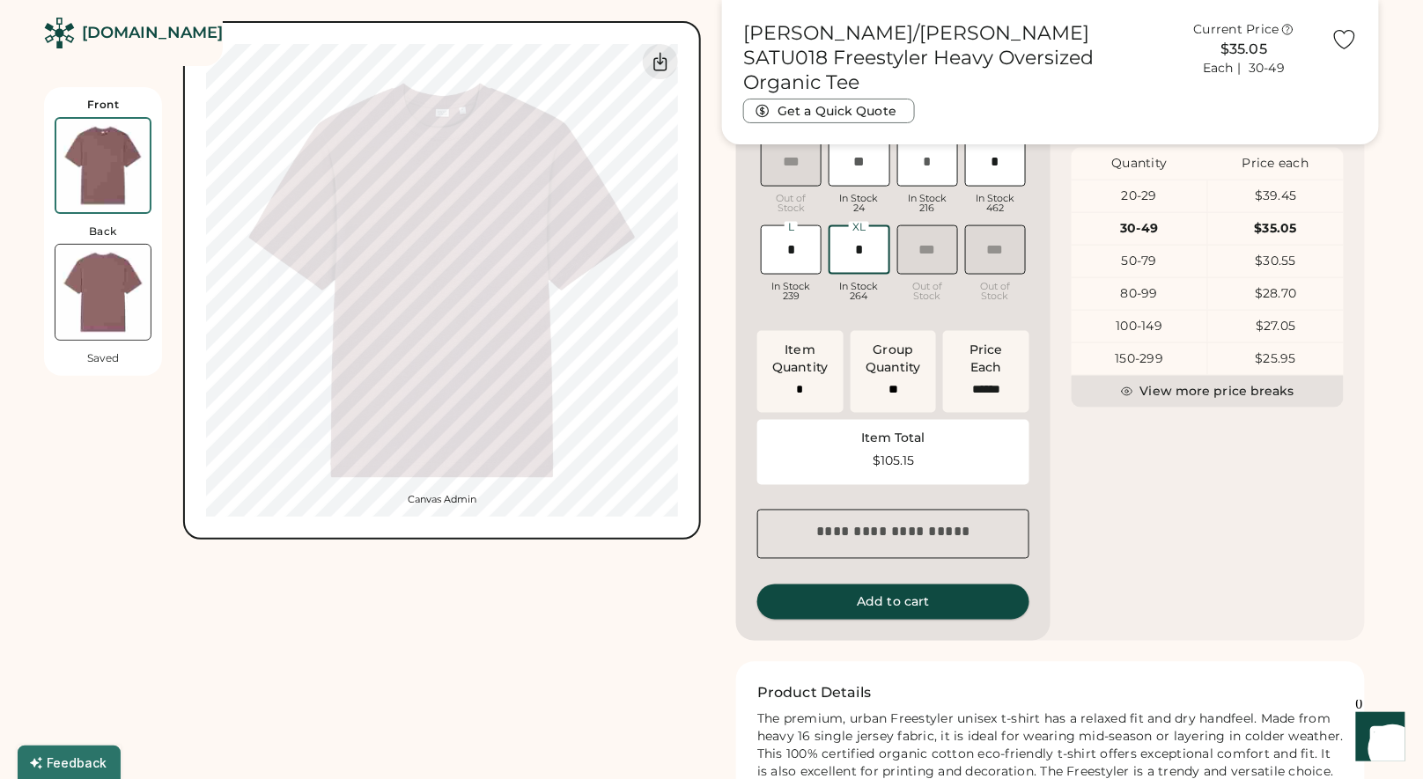
type input "*"
click at [911, 620] on button "Add to cart" at bounding box center [893, 602] width 272 height 35
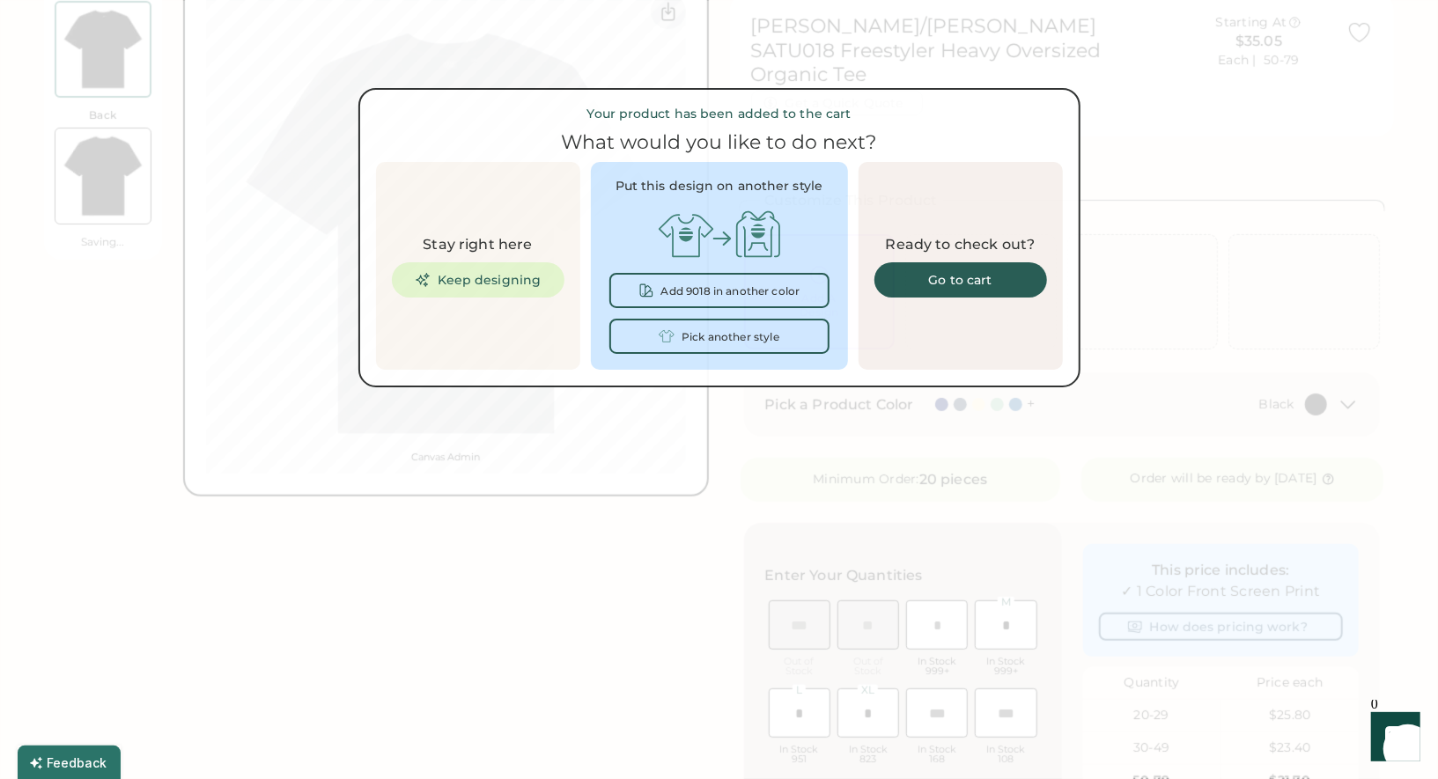
scroll to position [0, 0]
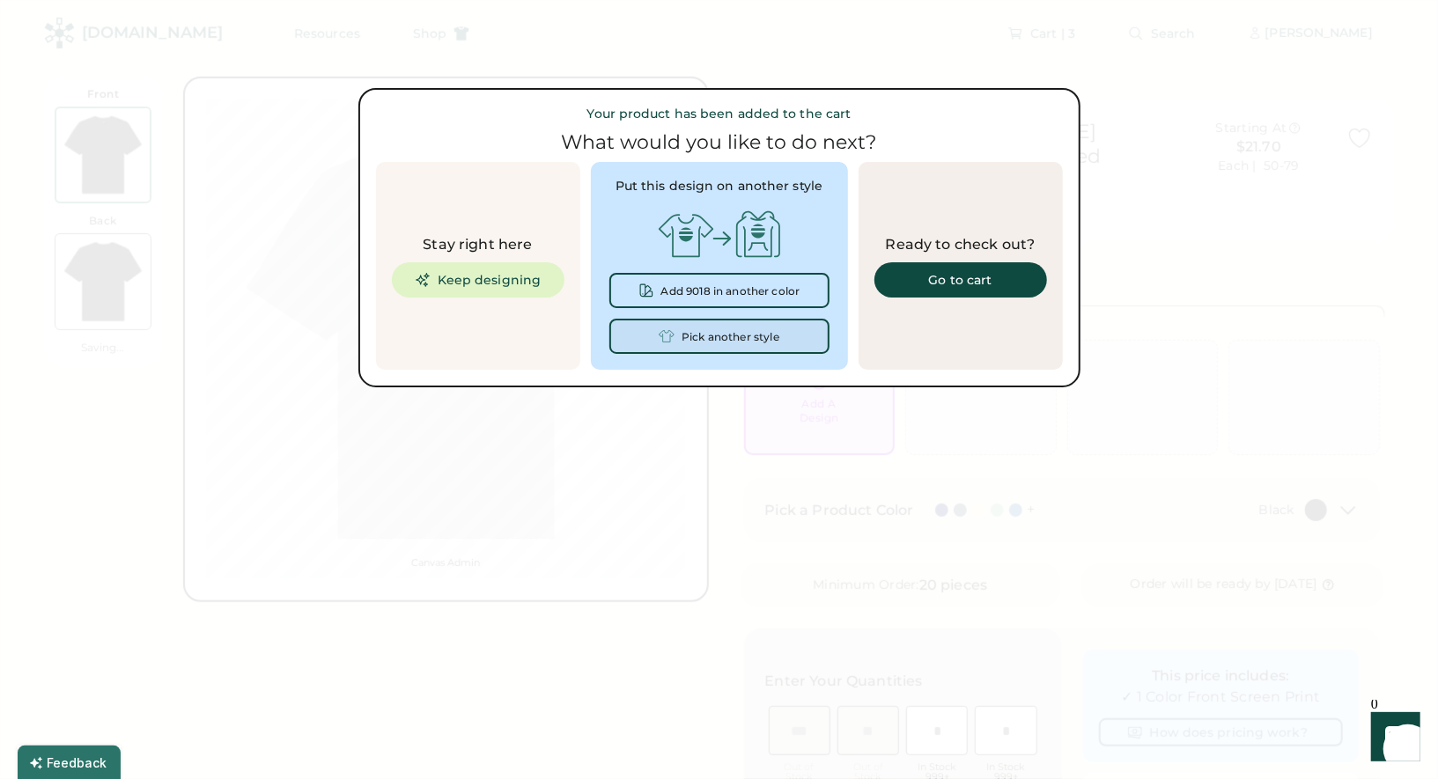
click at [723, 334] on div "Pick another style" at bounding box center [731, 337] width 98 height 12
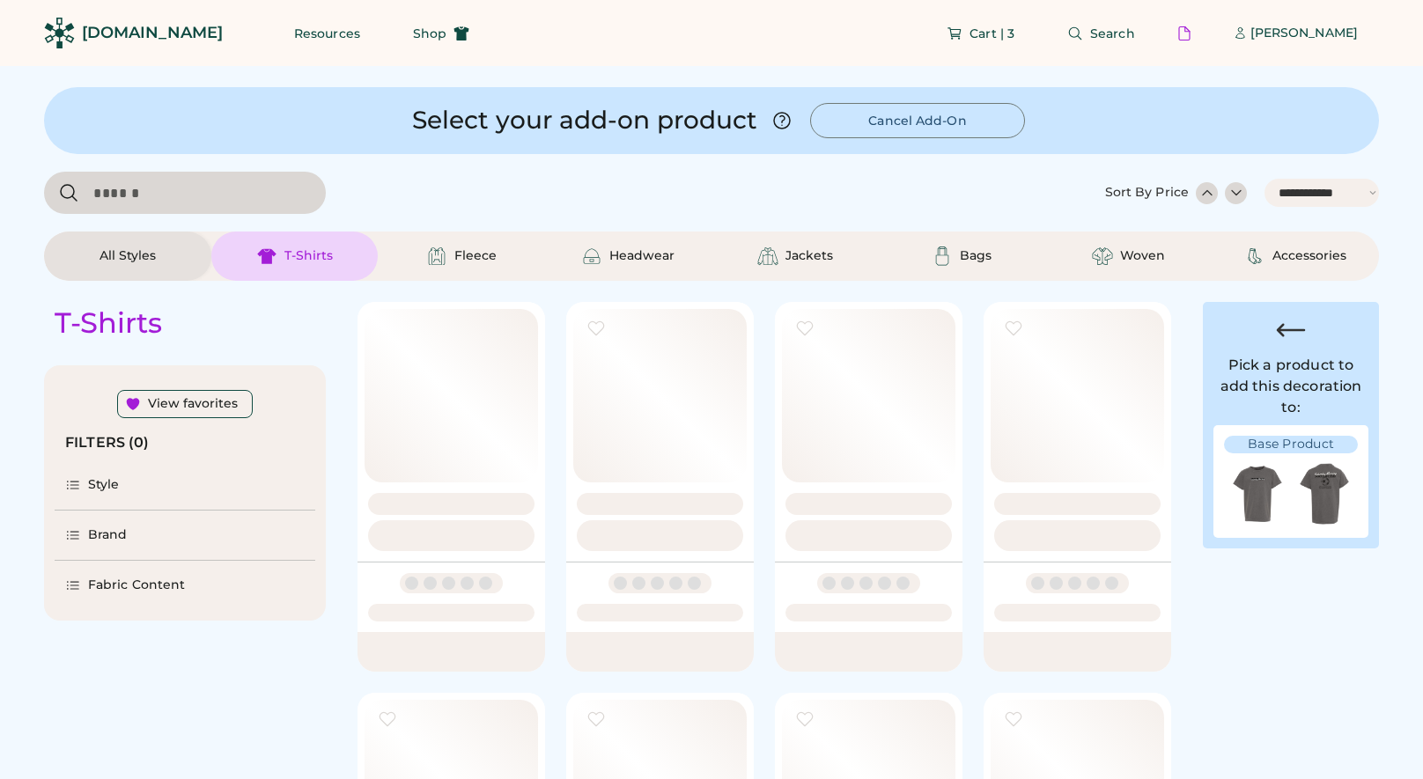
select select "*****"
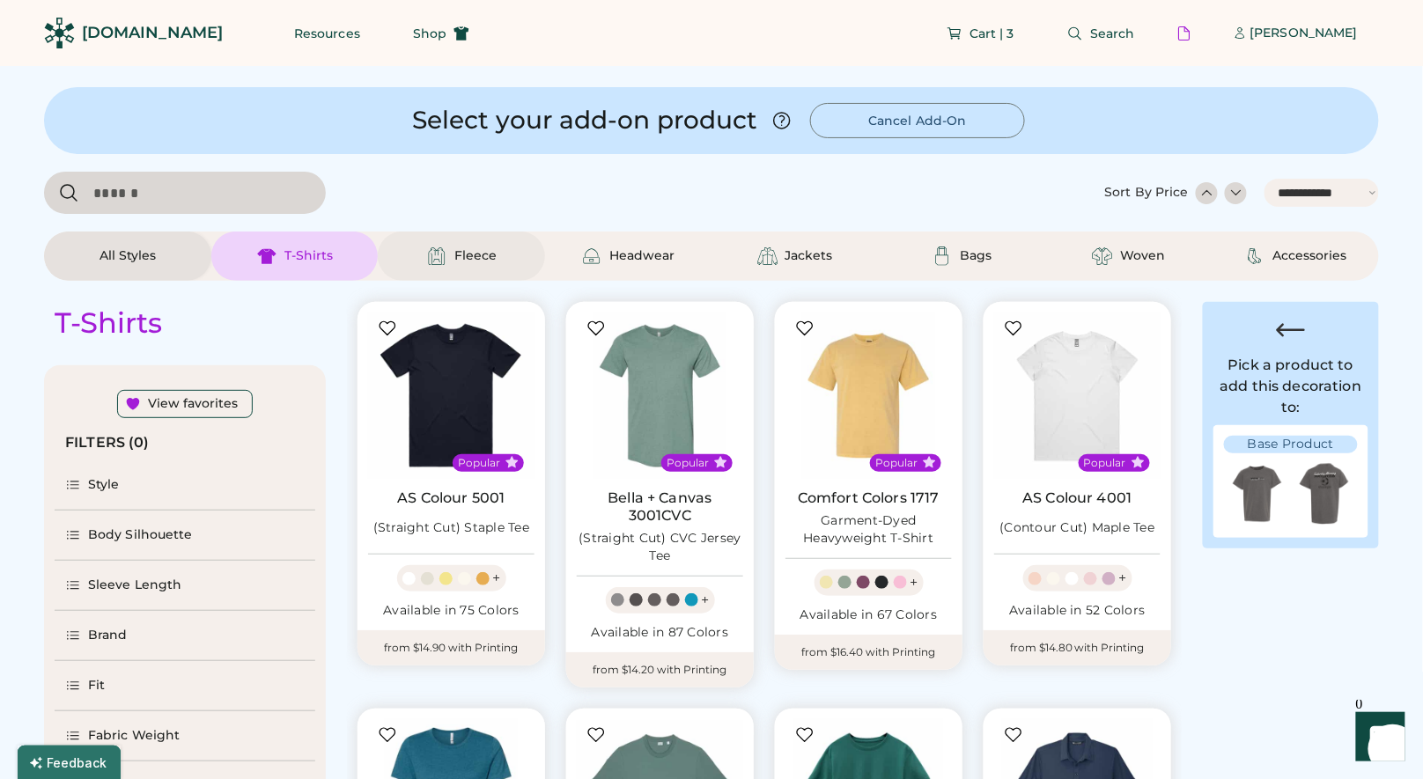
click at [469, 259] on div "Fleece" at bounding box center [475, 256] width 42 height 18
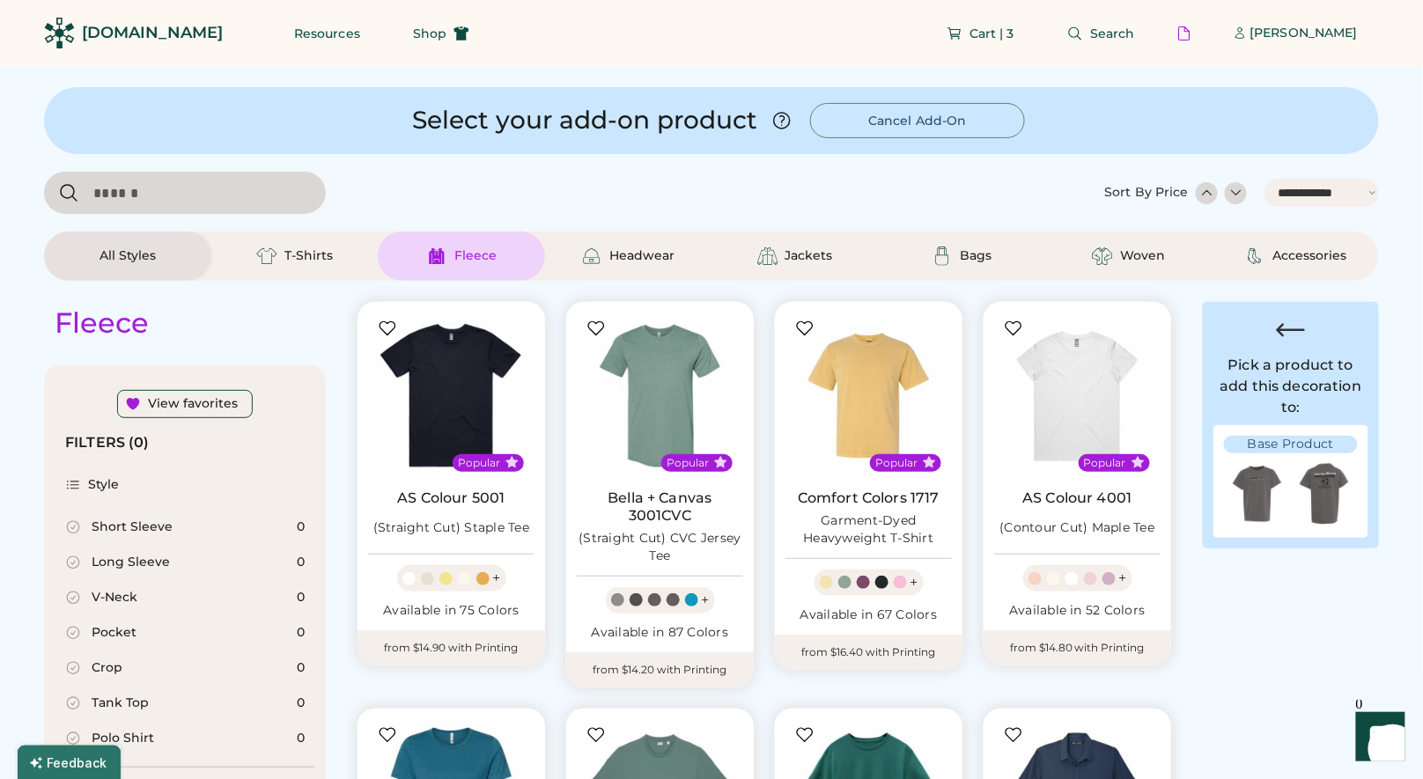
select select "*"
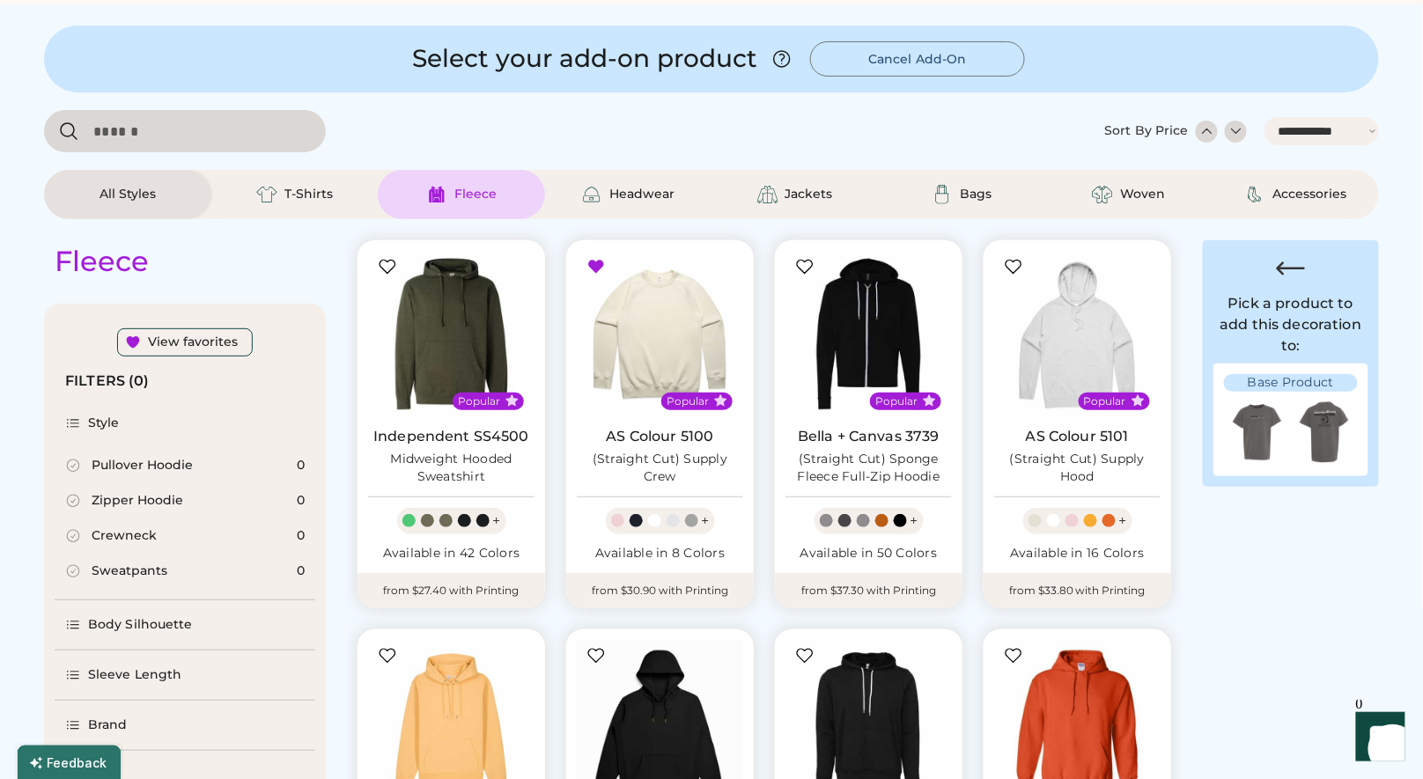
select select "*****"
select select "*"
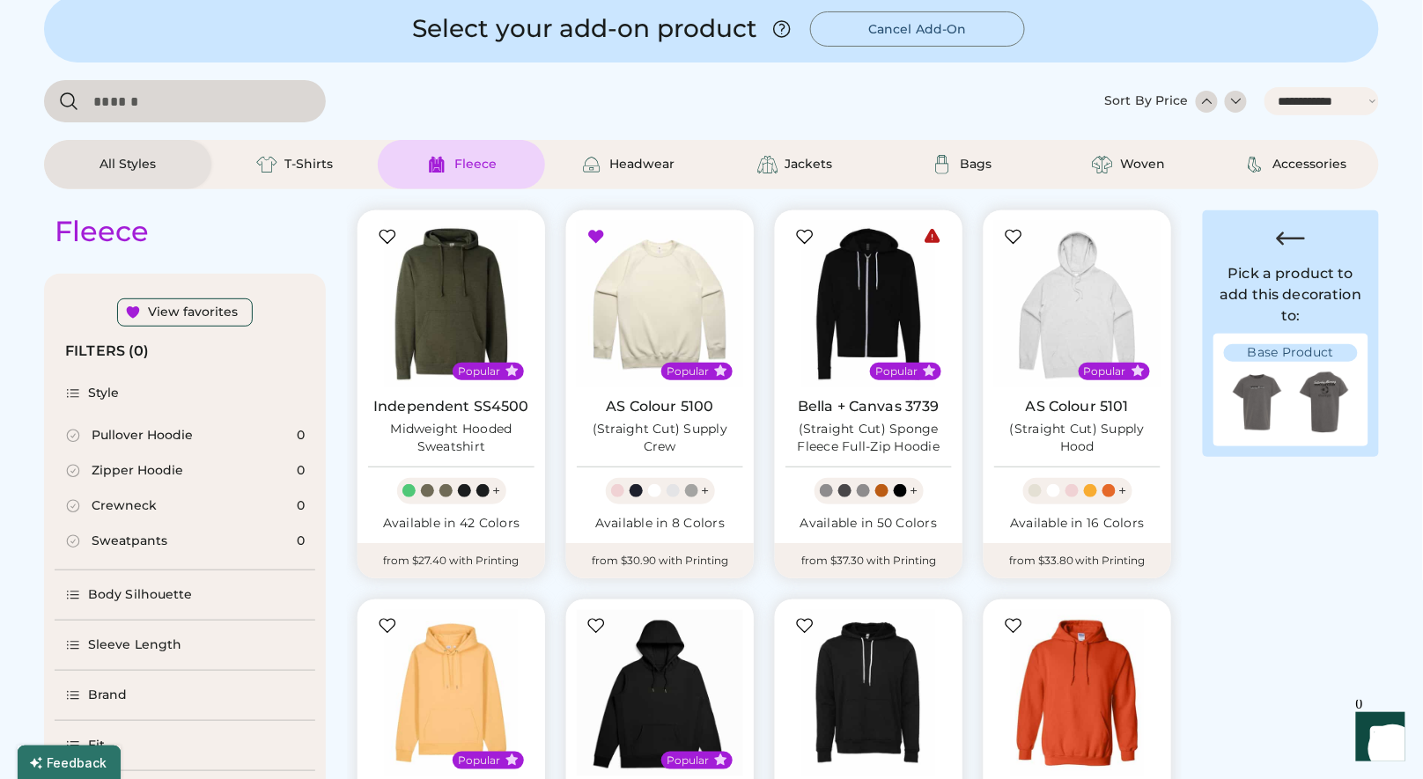
scroll to position [106, 0]
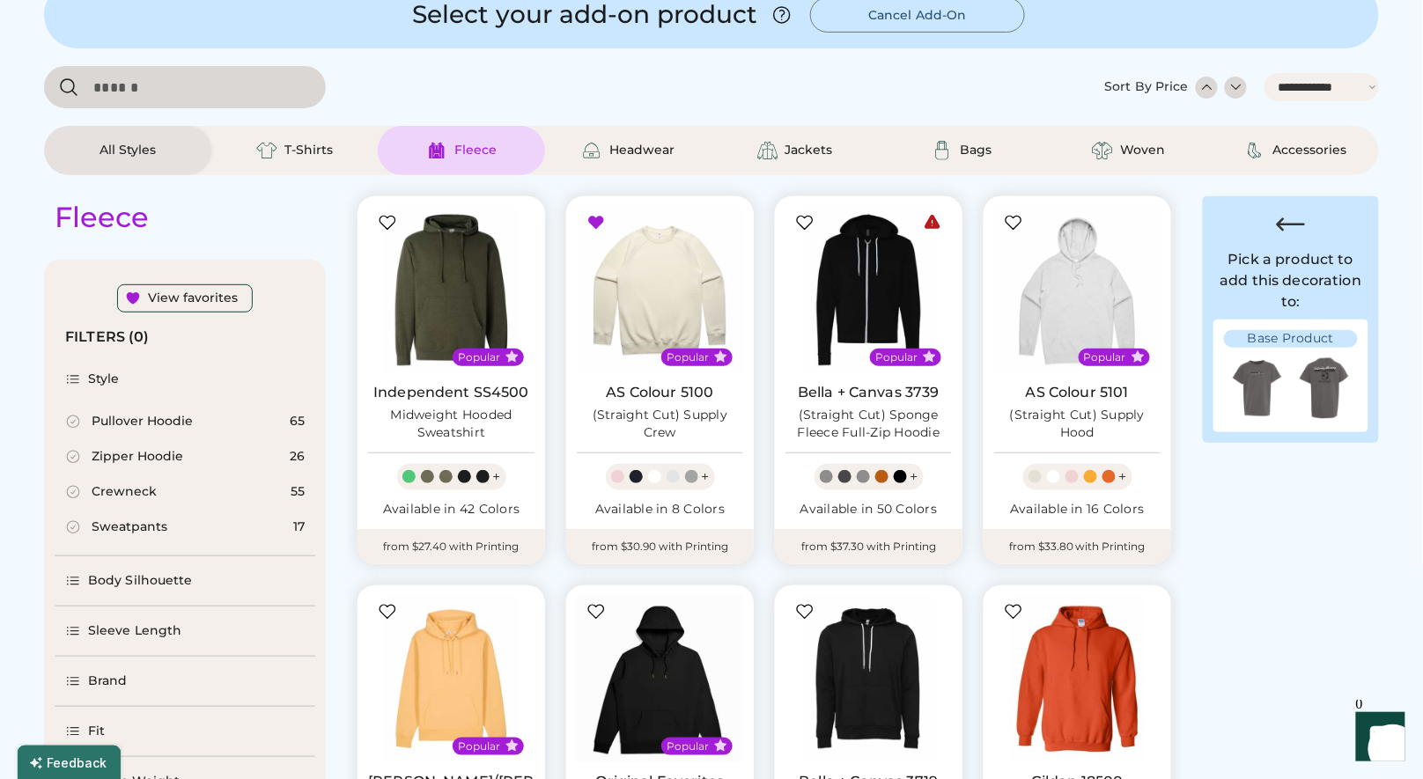
click at [152, 417] on div "Pullover Hoodie" at bounding box center [142, 422] width 101 height 18
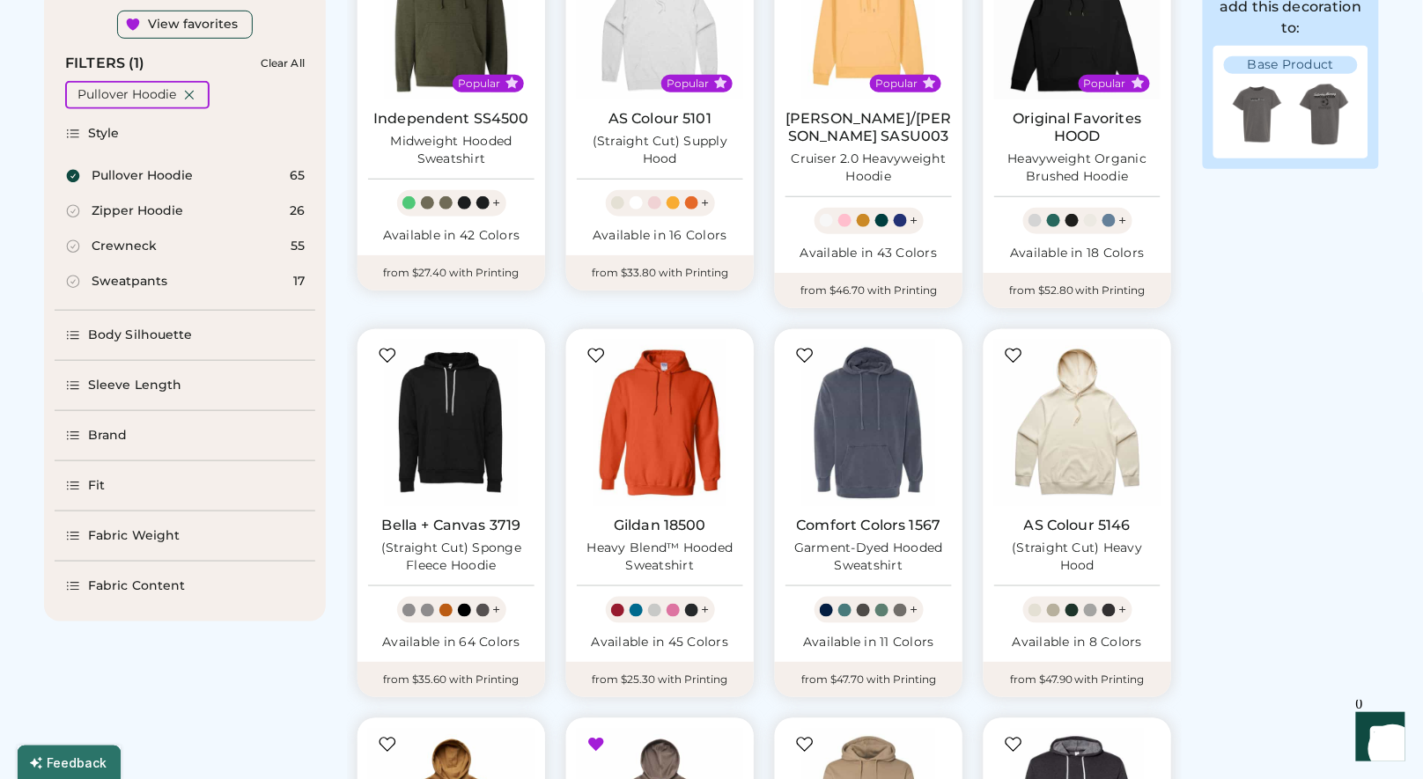
scroll to position [396, 0]
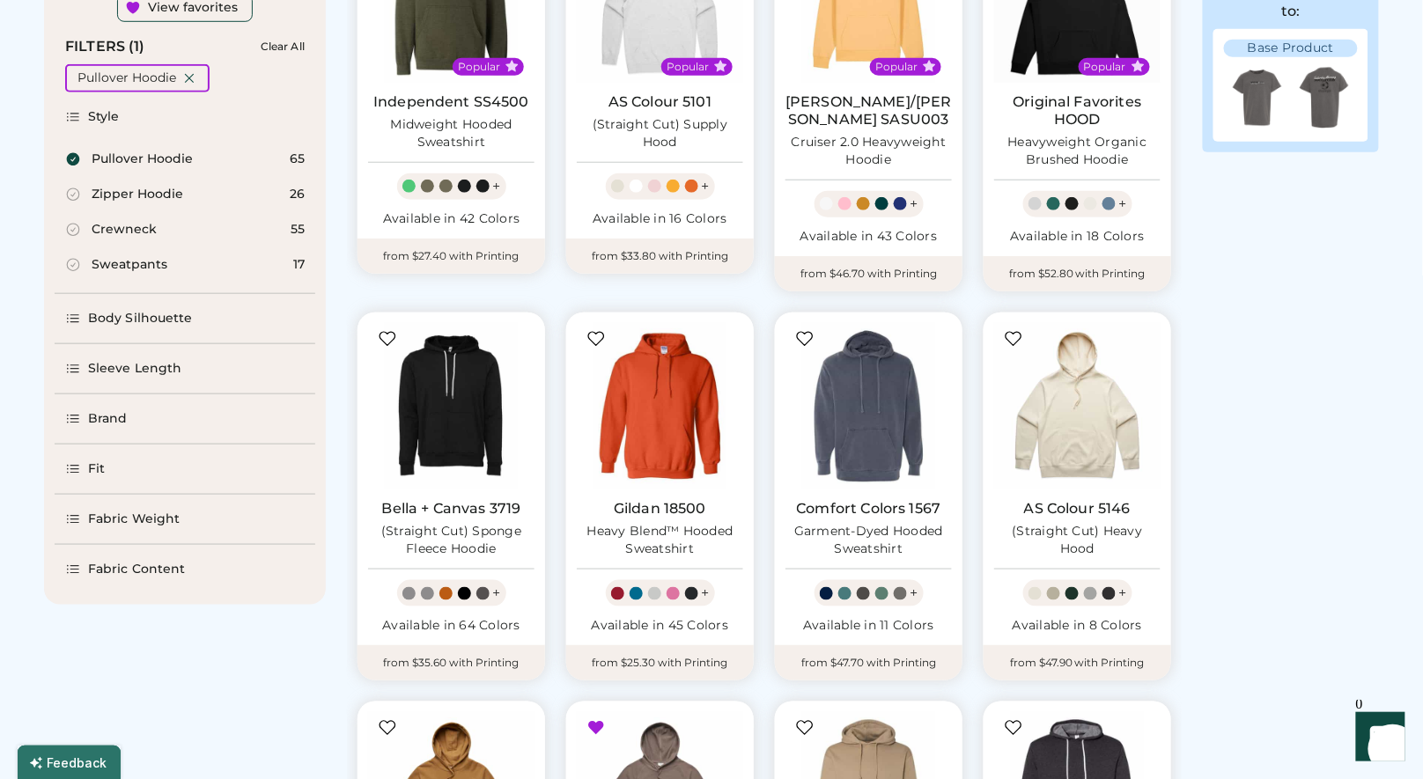
click at [92, 472] on div "Fit" at bounding box center [96, 470] width 17 height 18
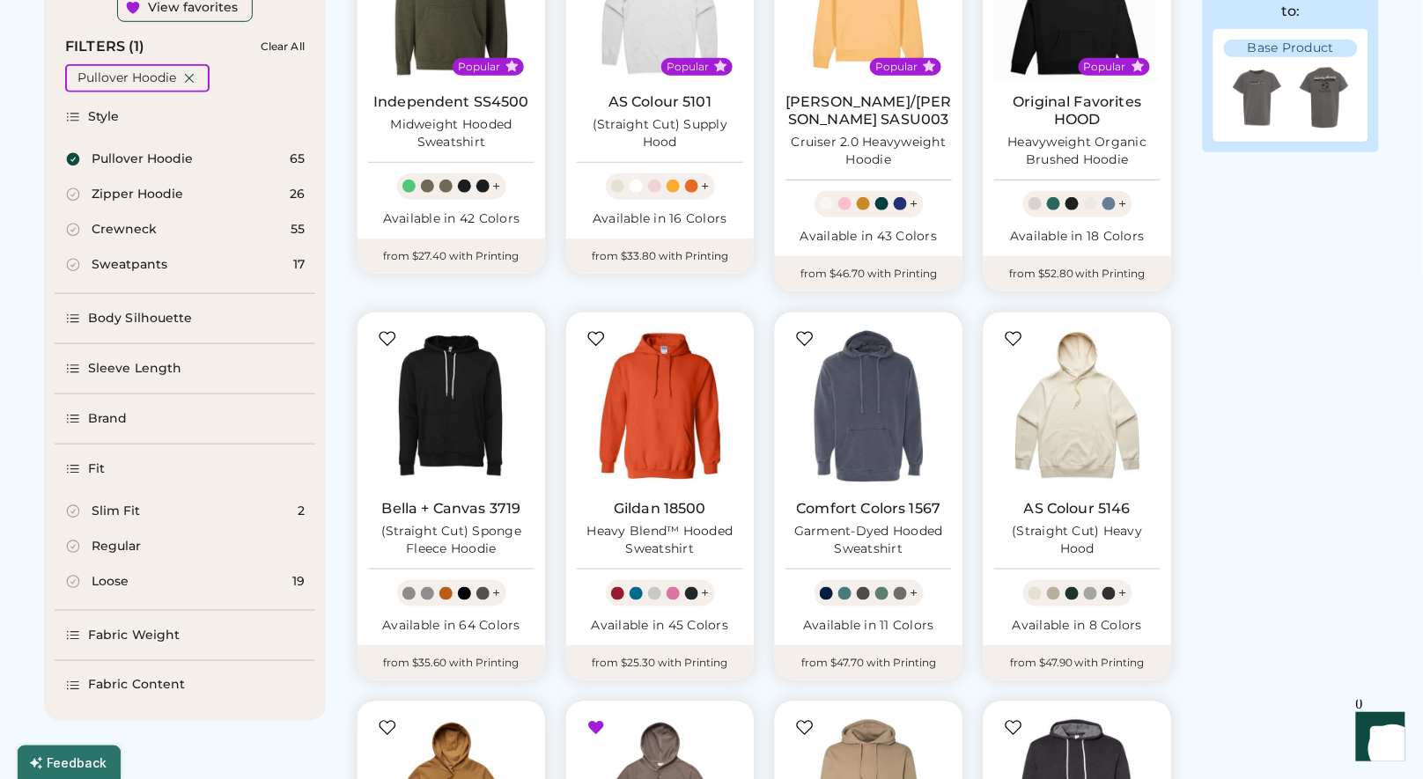
click at [105, 583] on div "Loose" at bounding box center [110, 582] width 37 height 18
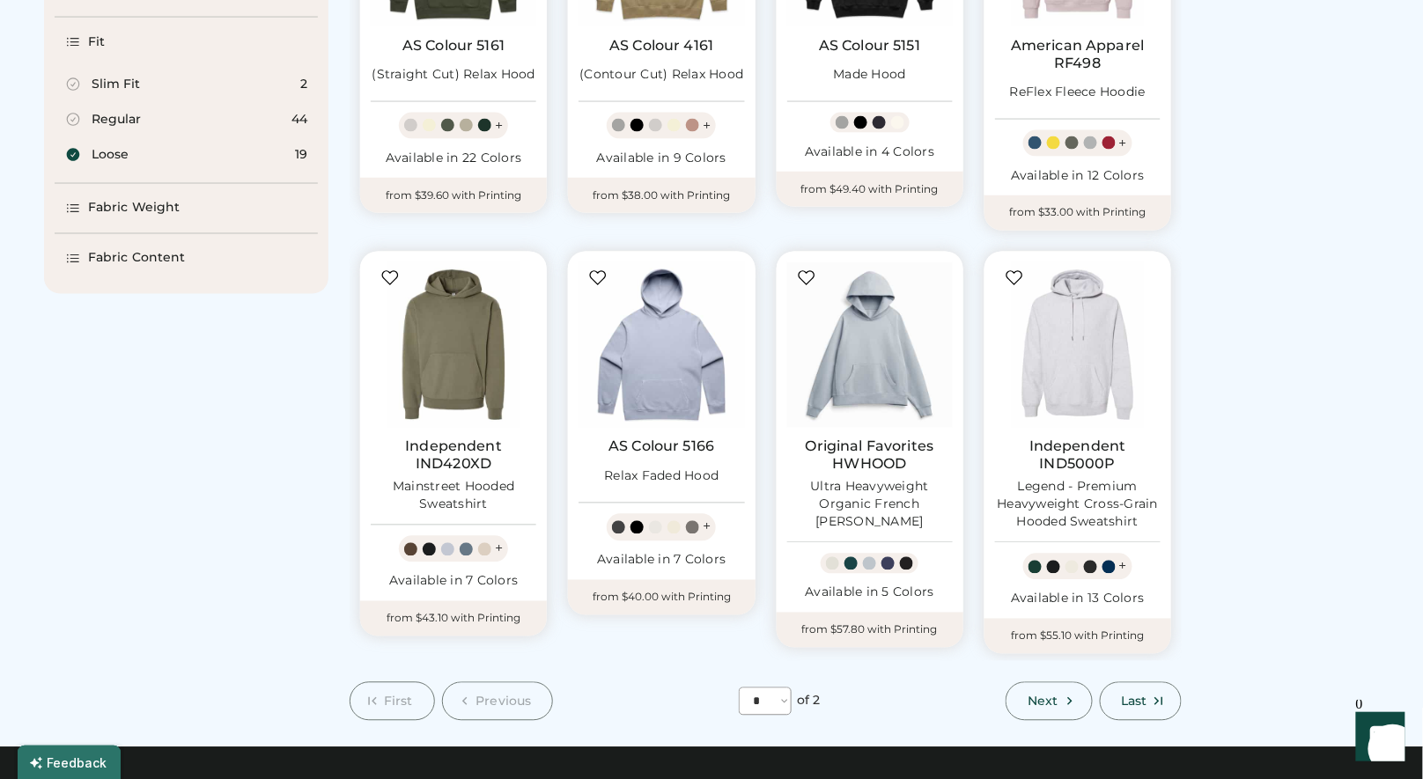
scroll to position [866, 0]
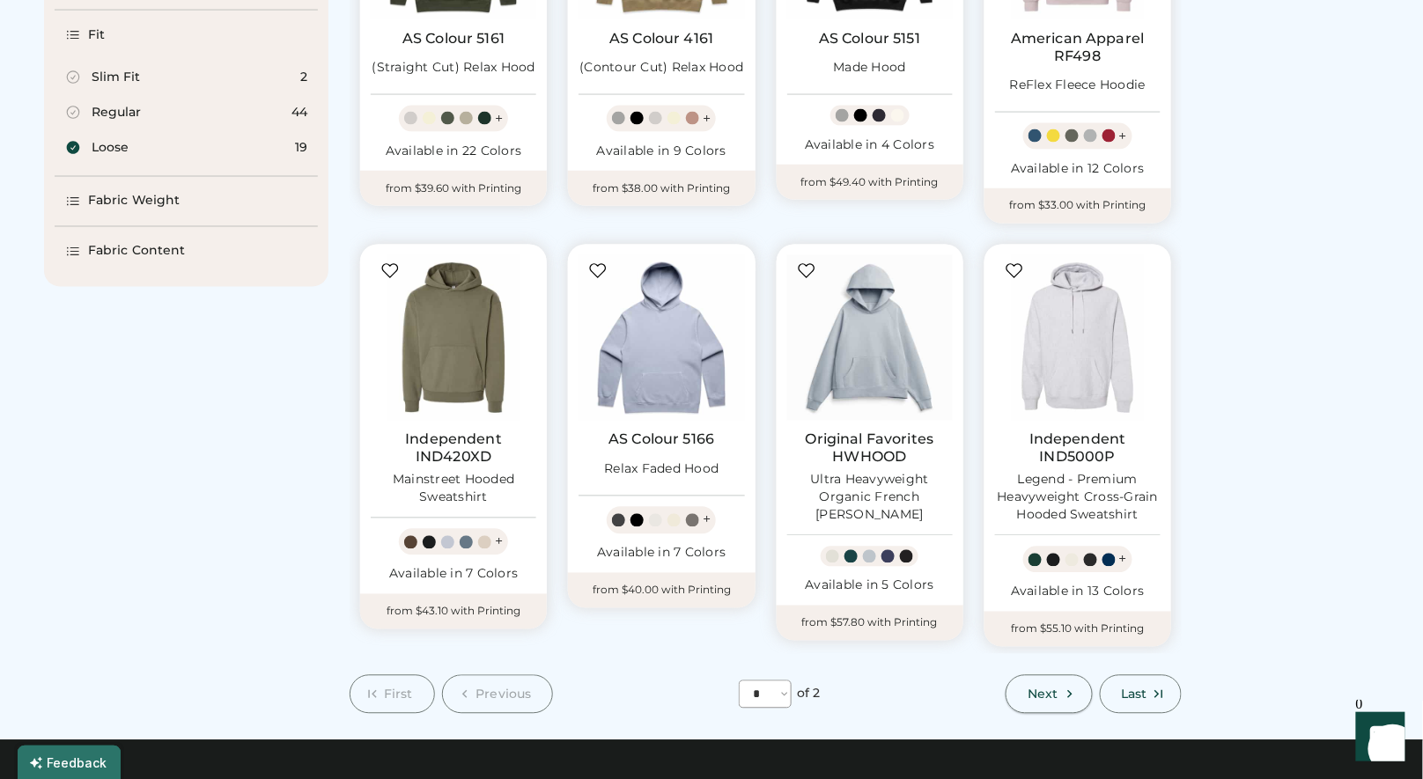
click at [1049, 689] on span "Next" at bounding box center [1043, 695] width 30 height 12
select select "*"
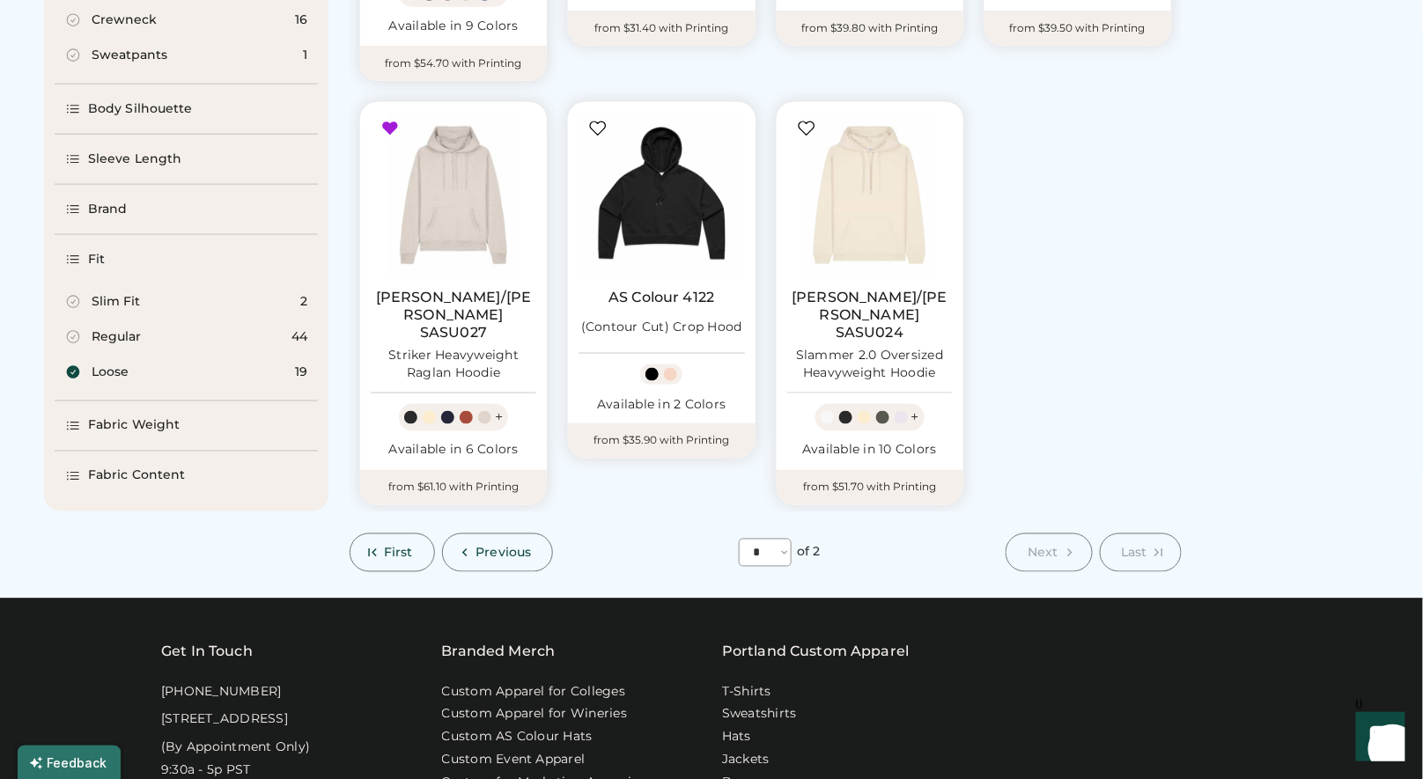
scroll to position [643, 0]
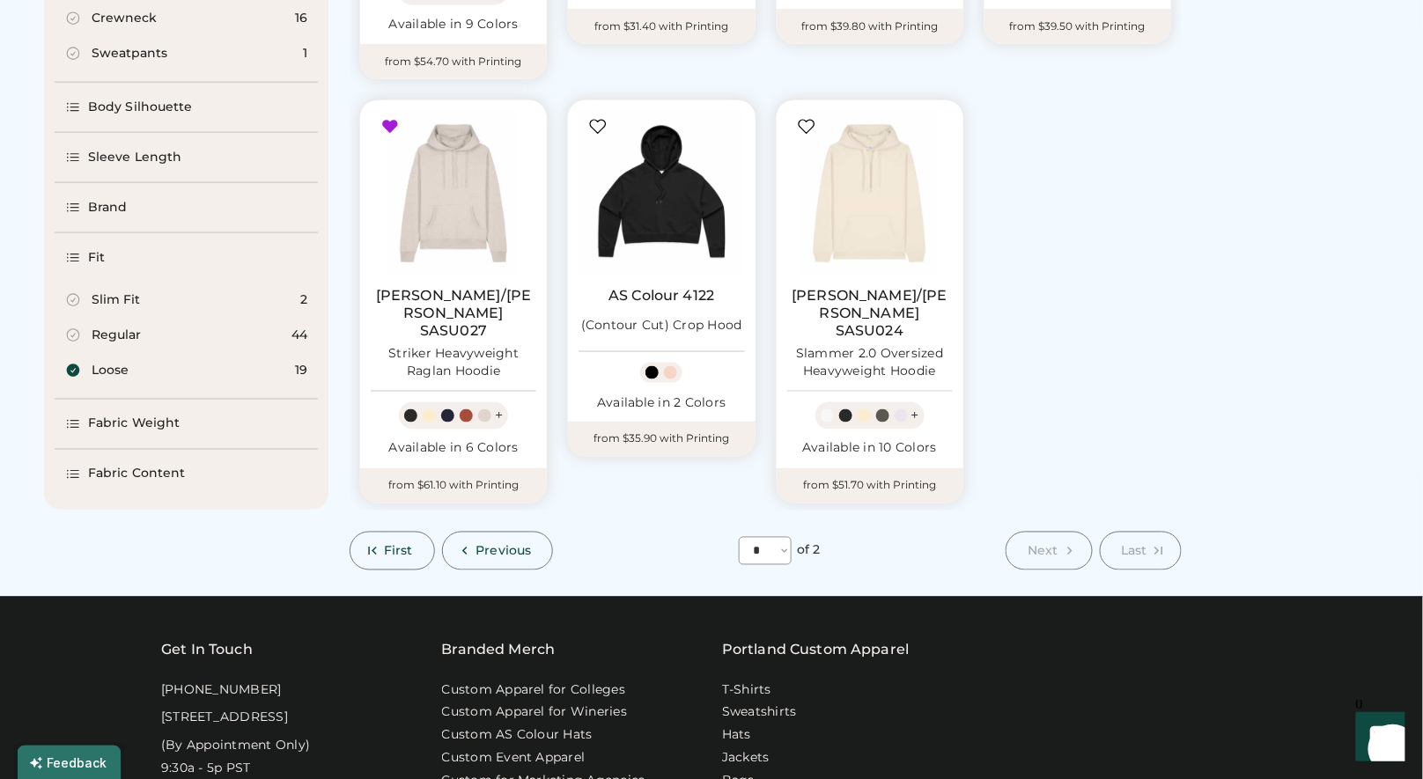
click at [240, 424] on div "Fabric Weight" at bounding box center [186, 424] width 263 height 49
click at [181, 313] on div "Fabric Weight" at bounding box center [186, 308] width 263 height 49
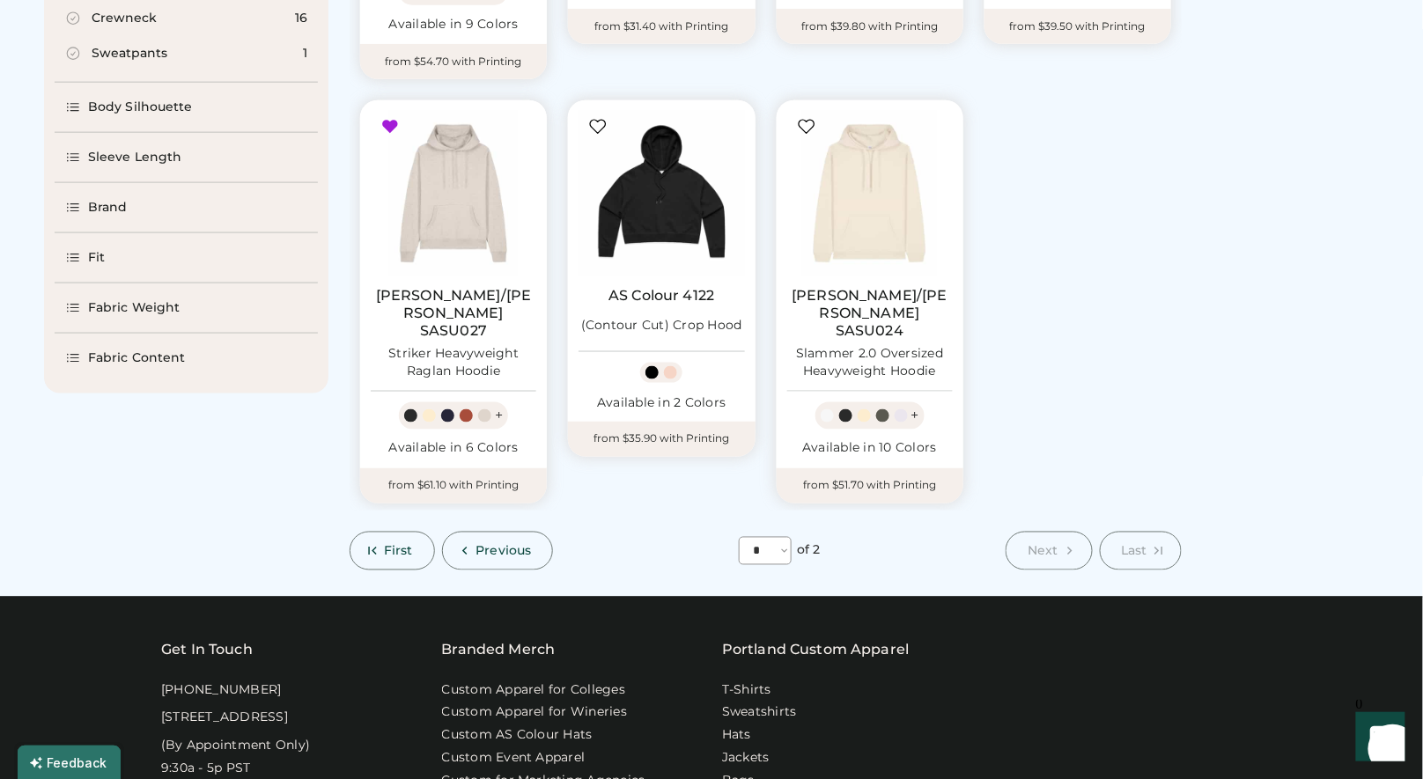
scroll to position [639, 0]
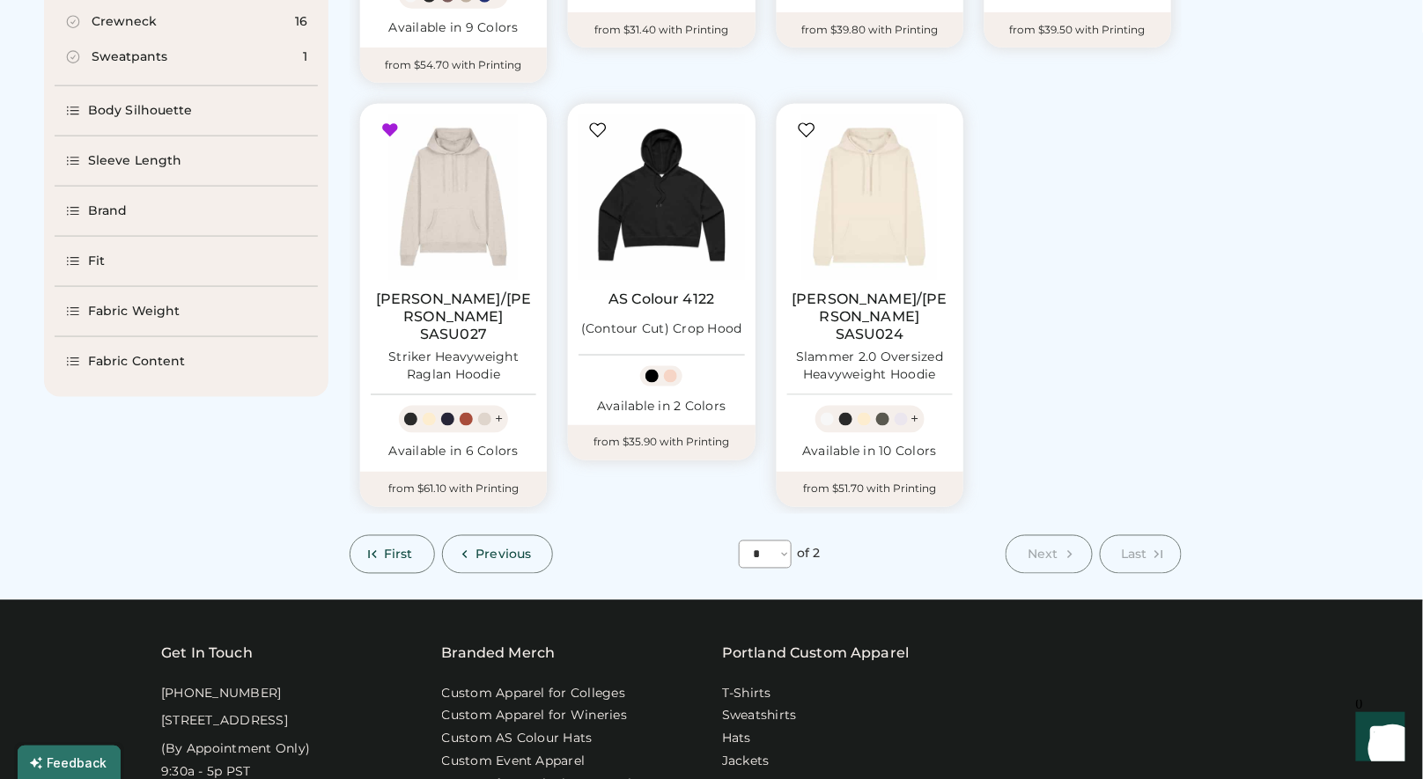
click at [175, 311] on div "Fabric Weight" at bounding box center [134, 312] width 92 height 18
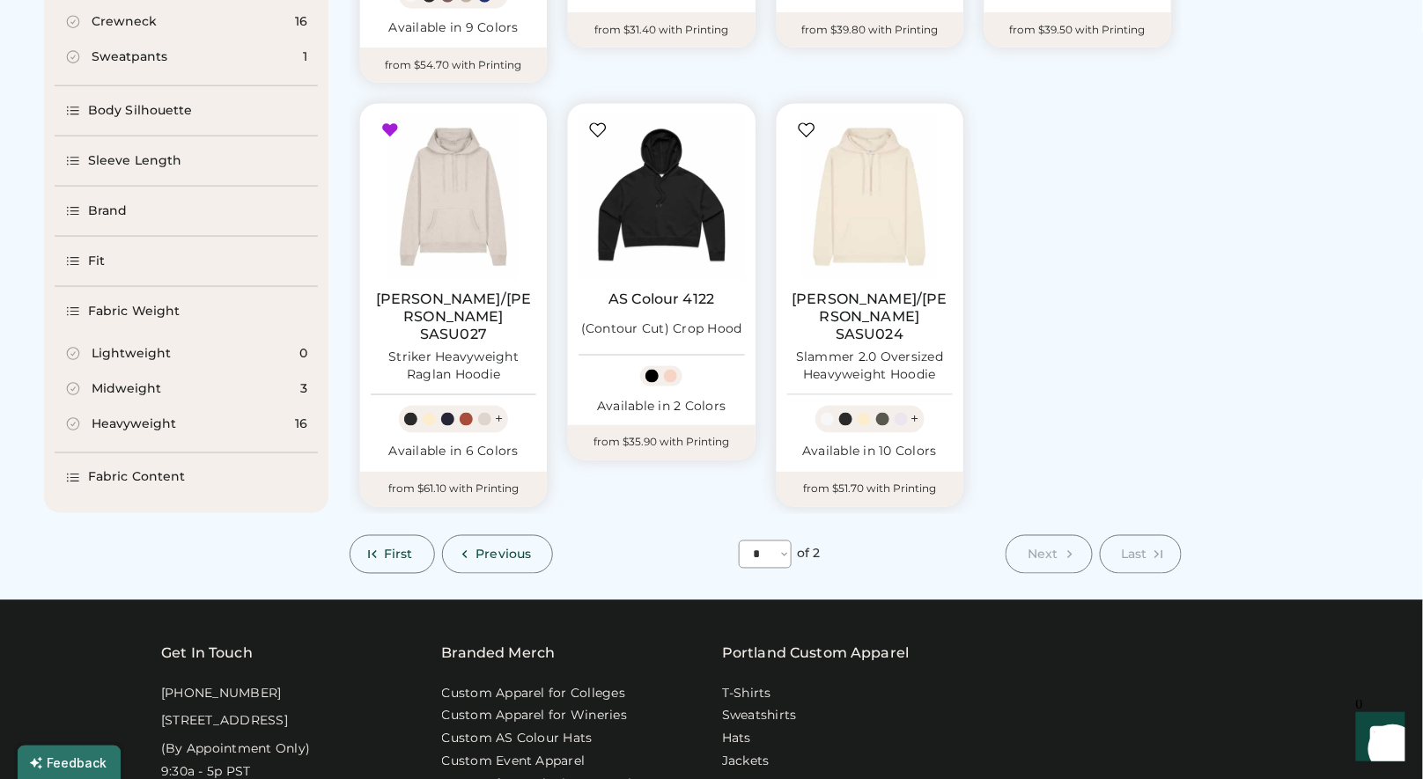
click at [162, 303] on div "Fabric Weight" at bounding box center [134, 312] width 92 height 18
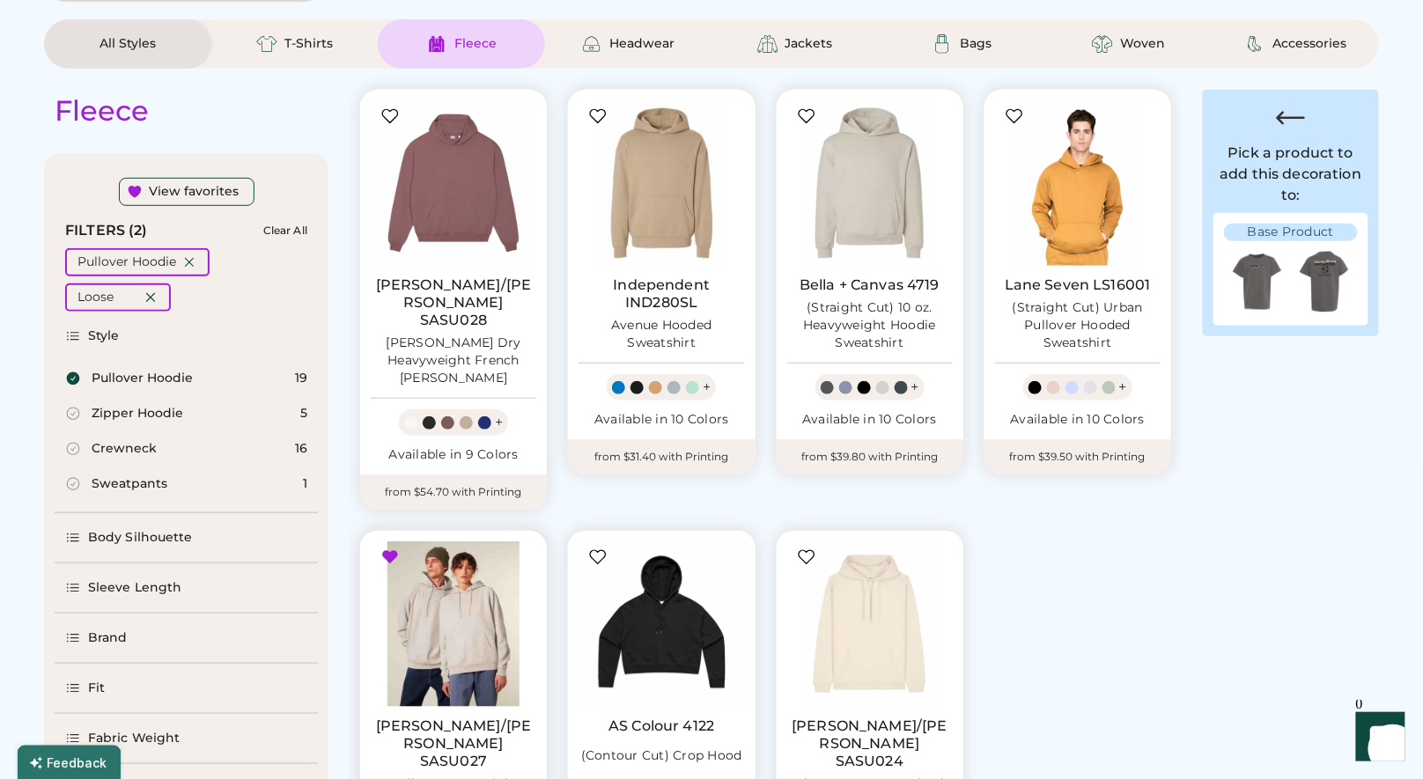
scroll to position [183, 0]
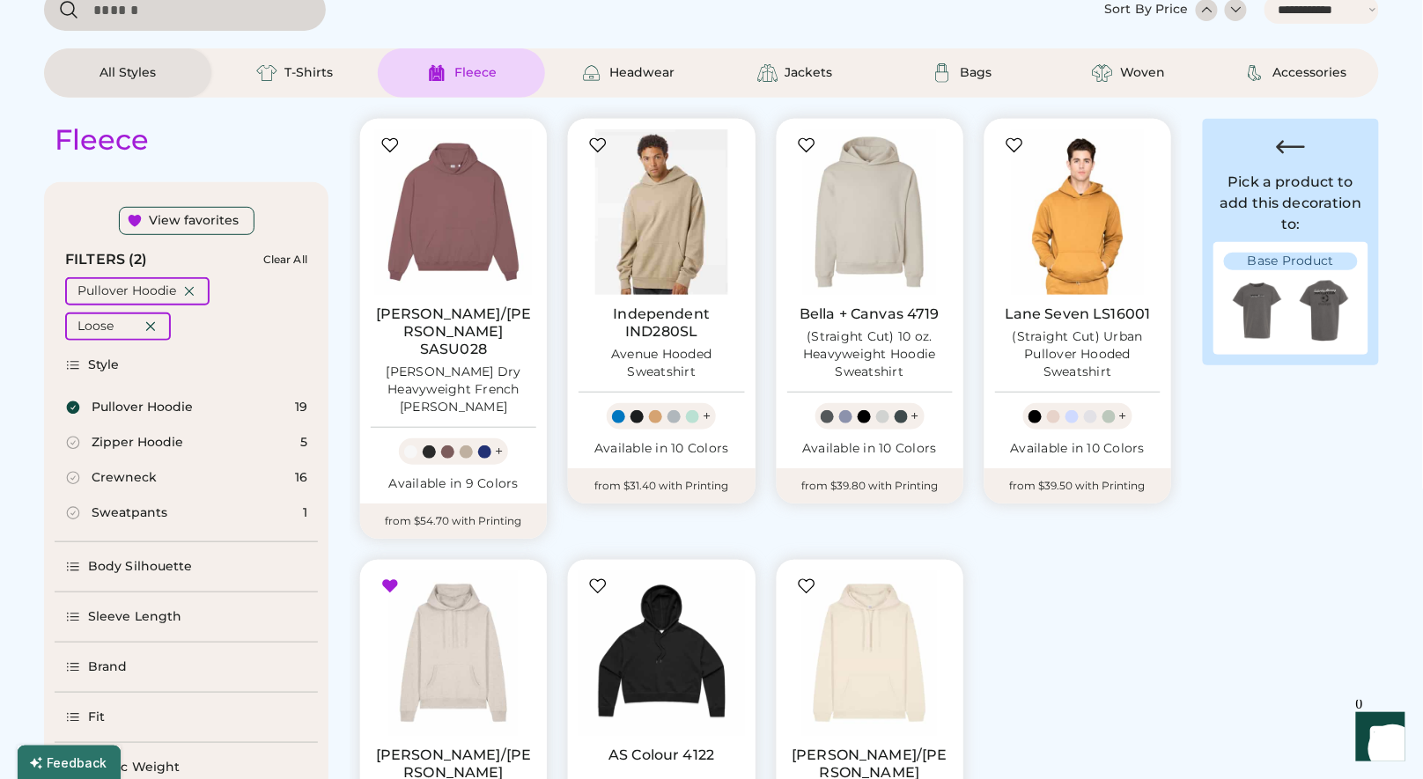
click at [671, 229] on img at bounding box center [662, 212] width 166 height 166
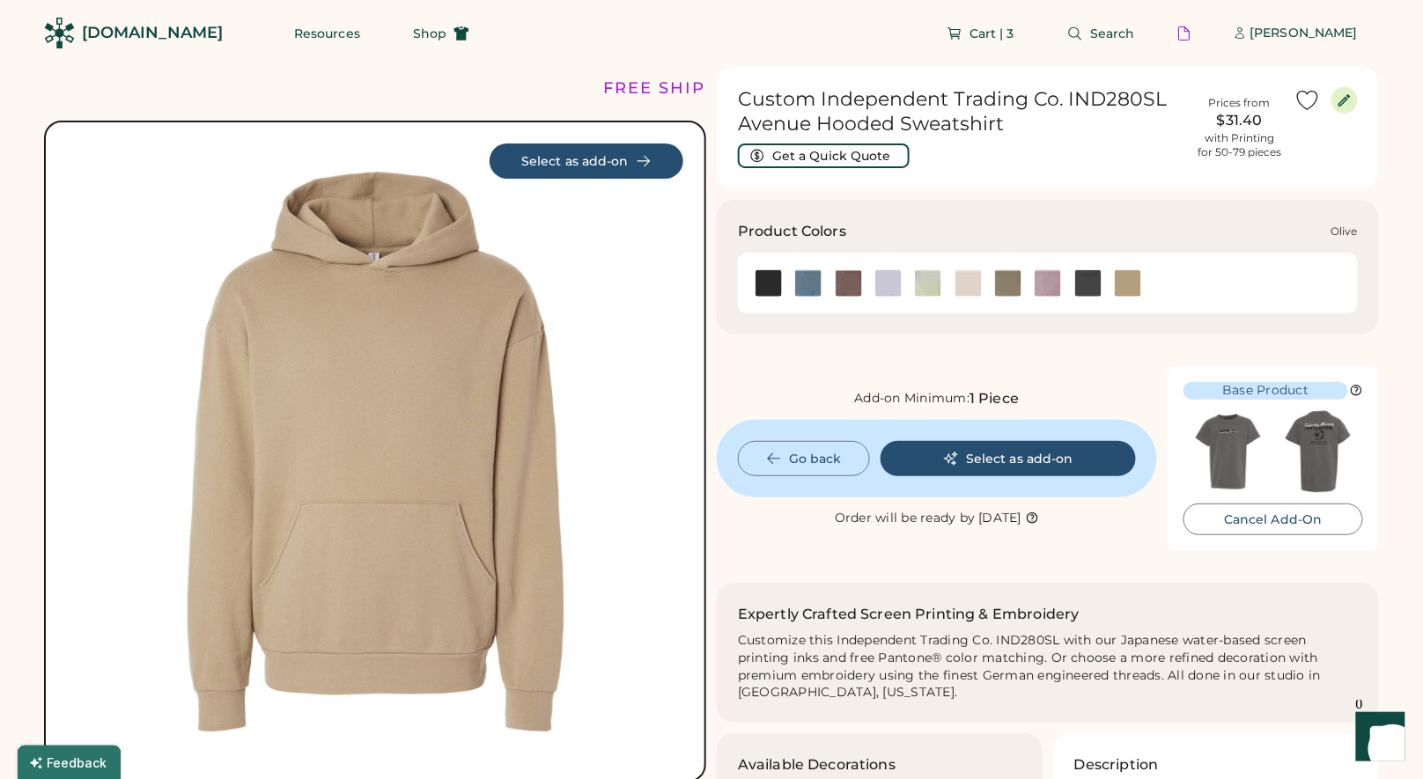
click at [1010, 284] on img at bounding box center [1008, 283] width 26 height 26
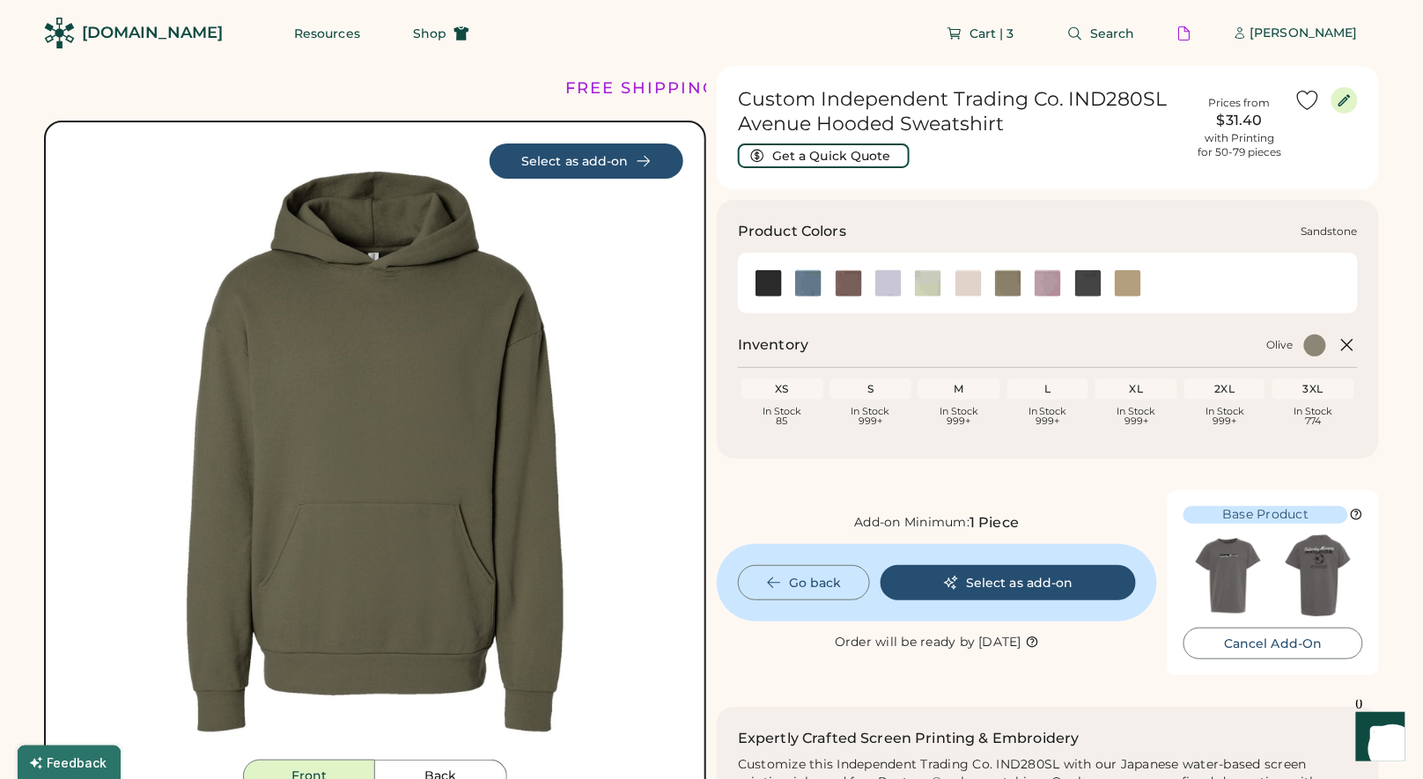
click at [1130, 293] on img at bounding box center [1128, 283] width 26 height 26
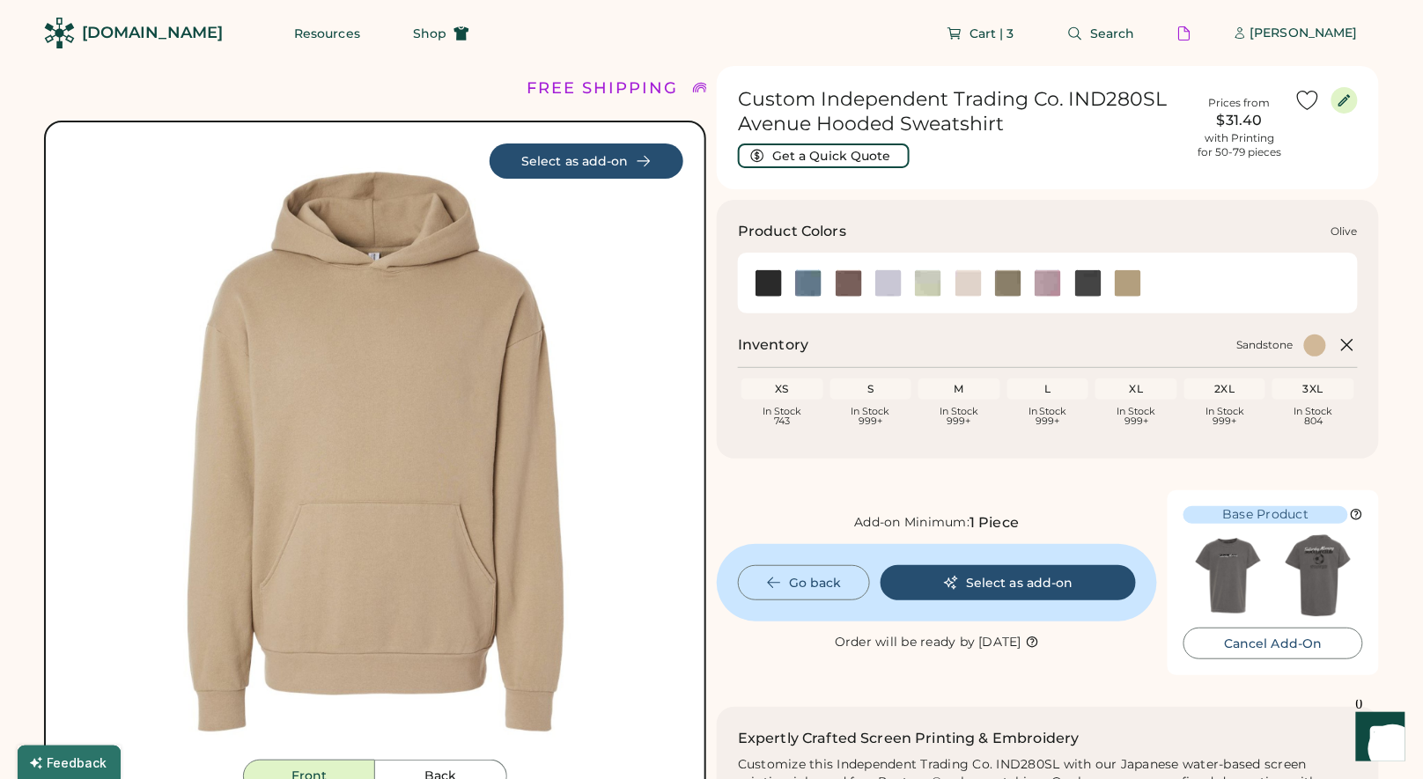
click at [1003, 280] on img at bounding box center [1008, 283] width 26 height 26
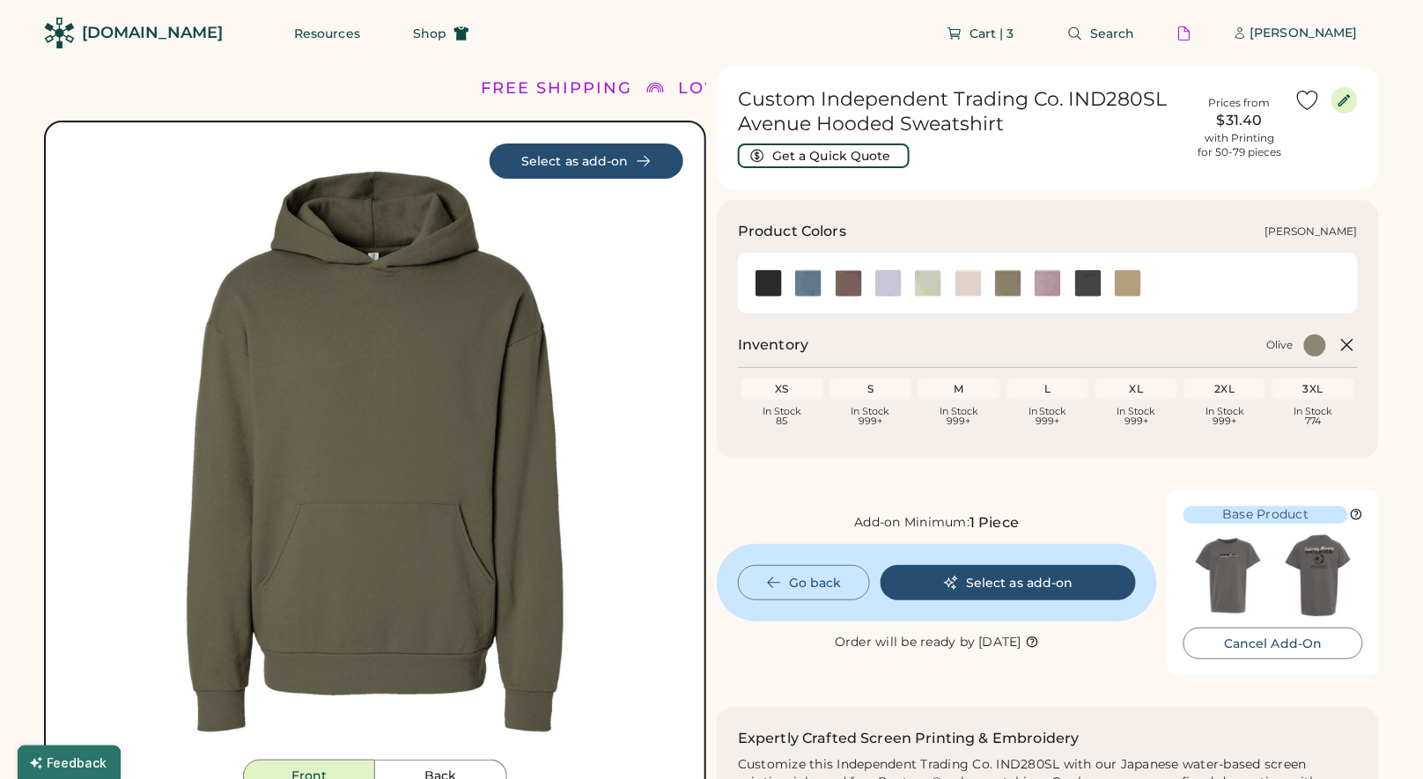
click at [898, 286] on img at bounding box center [888, 283] width 26 height 26
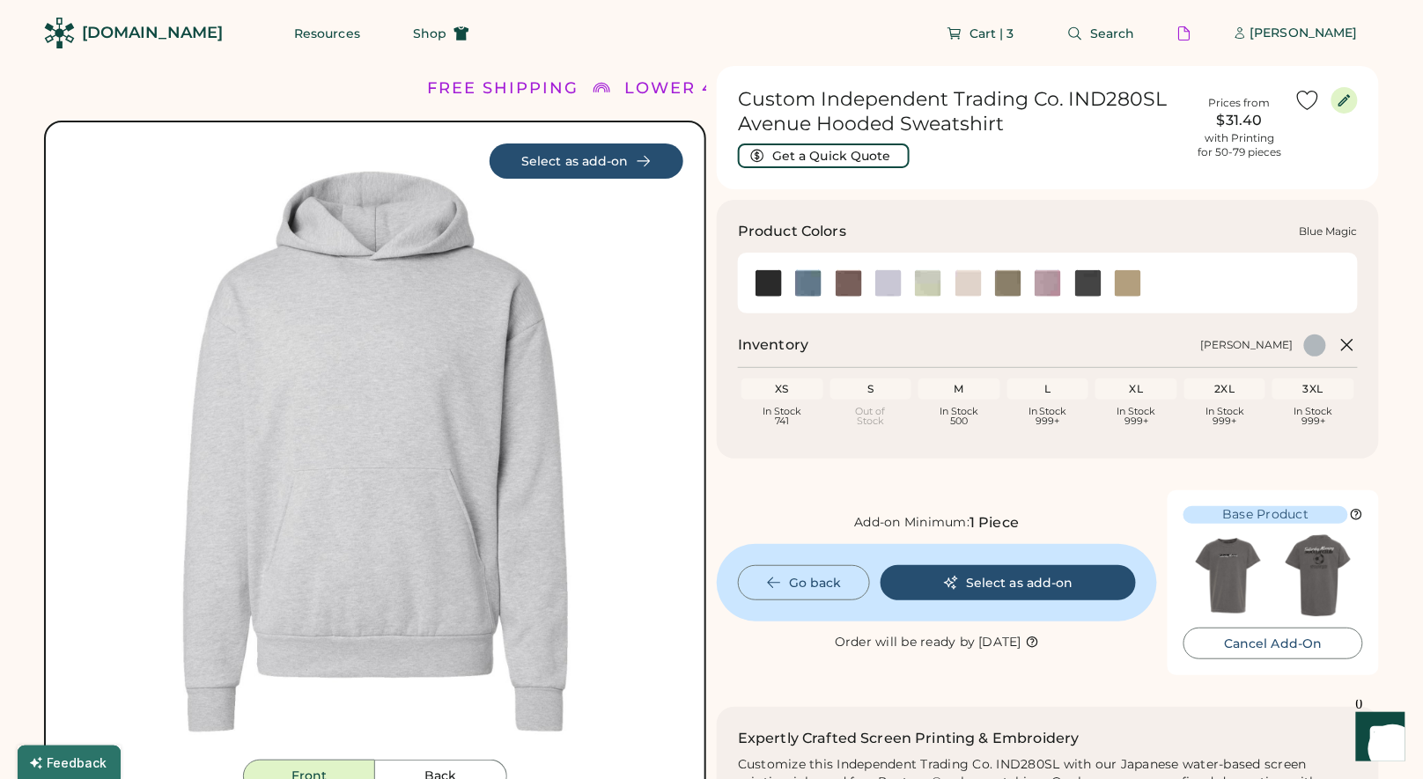
click at [809, 278] on img at bounding box center [808, 283] width 26 height 26
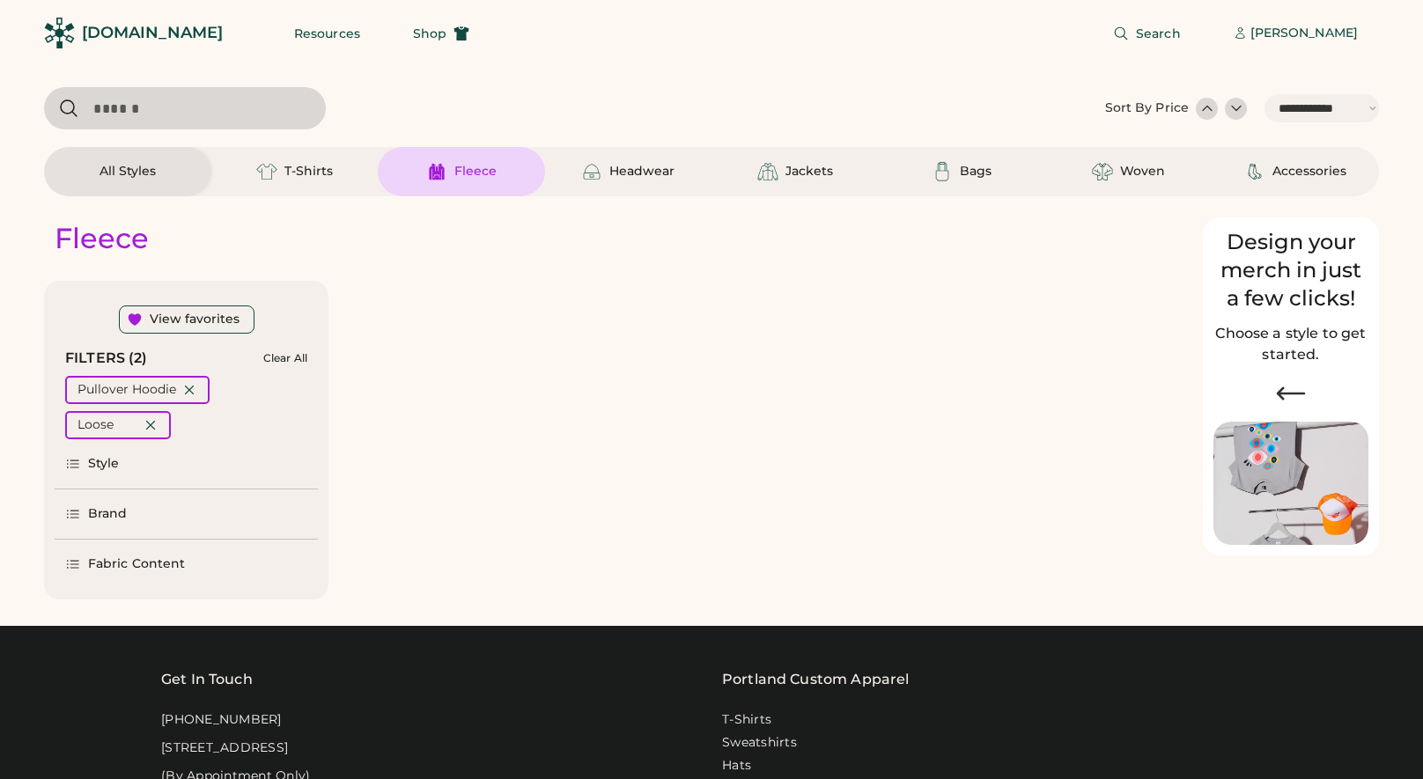
select select "*****"
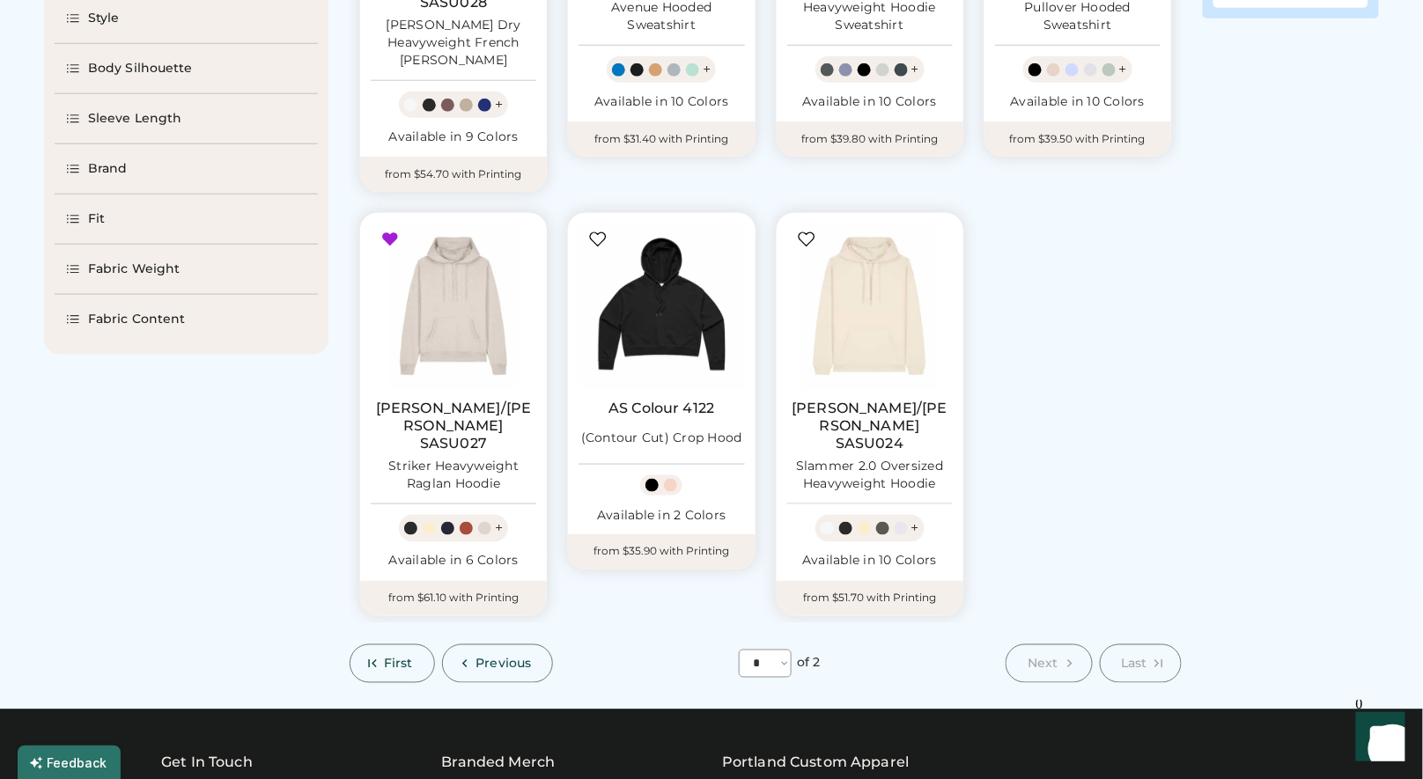
scroll to position [540, 0]
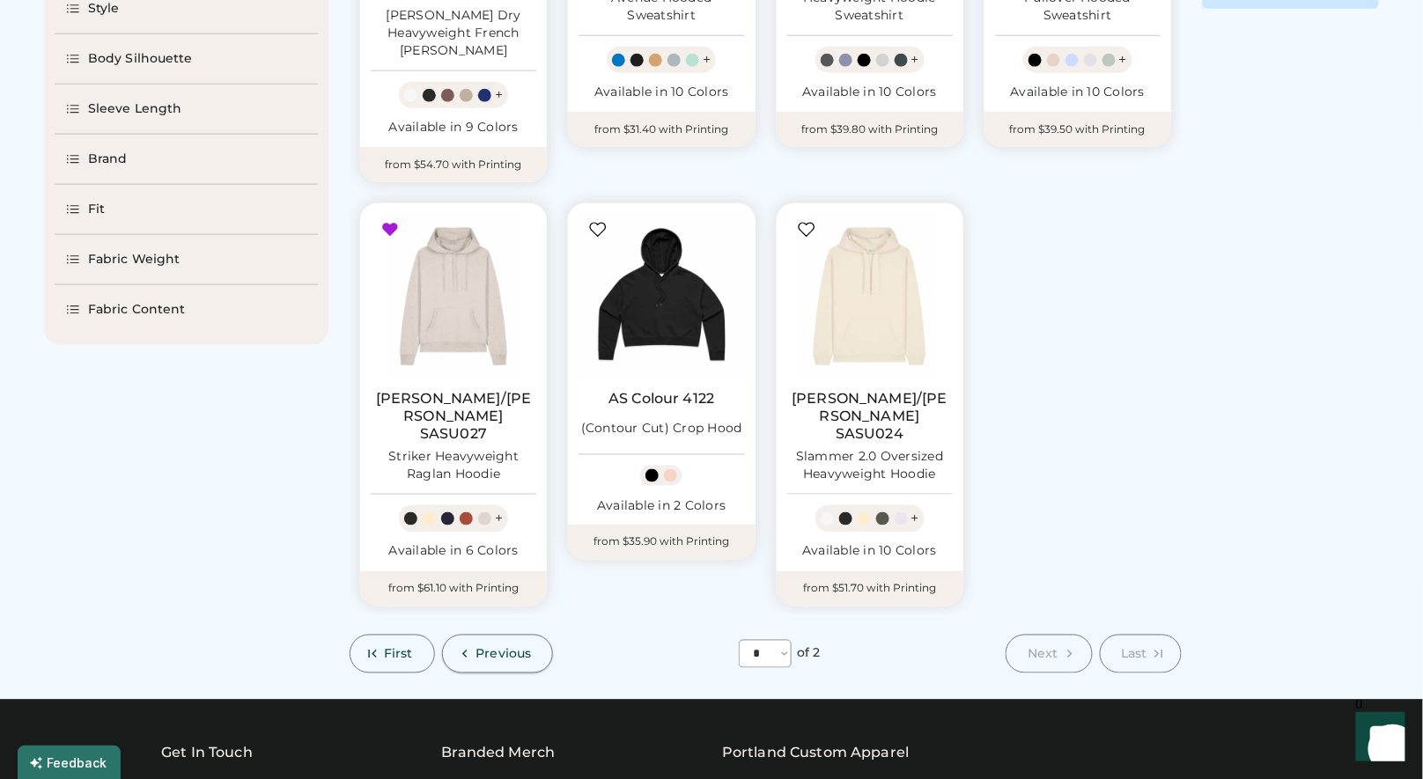
click at [491, 648] on span "Previous" at bounding box center [503, 654] width 55 height 12
select select "*"
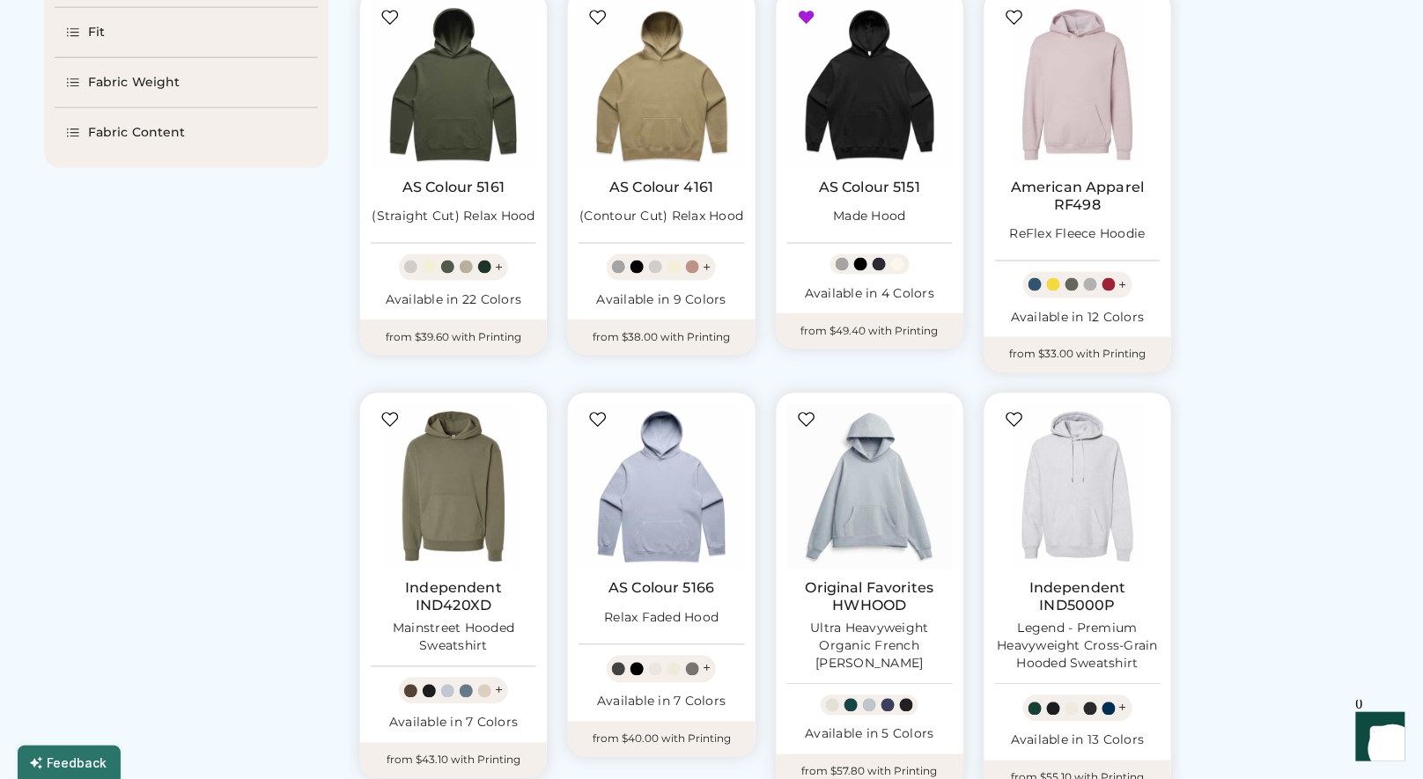
scroll to position [773, 0]
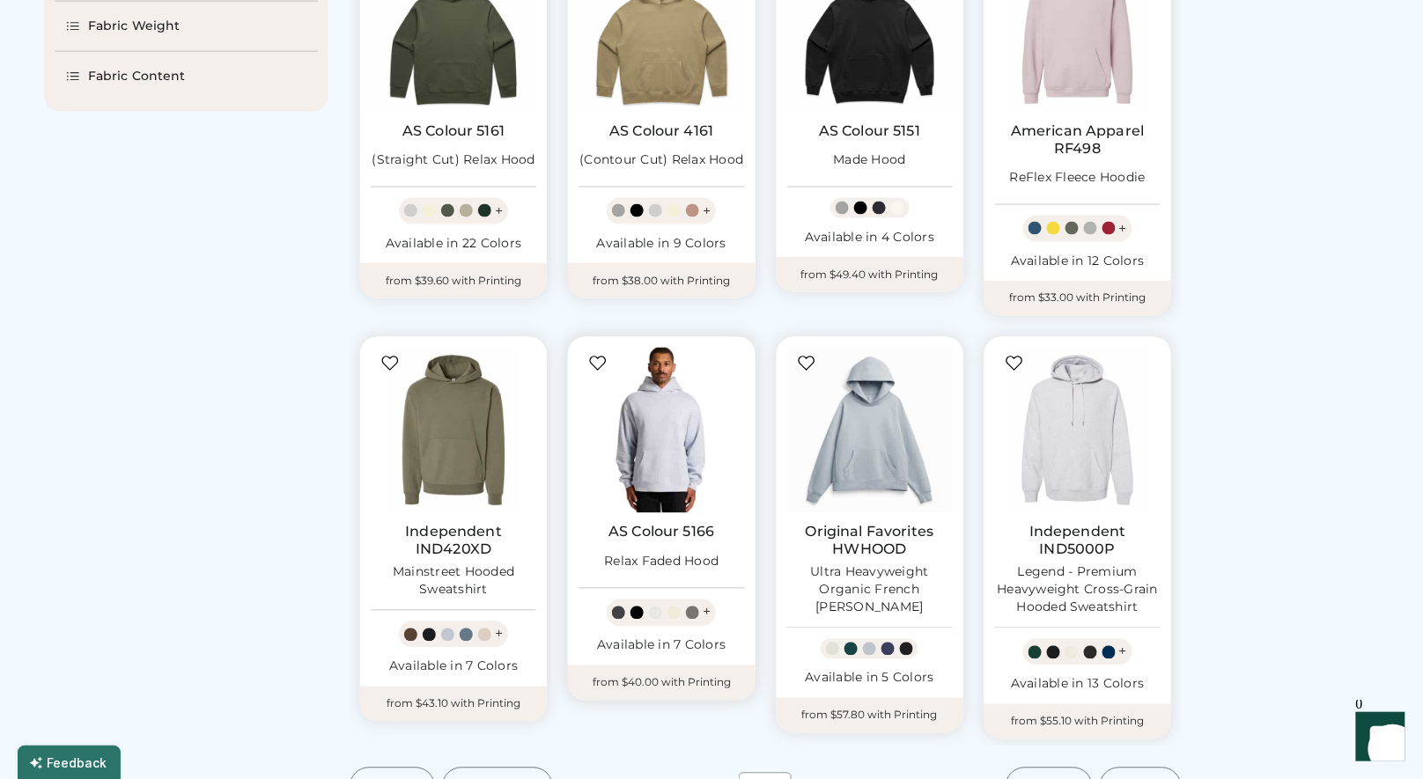
click at [661, 429] on img at bounding box center [662, 431] width 166 height 166
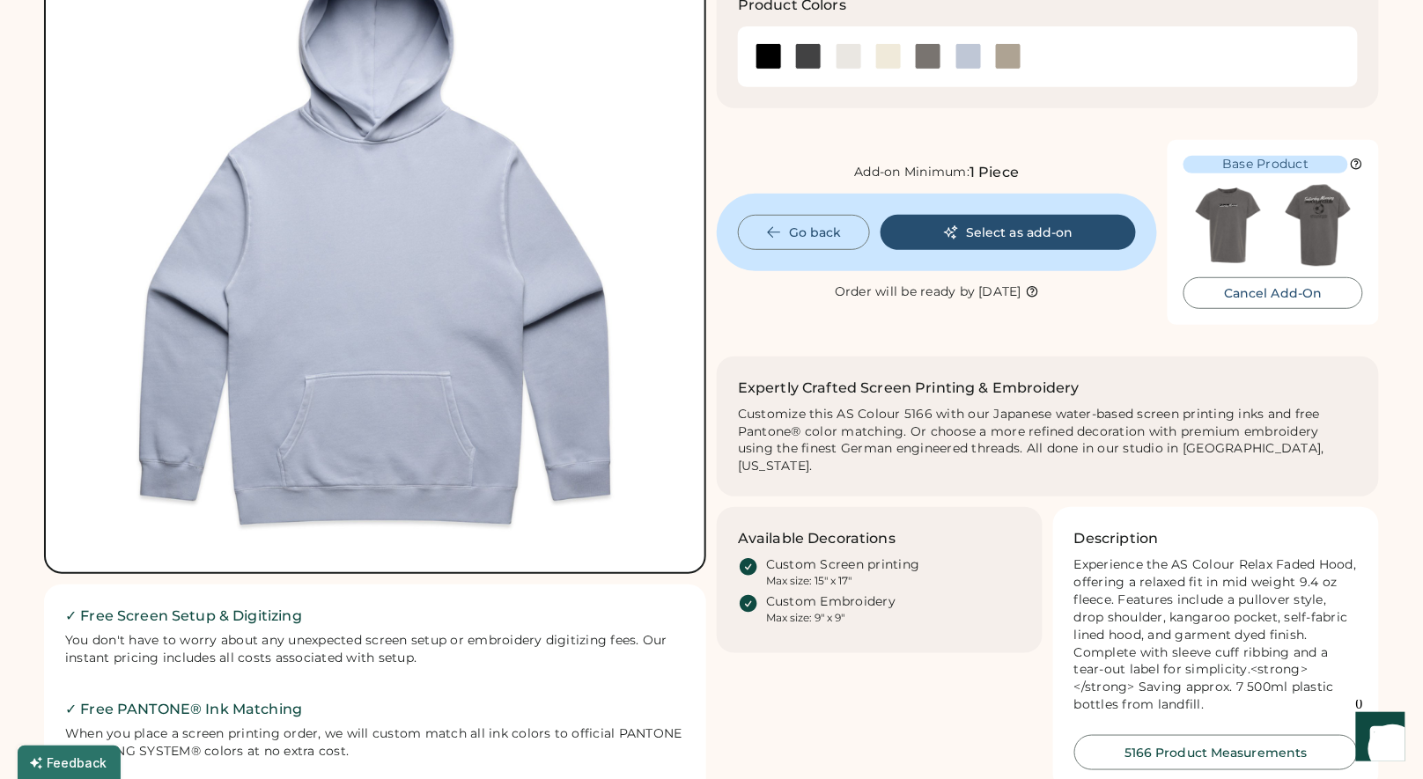
scroll to position [239, 0]
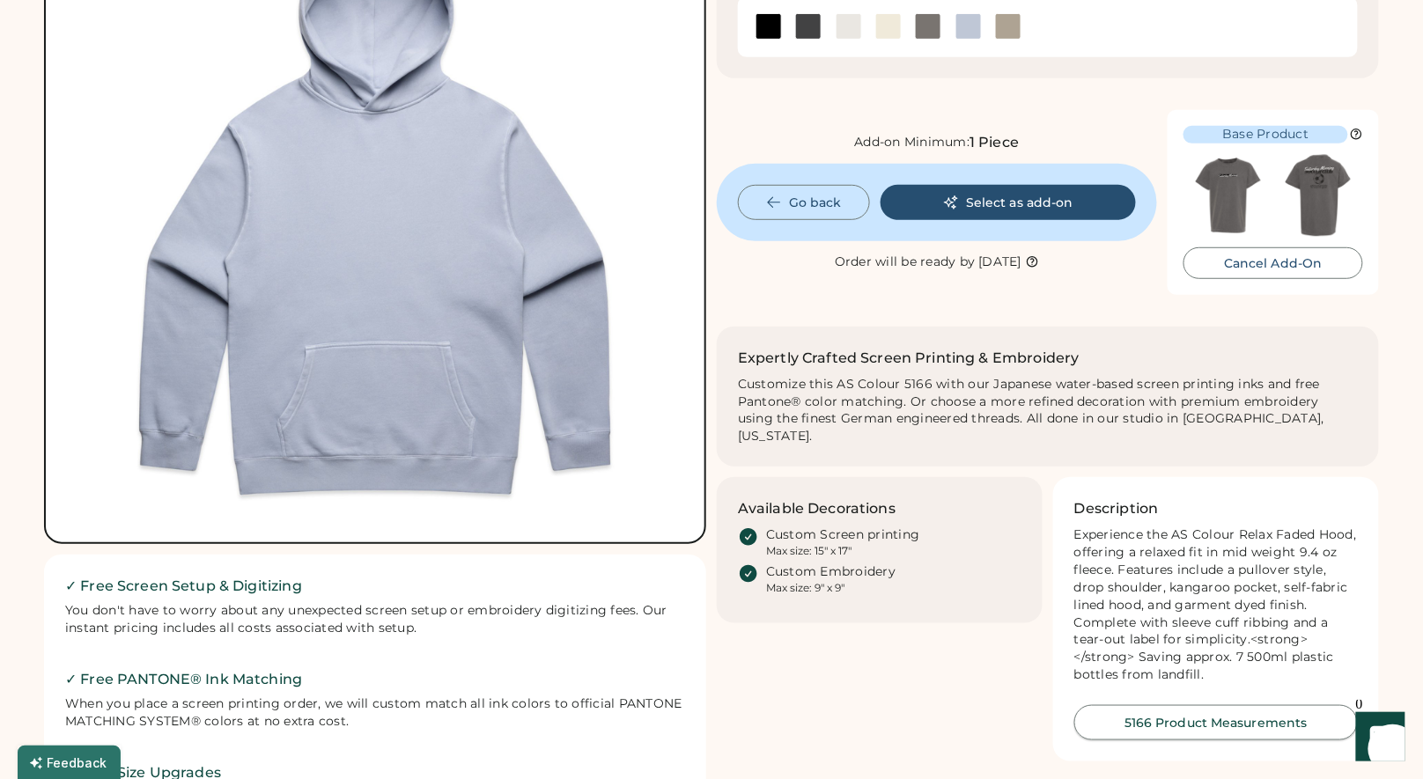
click at [1178, 707] on button "5166 Product Measurements" at bounding box center [1216, 722] width 284 height 35
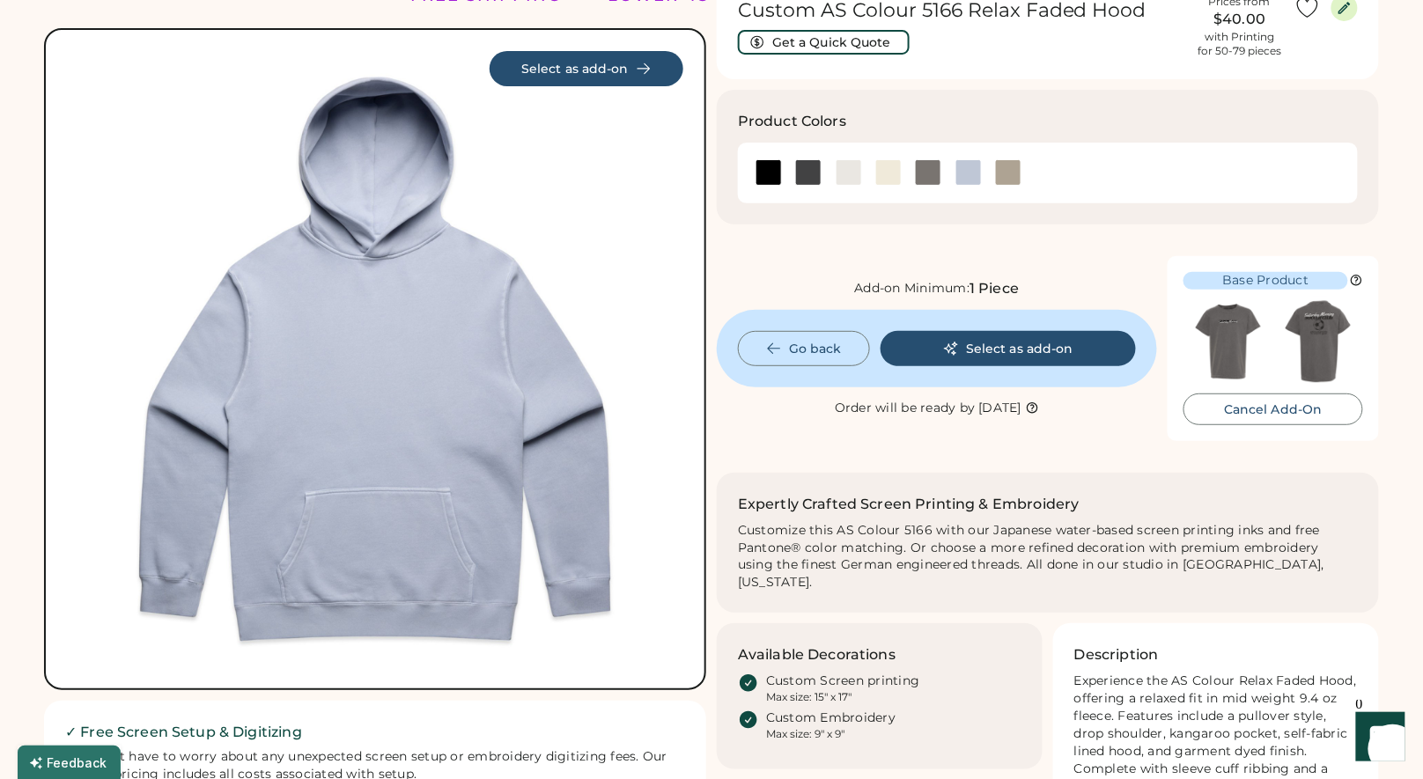
scroll to position [0, 0]
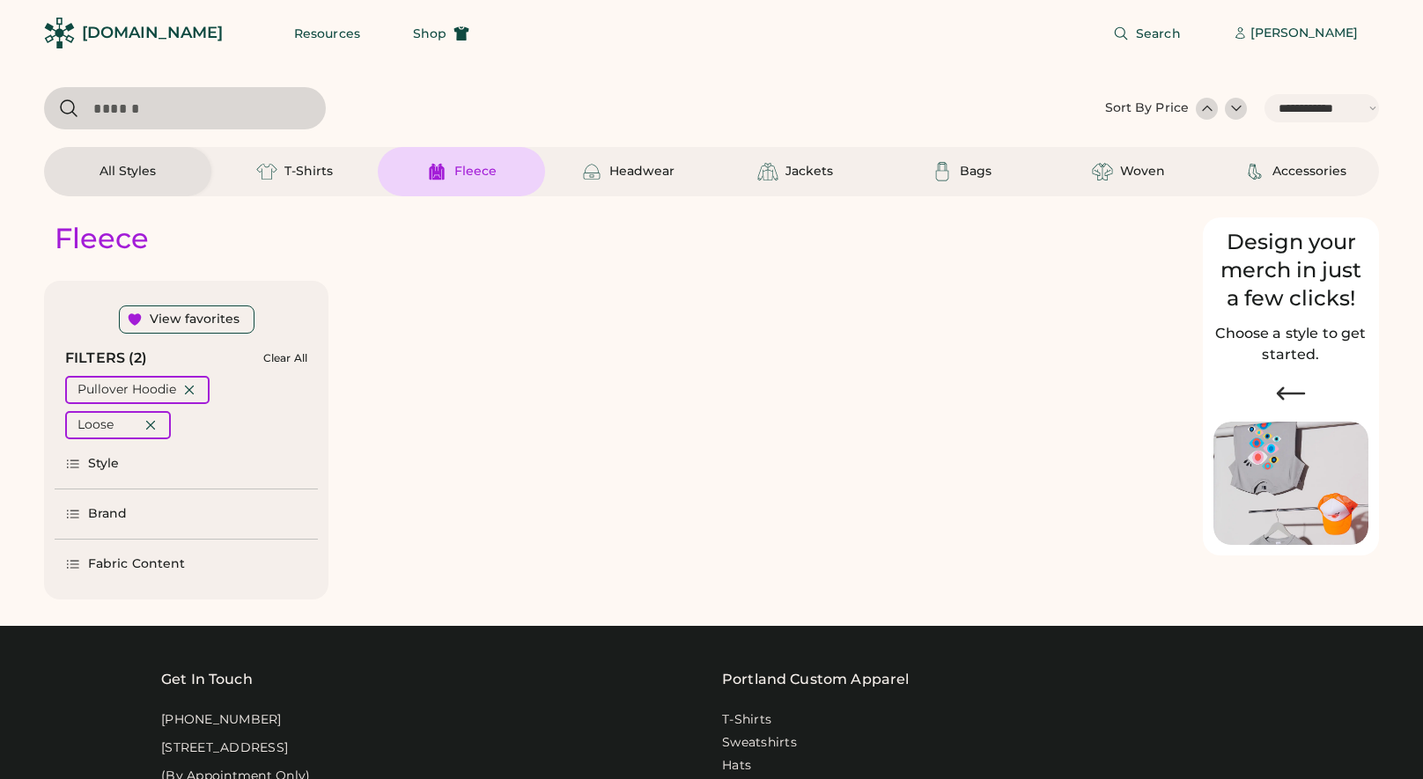
select select "*****"
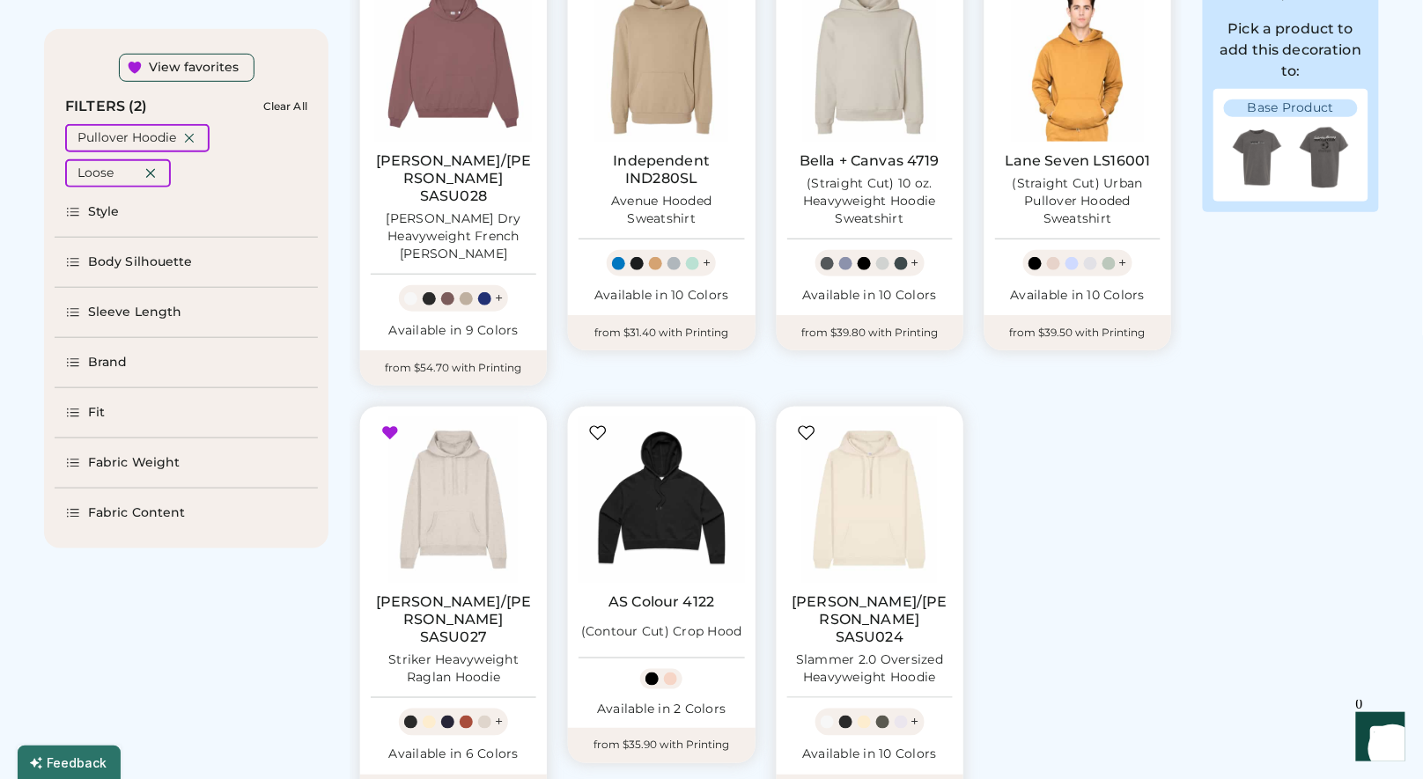
scroll to position [345, 0]
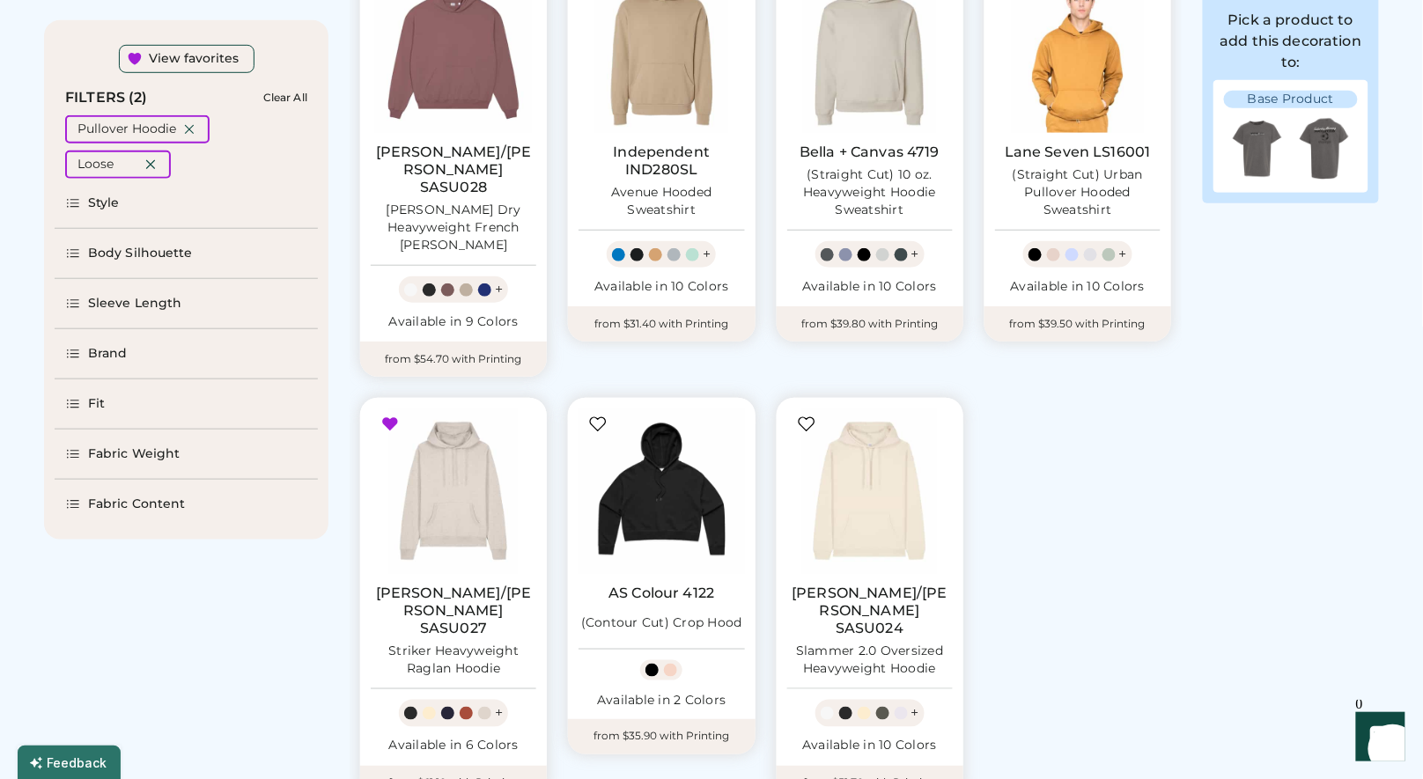
click at [123, 251] on div "Body Silhouette" at bounding box center [140, 254] width 105 height 18
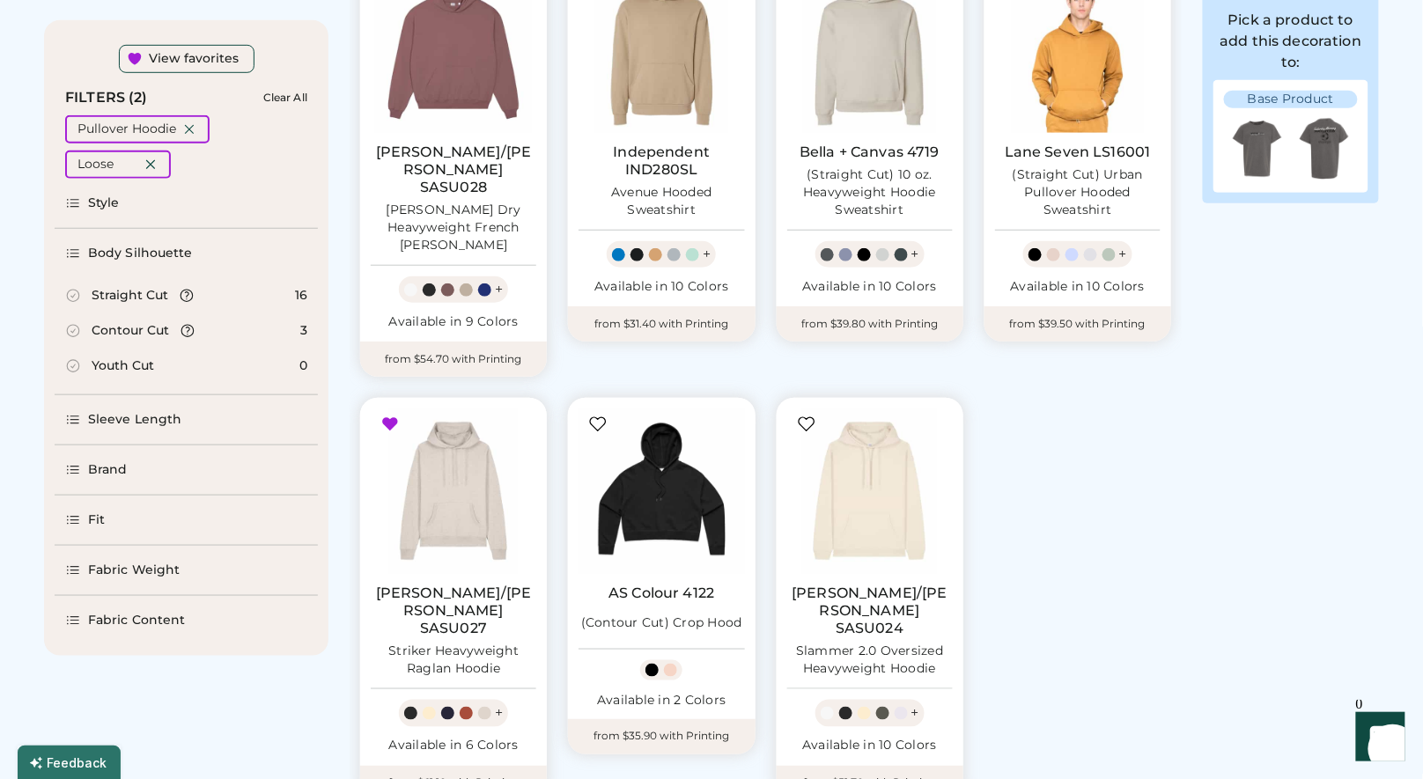
click at [122, 255] on div "Body Silhouette" at bounding box center [140, 254] width 105 height 18
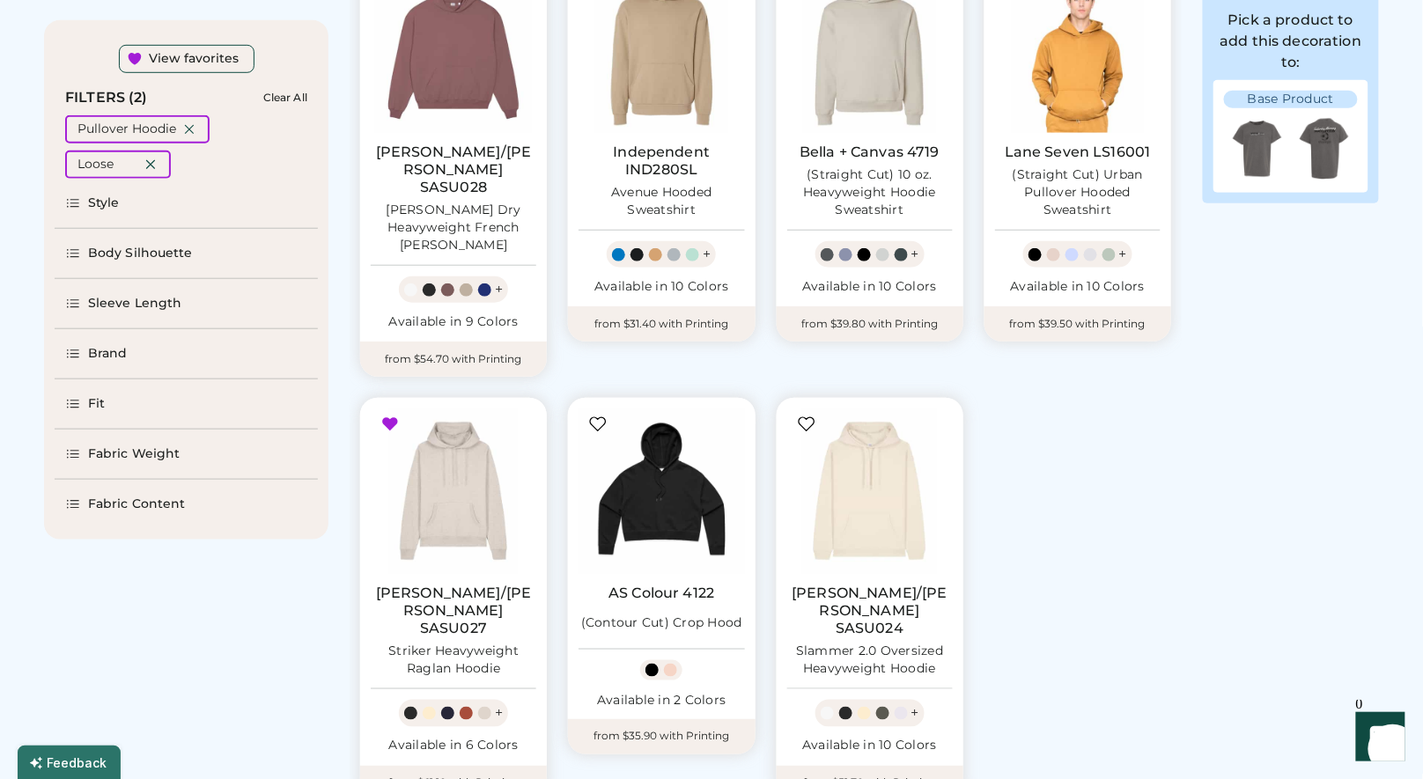
click at [122, 255] on div "Body Silhouette" at bounding box center [140, 254] width 105 height 18
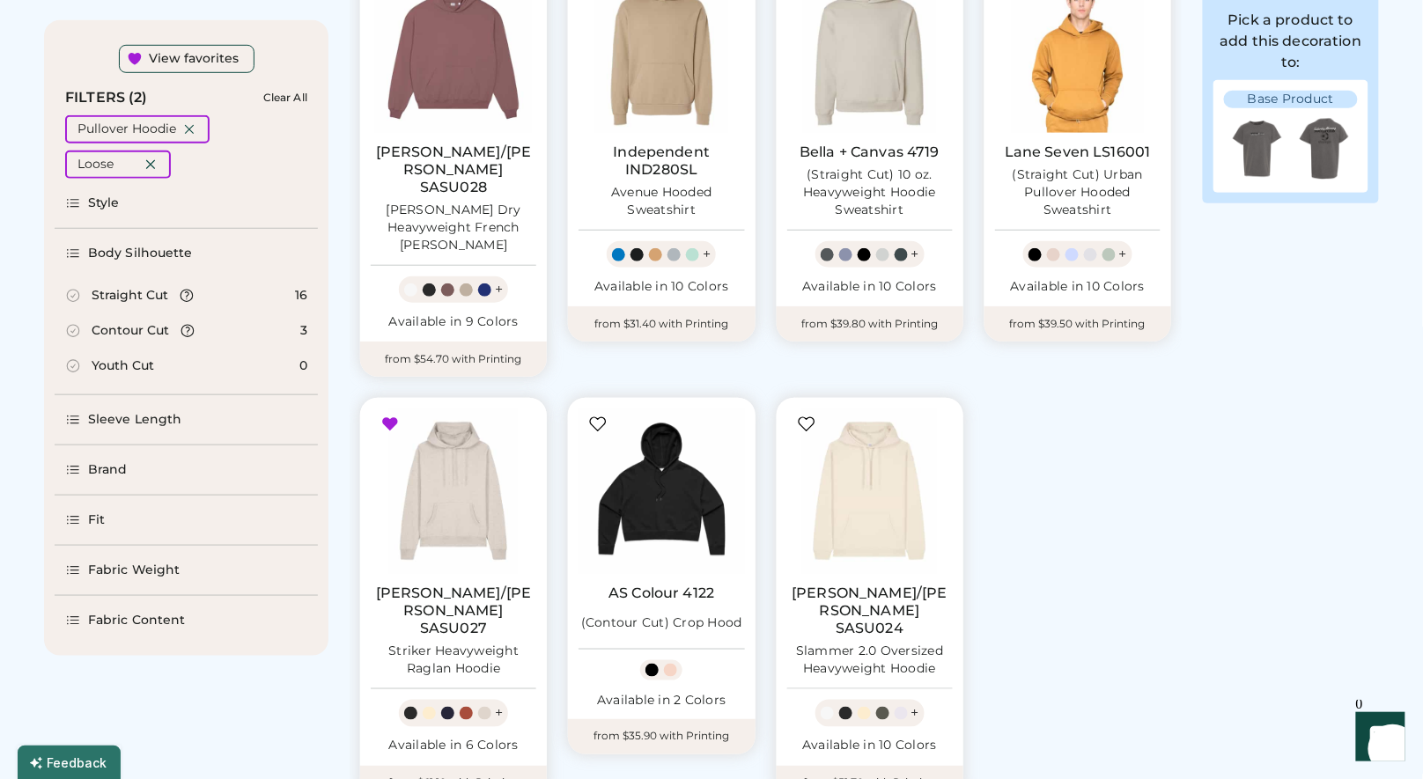
click at [129, 290] on div "Straight Cut" at bounding box center [130, 296] width 77 height 18
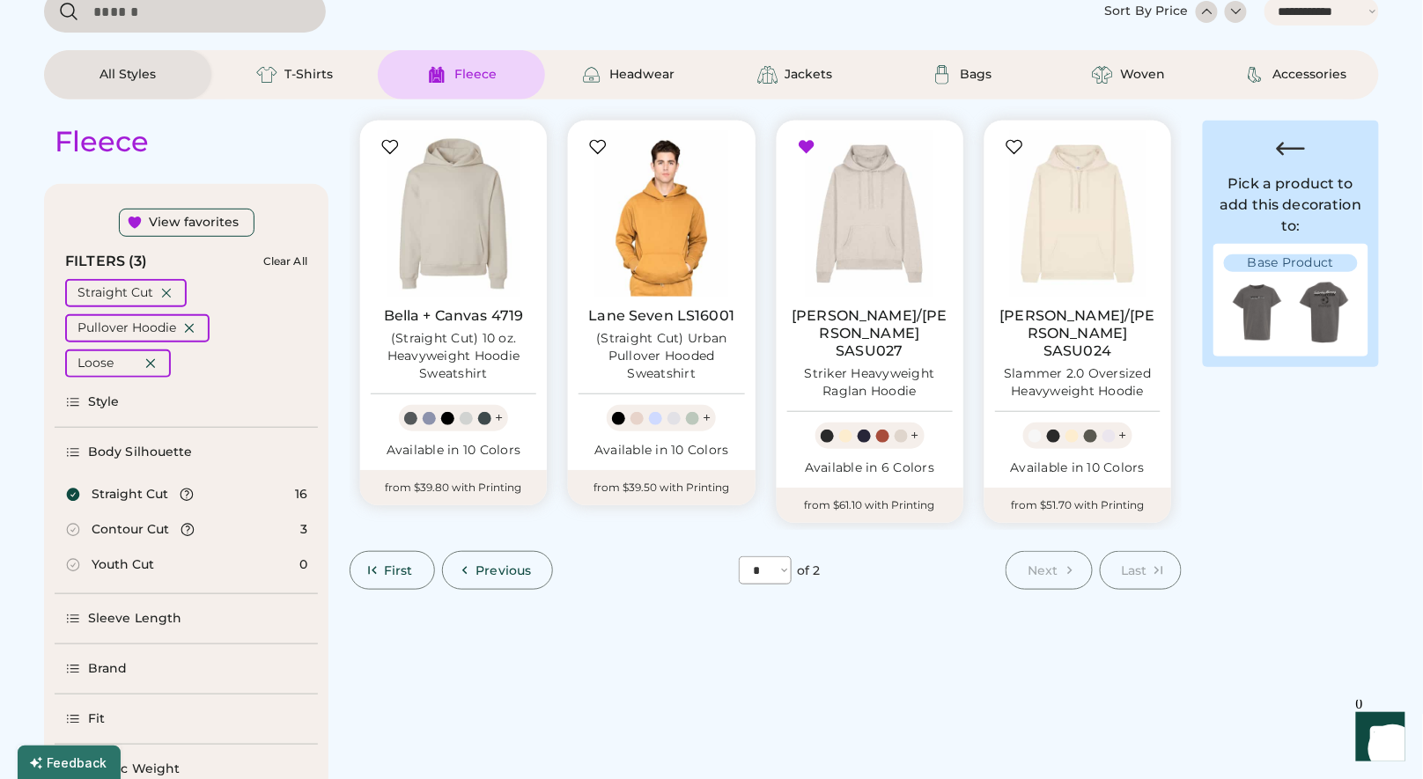
scroll to position [172, 0]
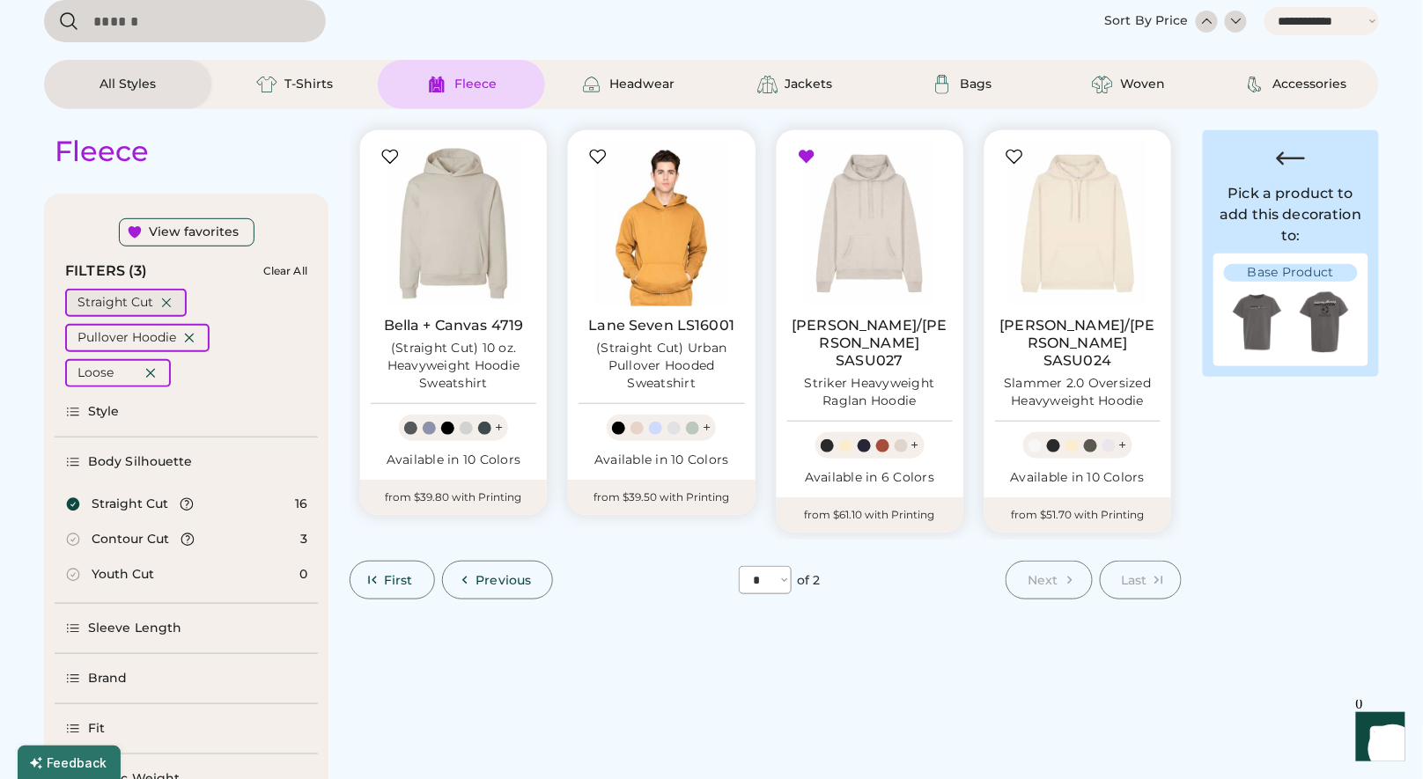
click at [168, 306] on icon at bounding box center [167, 303] width 8 height 8
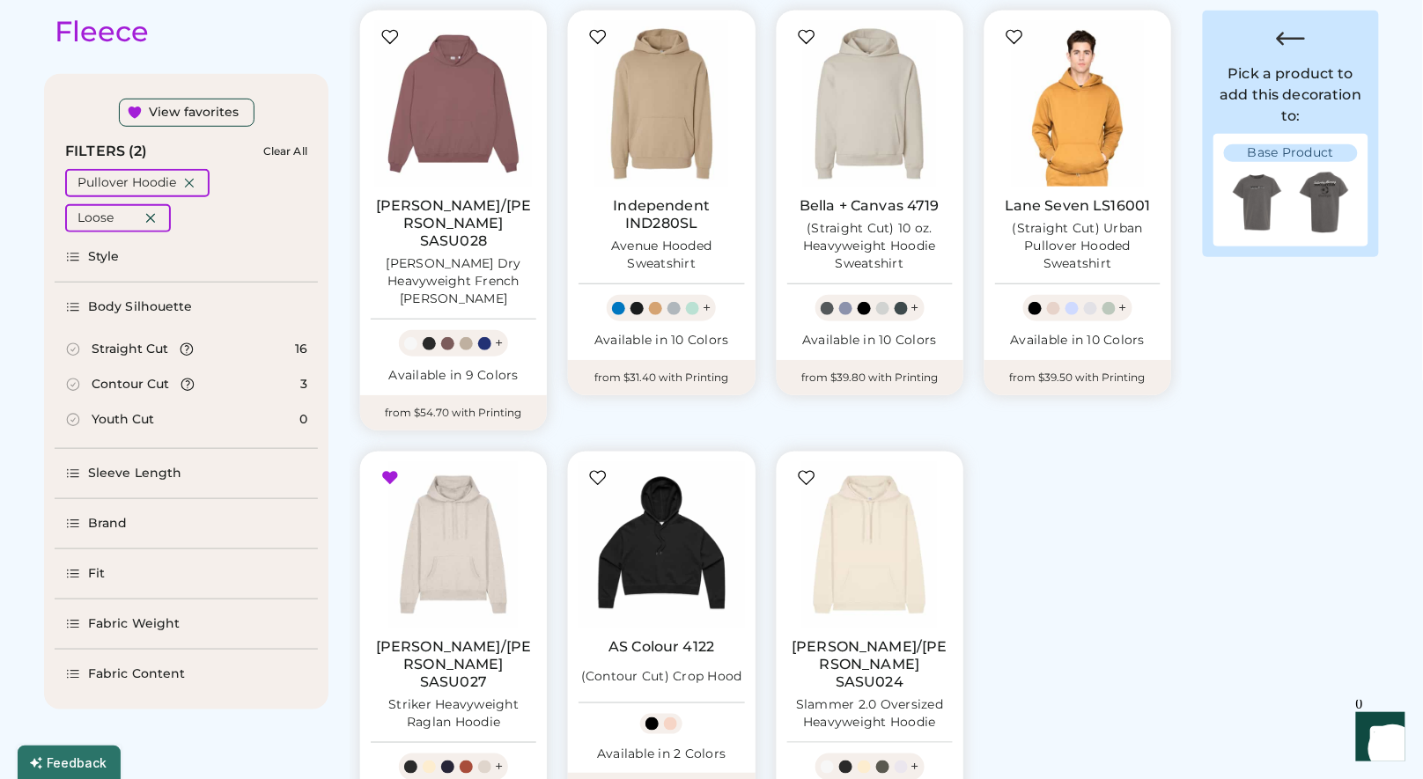
scroll to position [392, 0]
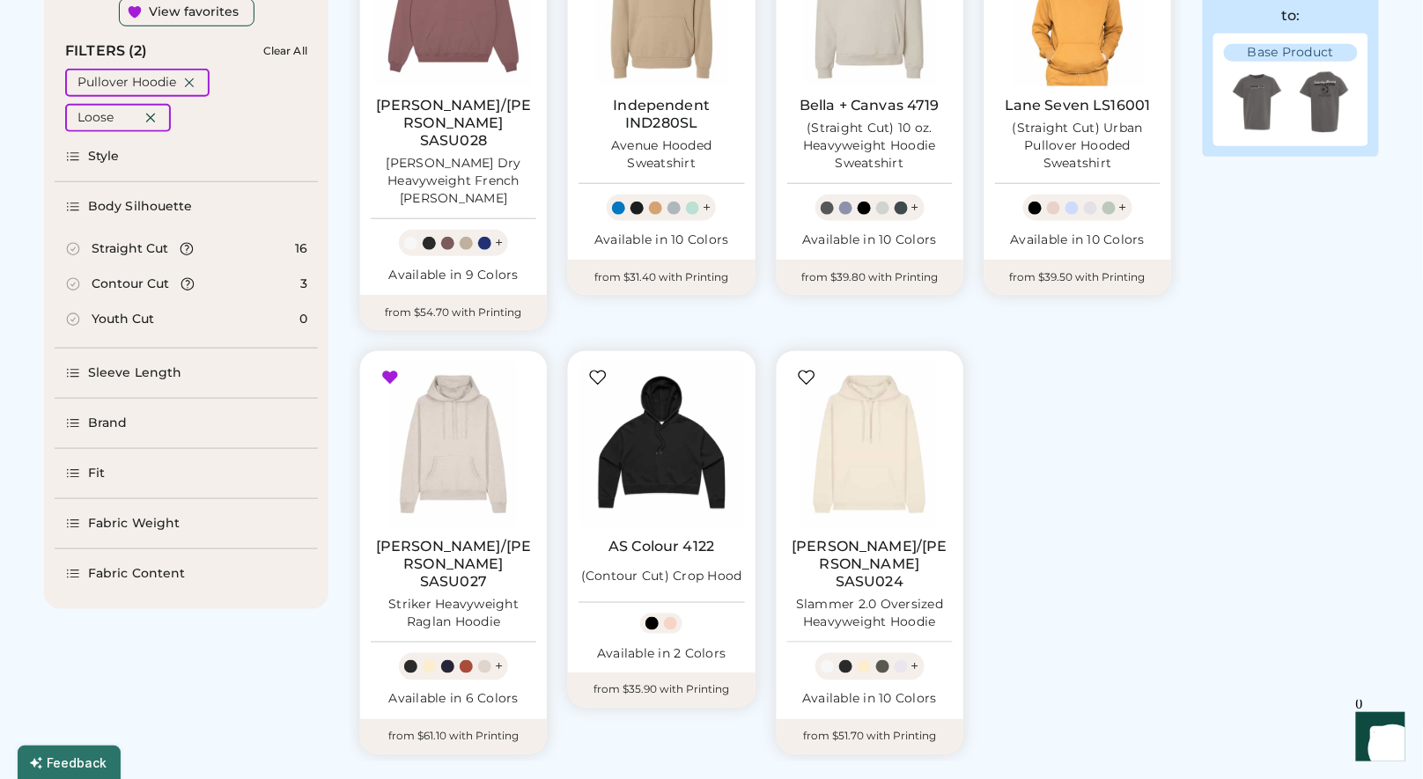
click at [127, 244] on div "Straight Cut" at bounding box center [130, 249] width 77 height 18
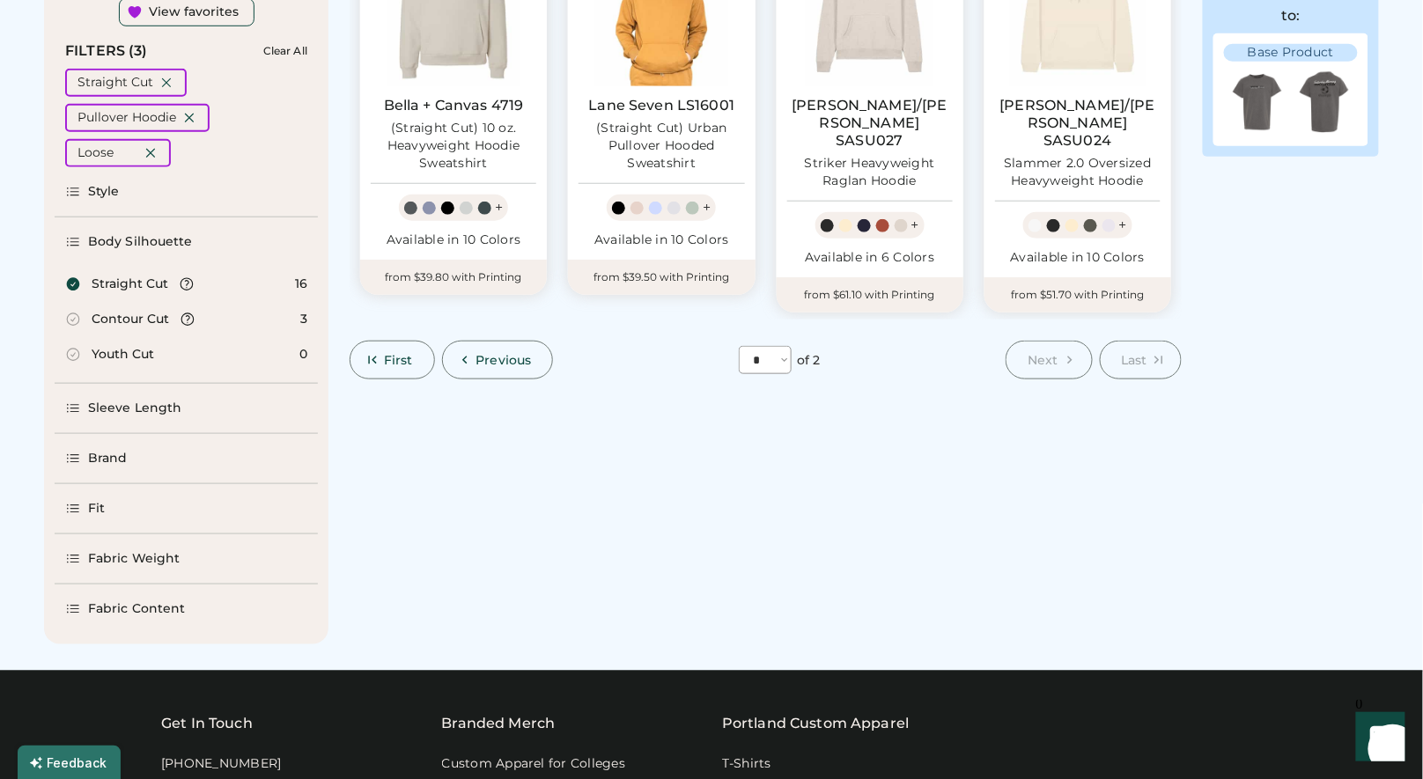
click at [110, 516] on div "Fit" at bounding box center [186, 508] width 263 height 49
click at [122, 472] on div "Regular" at bounding box center [116, 470] width 49 height 18
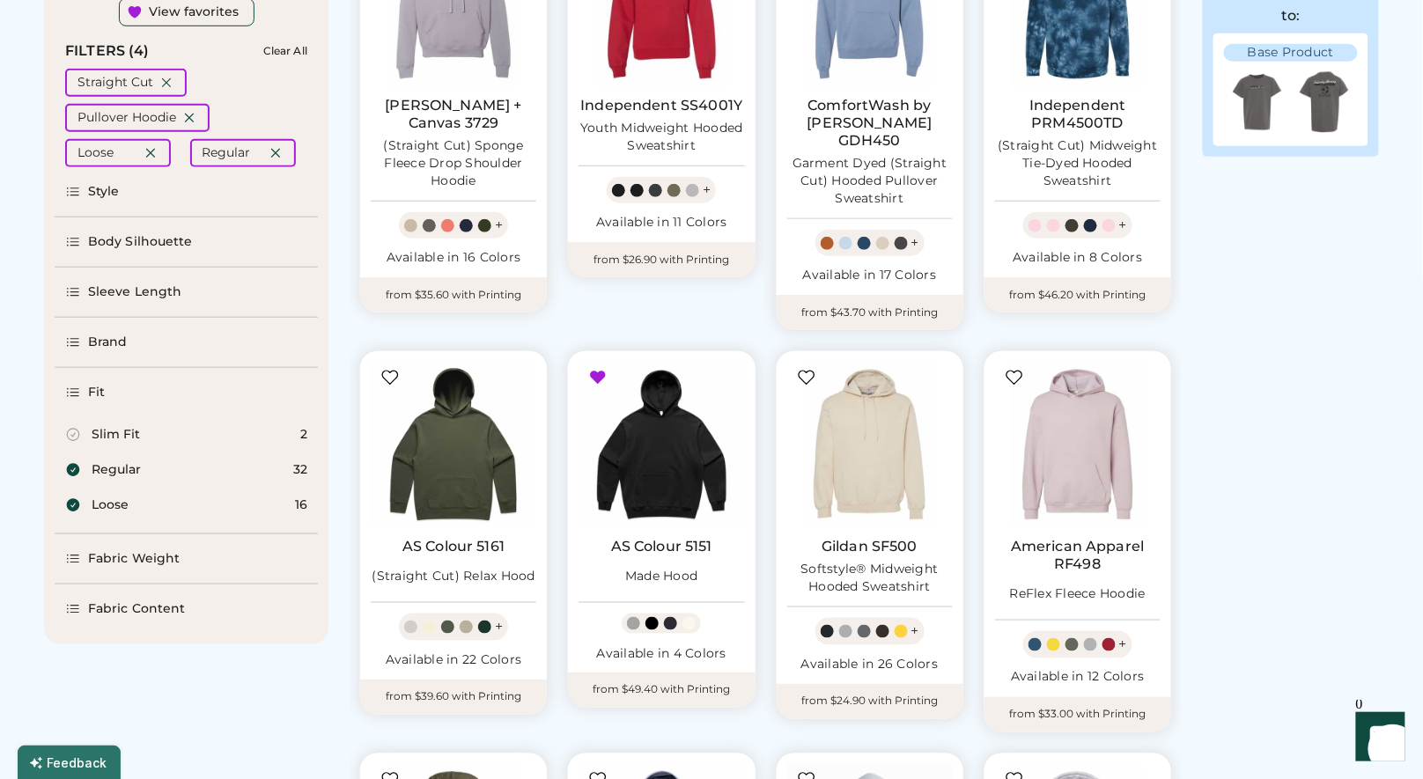
click at [116, 512] on div "Loose" at bounding box center [110, 506] width 37 height 18
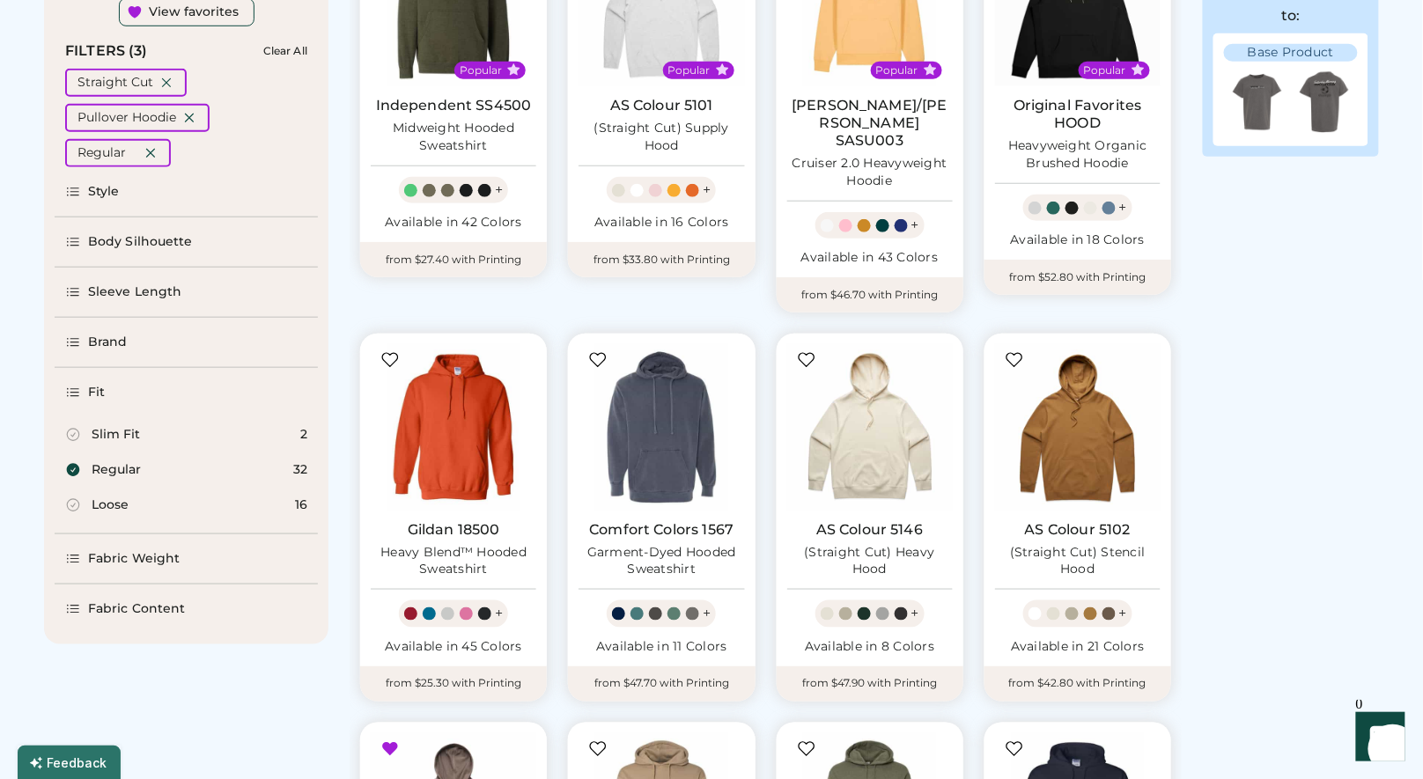
select select "*"
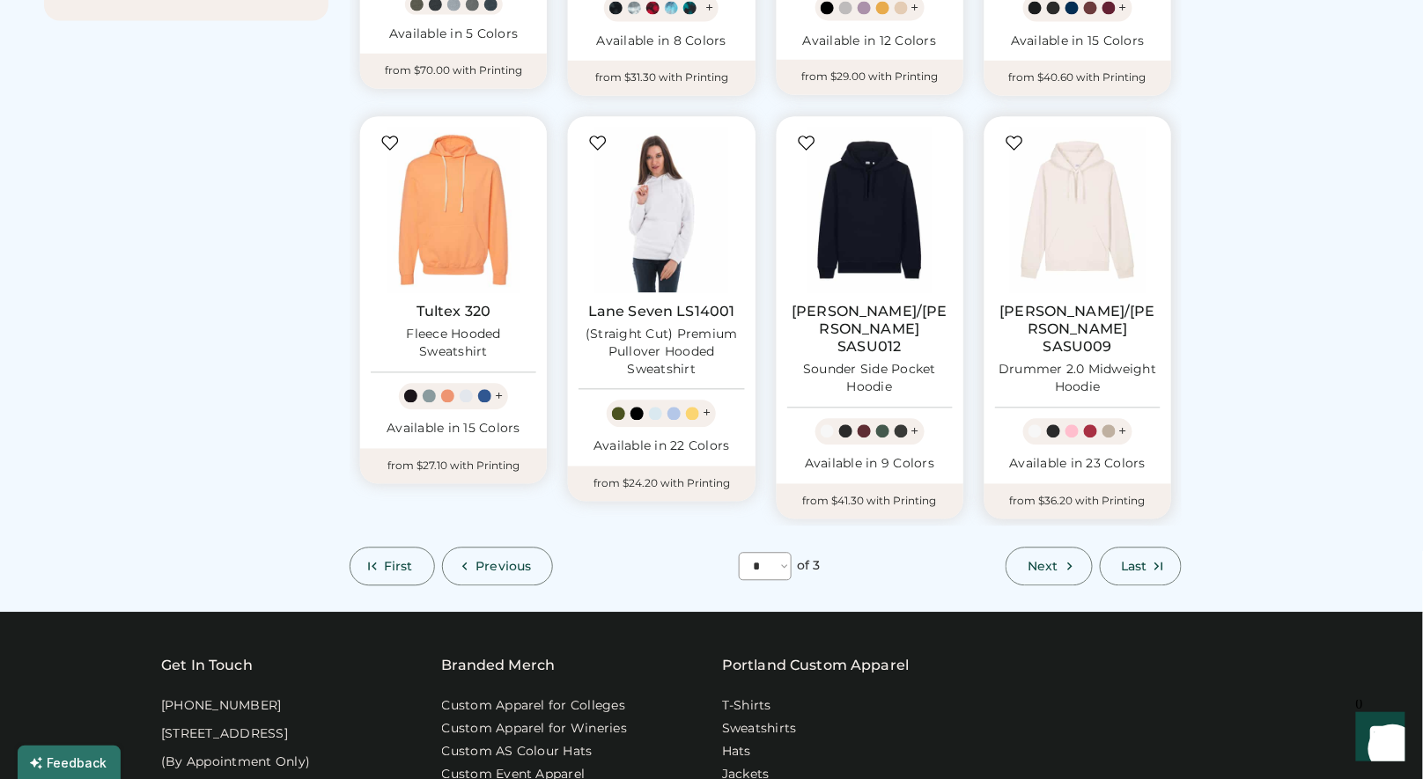
scroll to position [1002, 0]
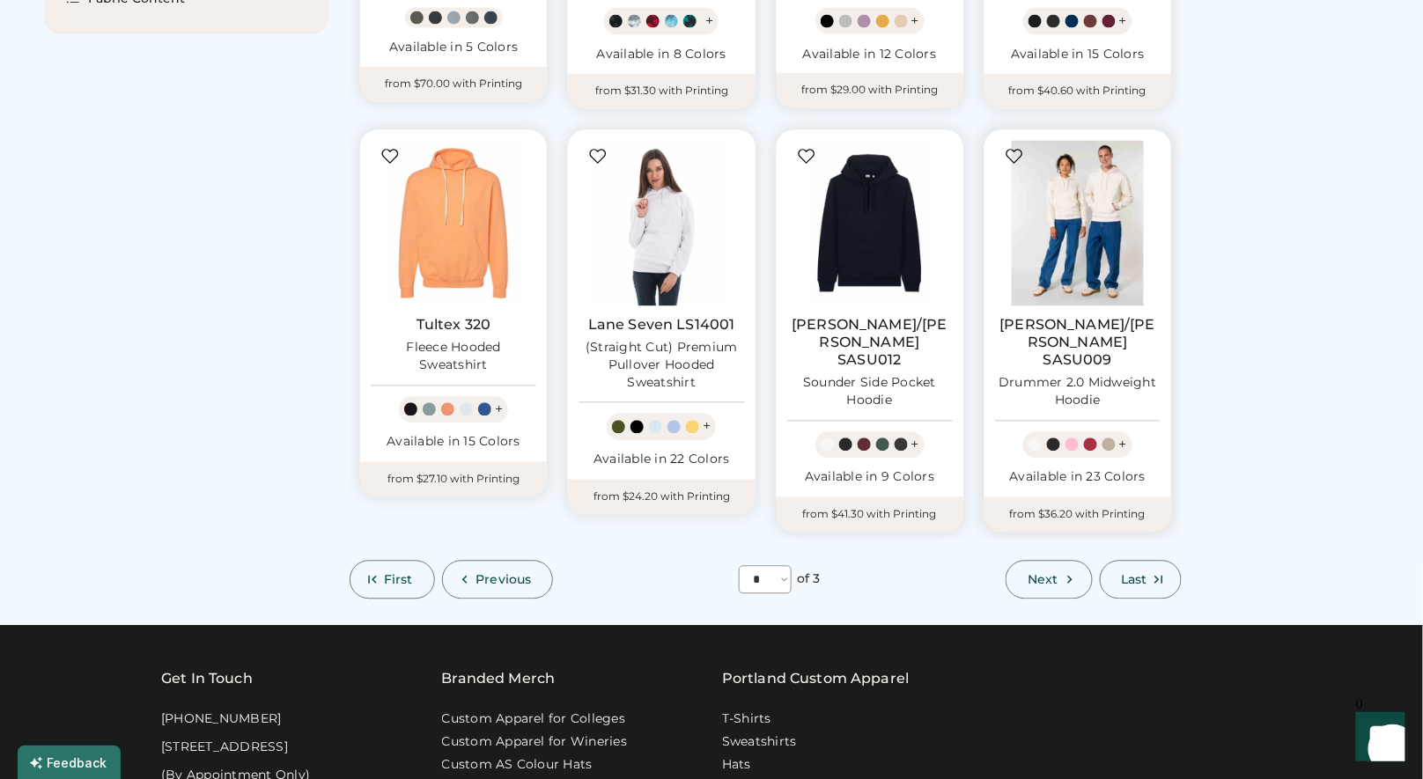
click at [1084, 250] on img at bounding box center [1078, 224] width 166 height 166
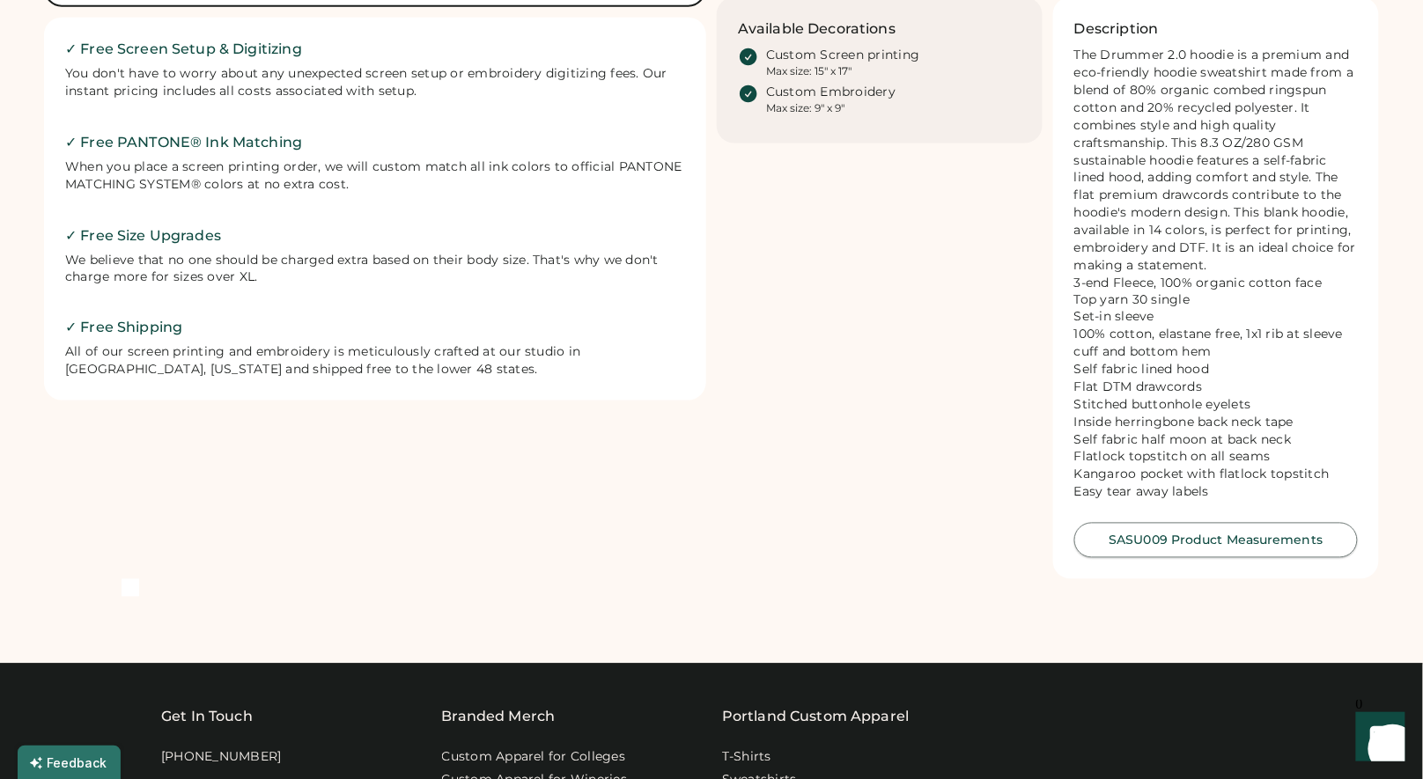
scroll to position [787, 0]
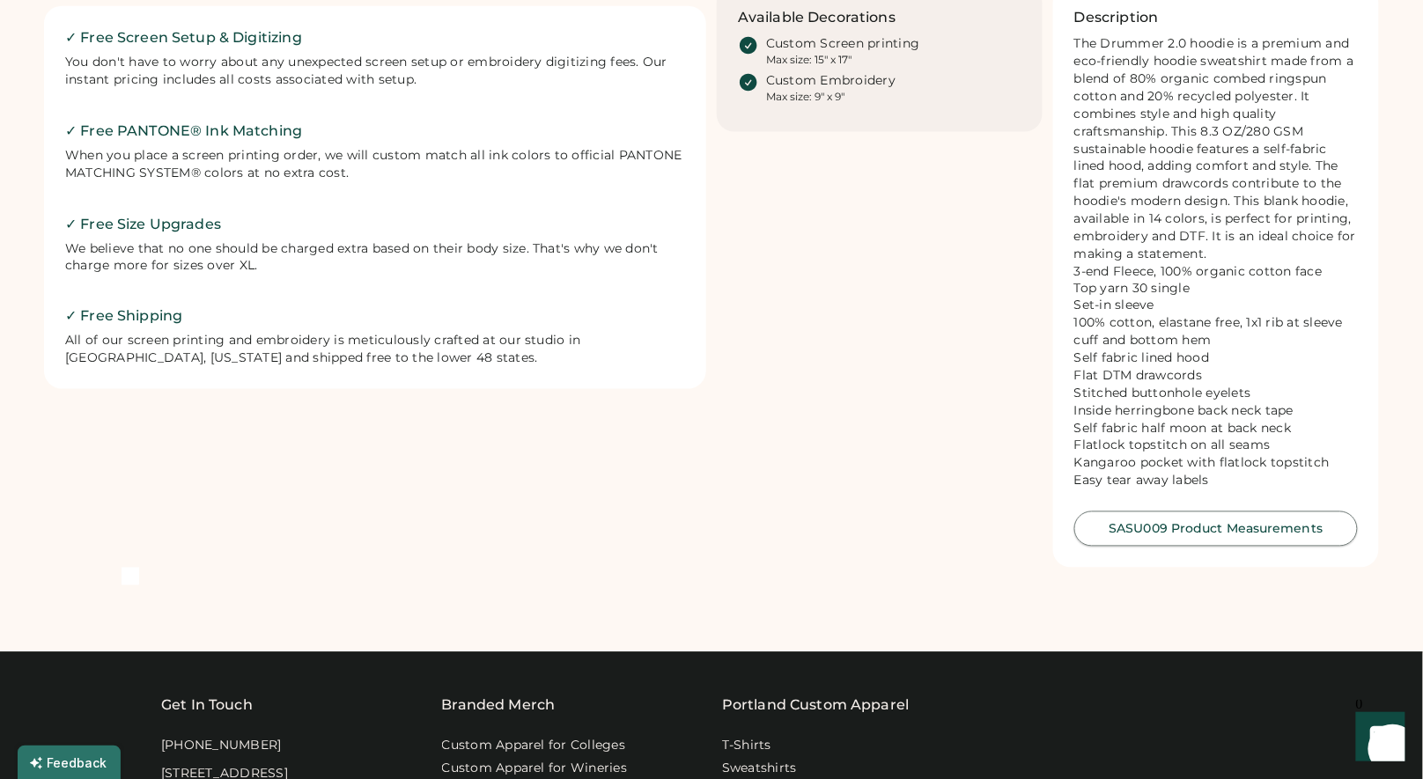
click at [1203, 535] on button "SASU009 Product Measurements" at bounding box center [1216, 529] width 284 height 35
